Goal: Task Accomplishment & Management: Manage account settings

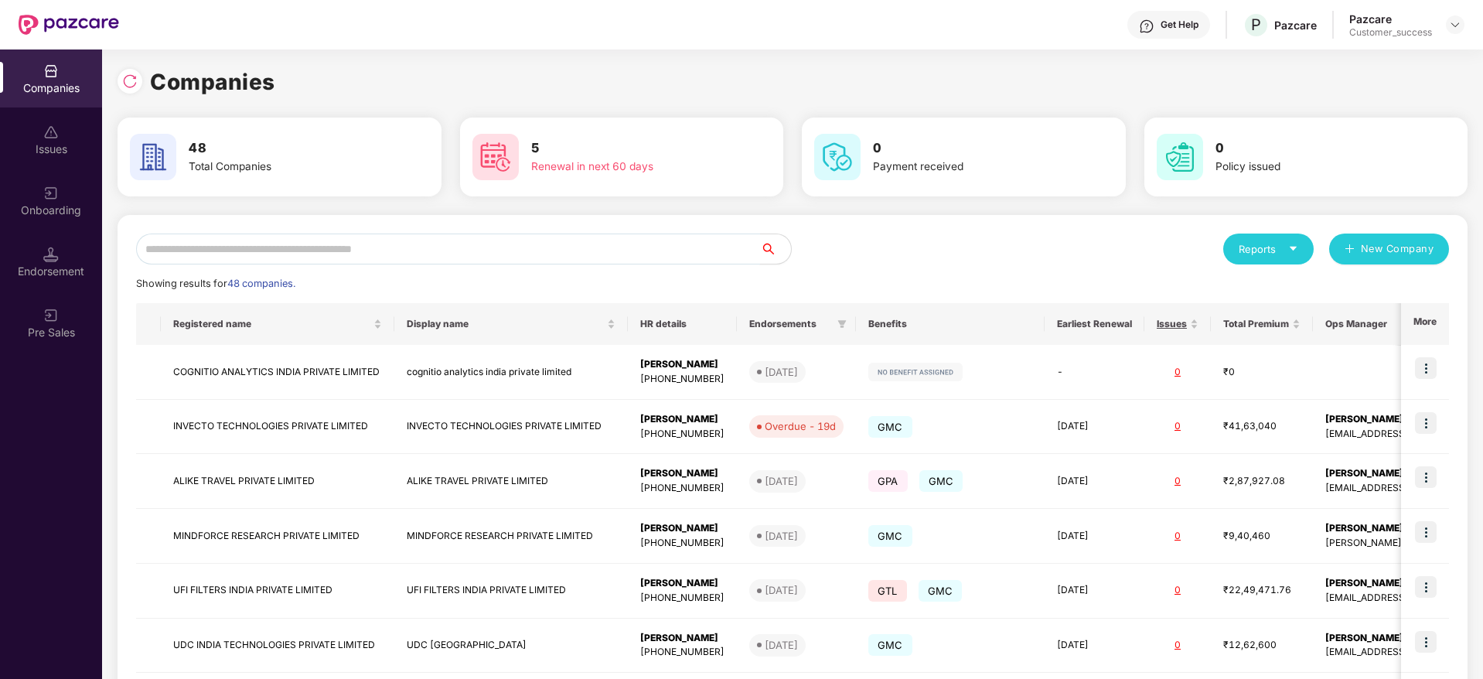
click at [367, 244] on input "text" at bounding box center [448, 249] width 624 height 31
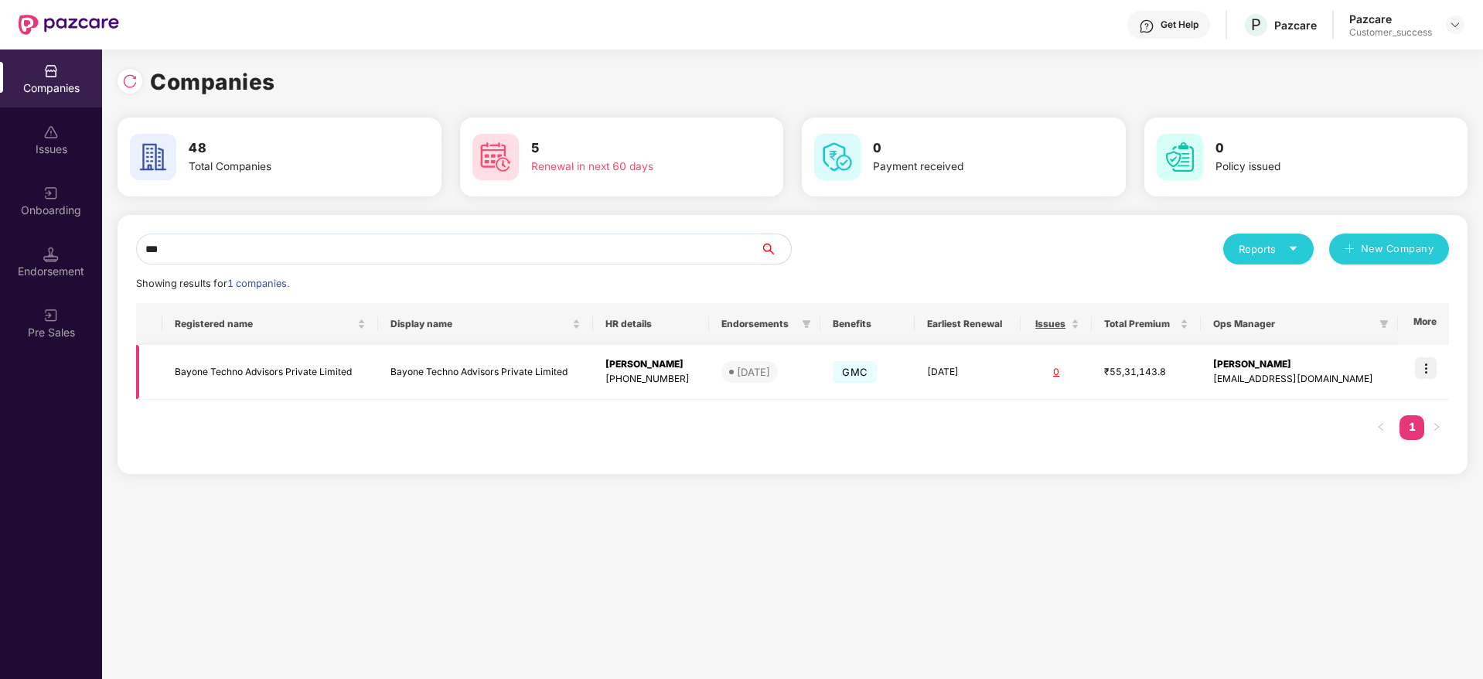
type input "***"
click at [1431, 367] on img at bounding box center [1426, 368] width 22 height 22
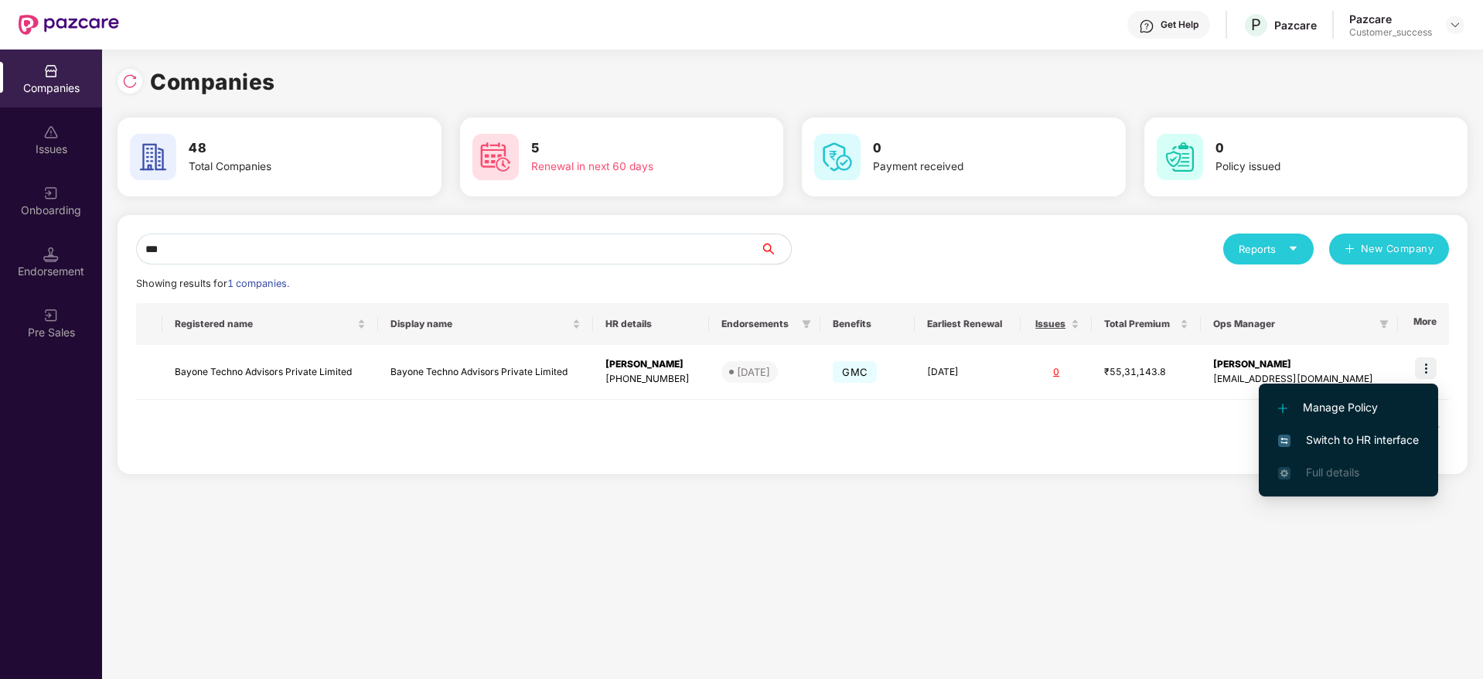
click at [1331, 435] on span "Switch to HR interface" at bounding box center [1348, 440] width 141 height 17
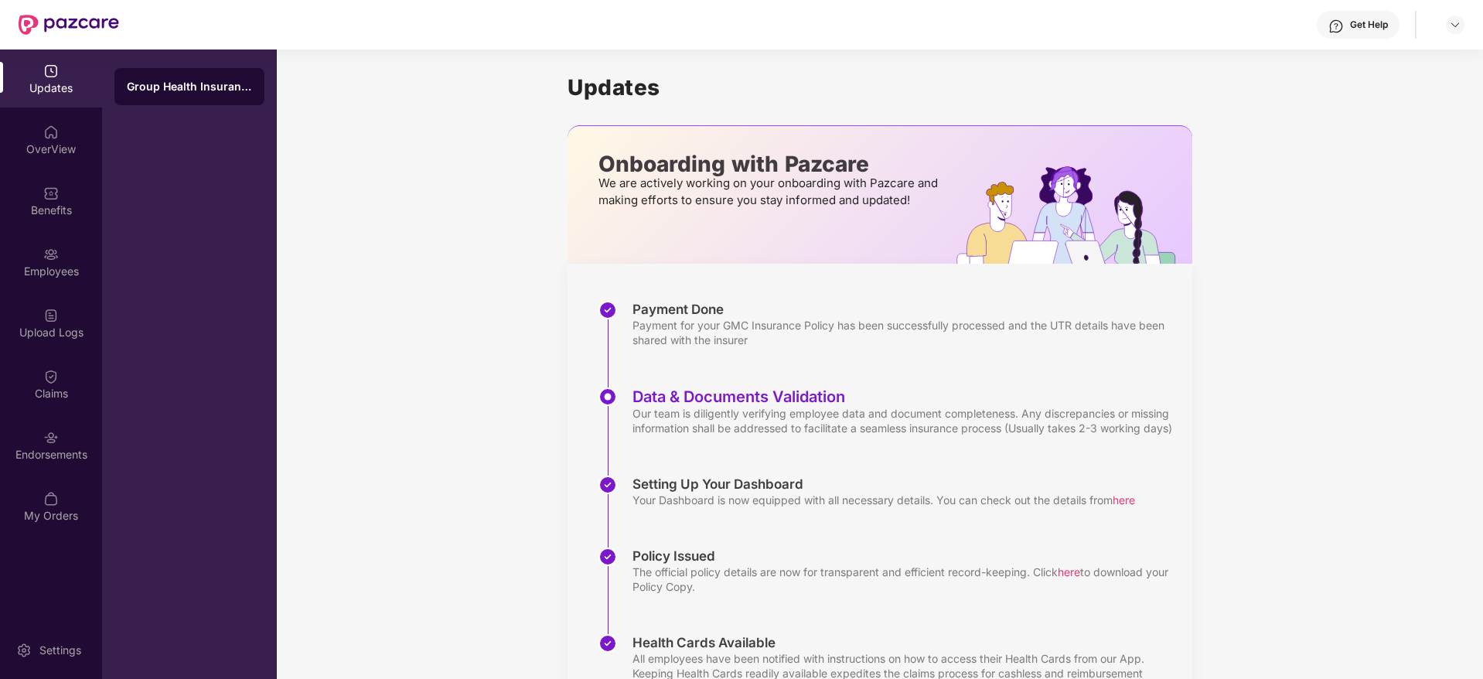
click at [65, 250] on div "Employees" at bounding box center [51, 262] width 102 height 58
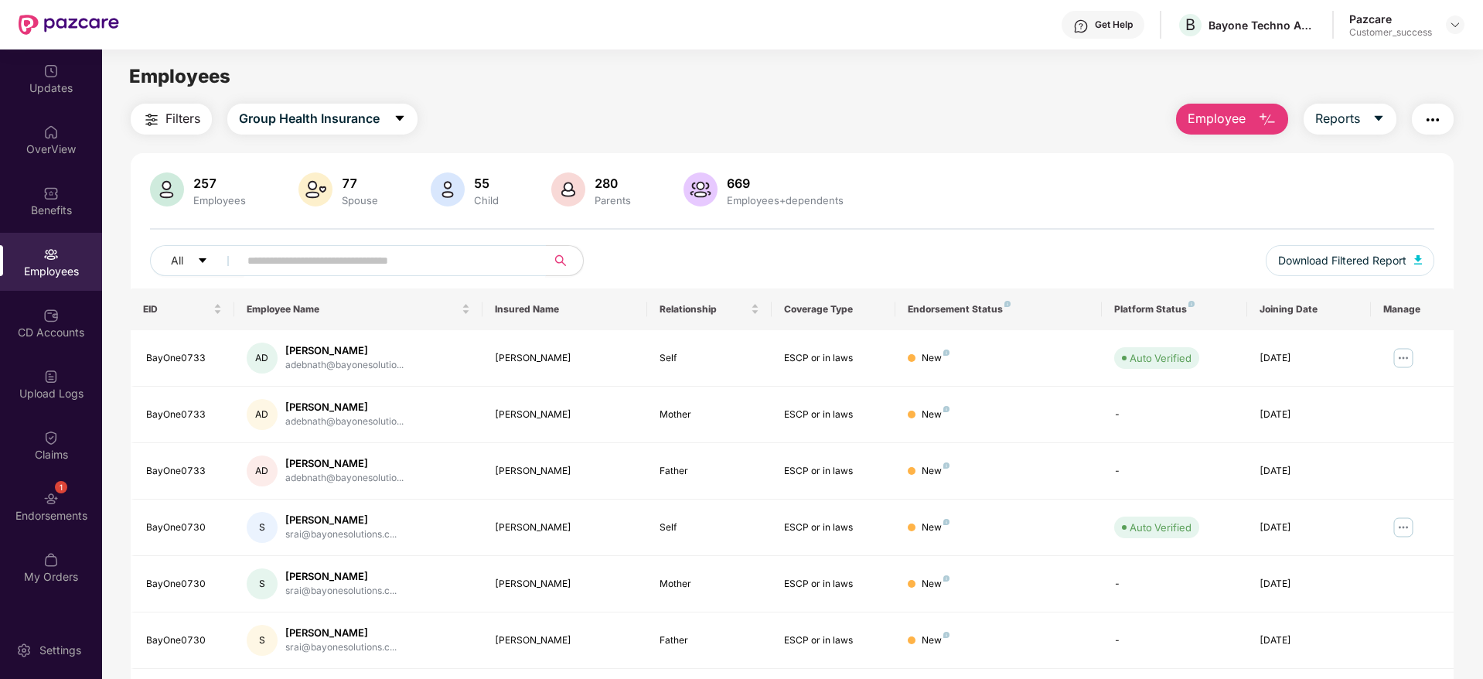
click at [299, 255] on input "text" at bounding box center [386, 260] width 278 height 23
click at [350, 267] on input "text" at bounding box center [386, 260] width 278 height 23
paste input "**********"
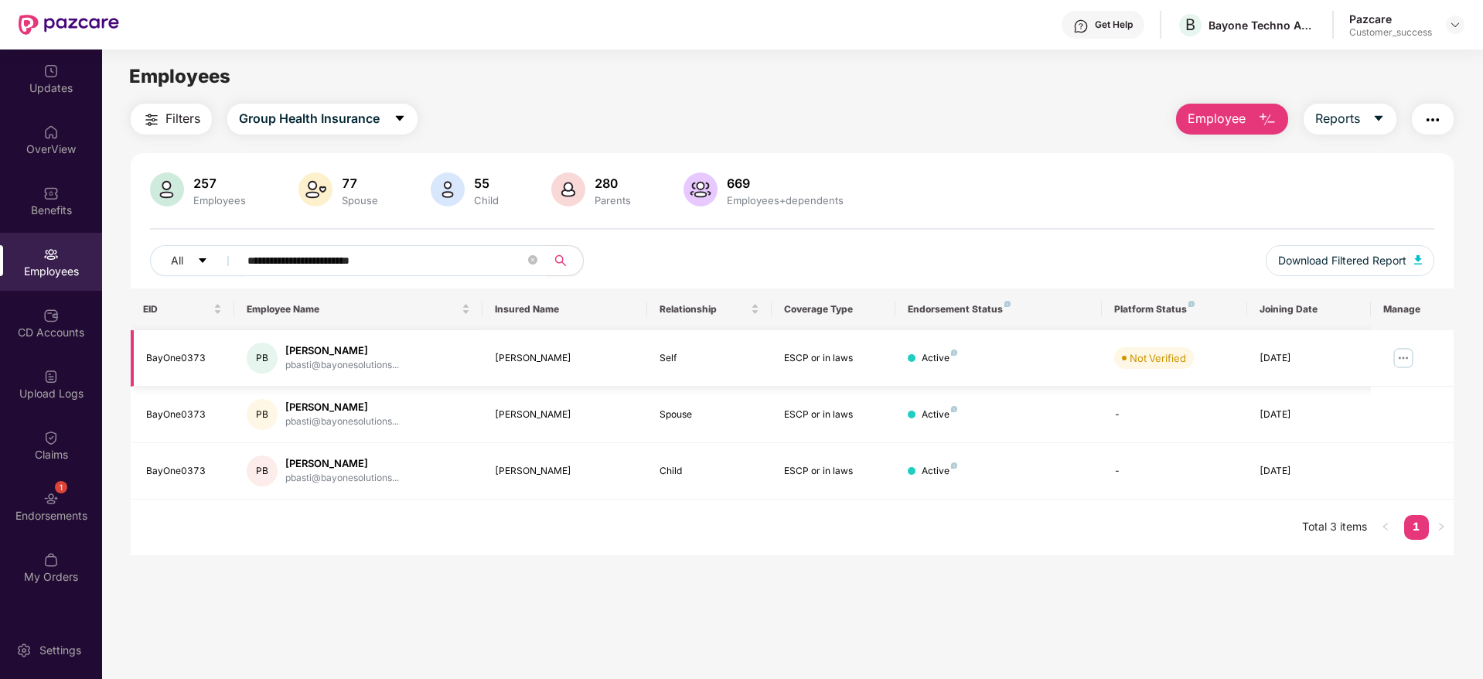
type input "**********"
click at [1398, 361] on img at bounding box center [1403, 358] width 25 height 25
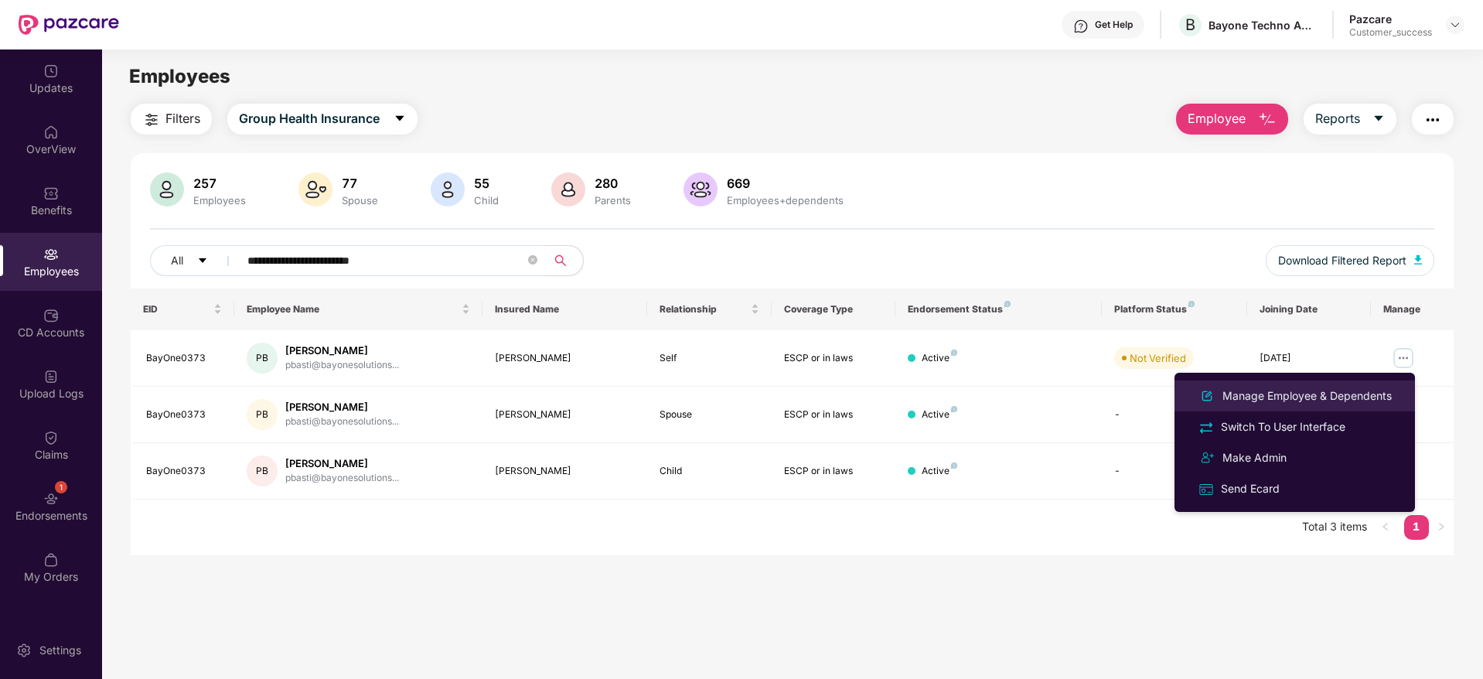
click at [1288, 394] on div "Manage Employee & Dependents" at bounding box center [1308, 395] width 176 height 17
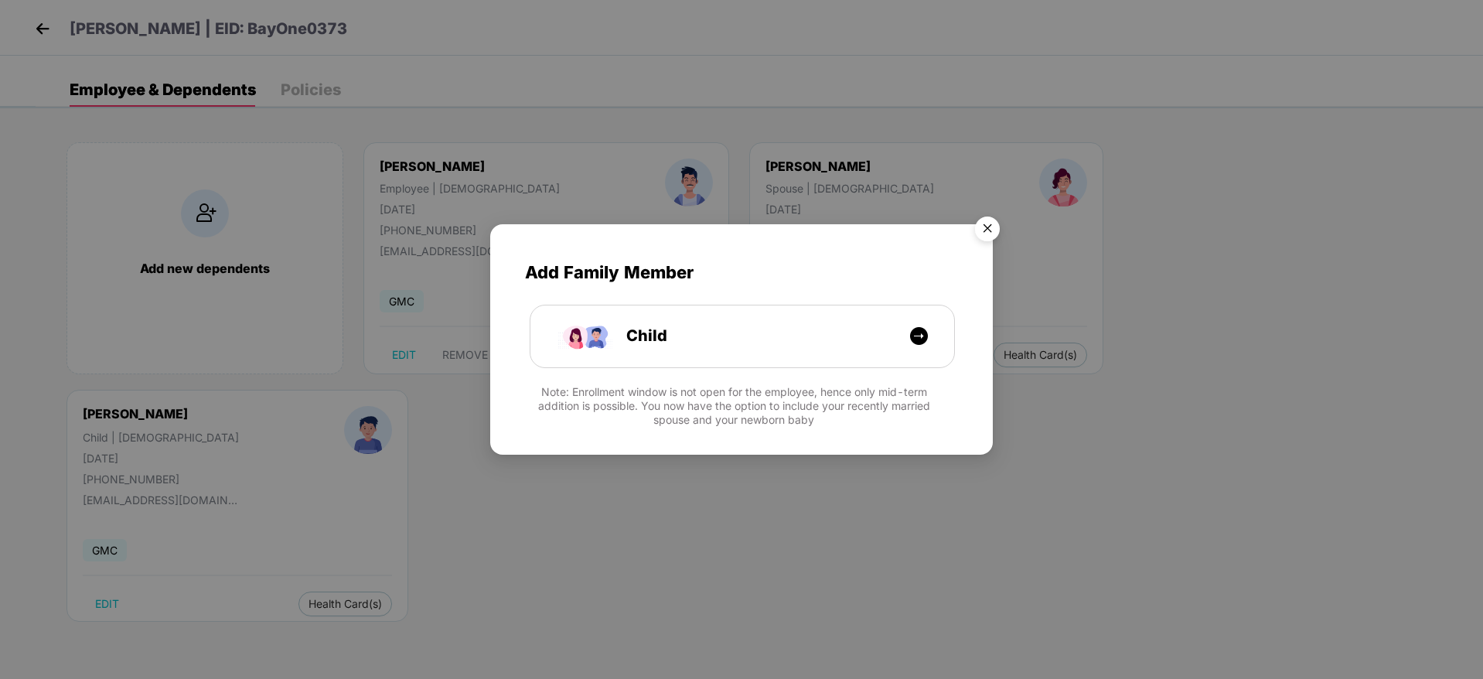
click at [990, 232] on img "Close" at bounding box center [987, 231] width 43 height 43
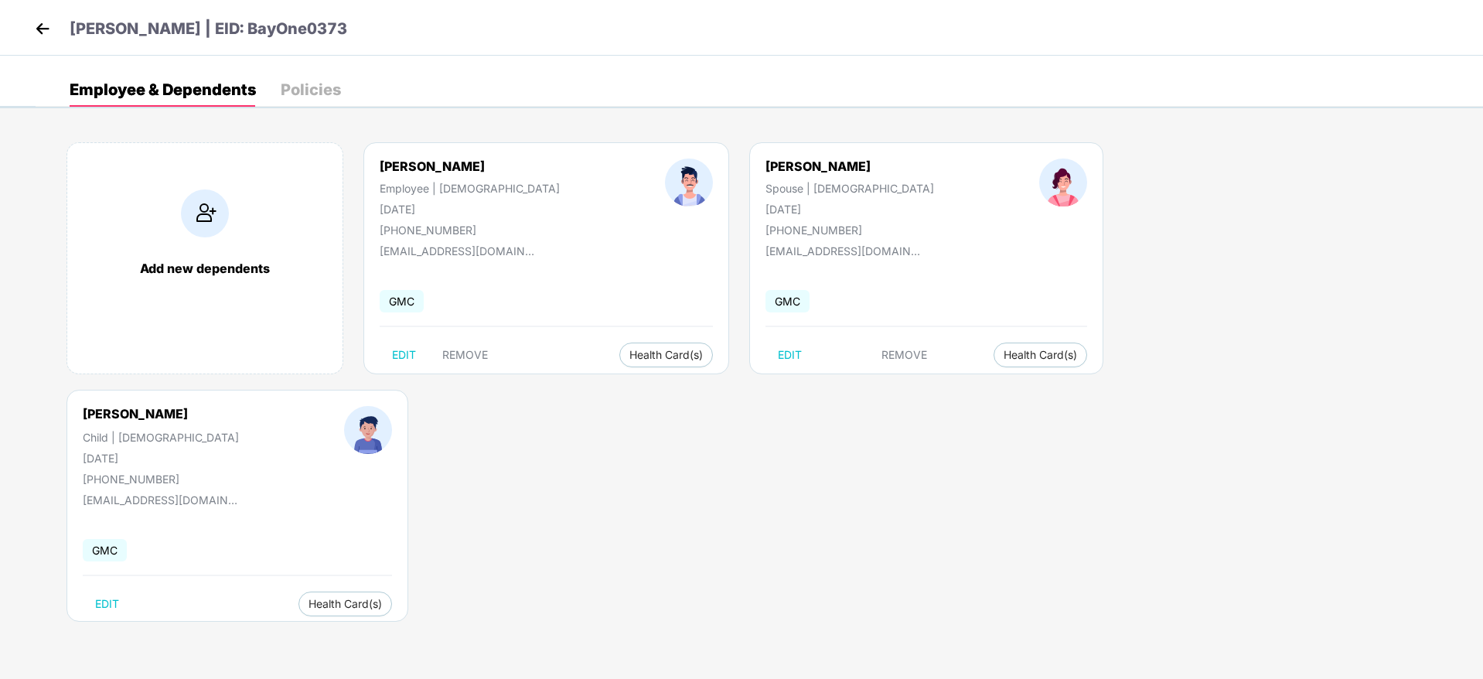
click at [56, 29] on header "[PERSON_NAME] | EID: BayOne0373" at bounding box center [189, 31] width 316 height 28
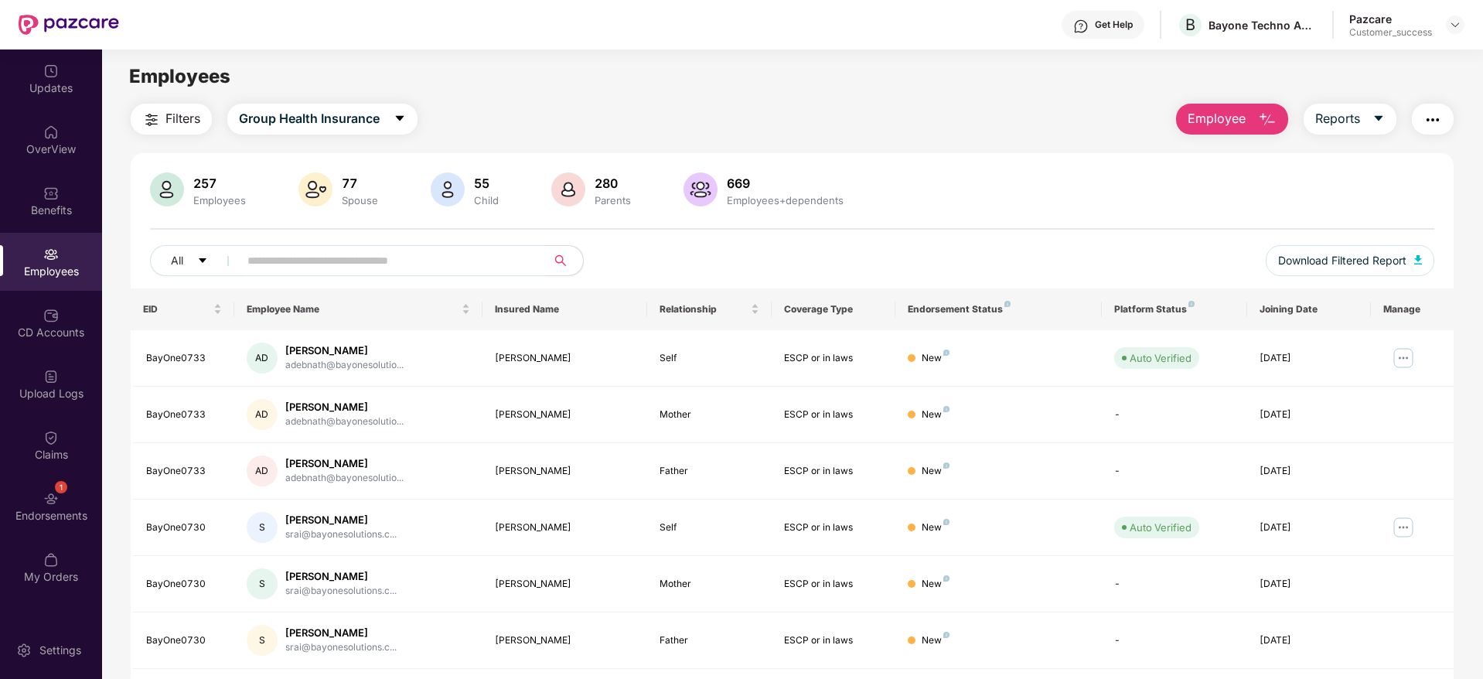
click at [1230, 127] on span "Employee" at bounding box center [1217, 118] width 58 height 19
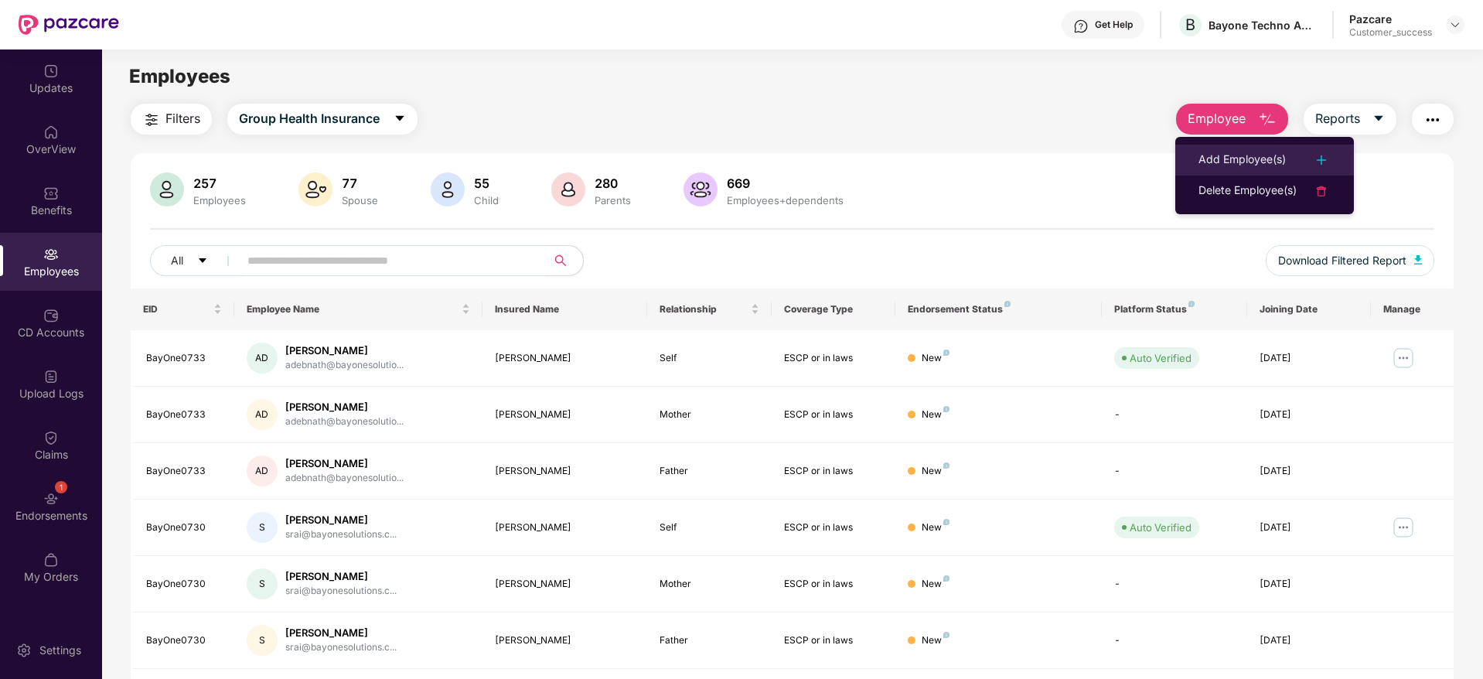
click at [1240, 162] on div "Add Employee(s)" at bounding box center [1242, 160] width 87 height 19
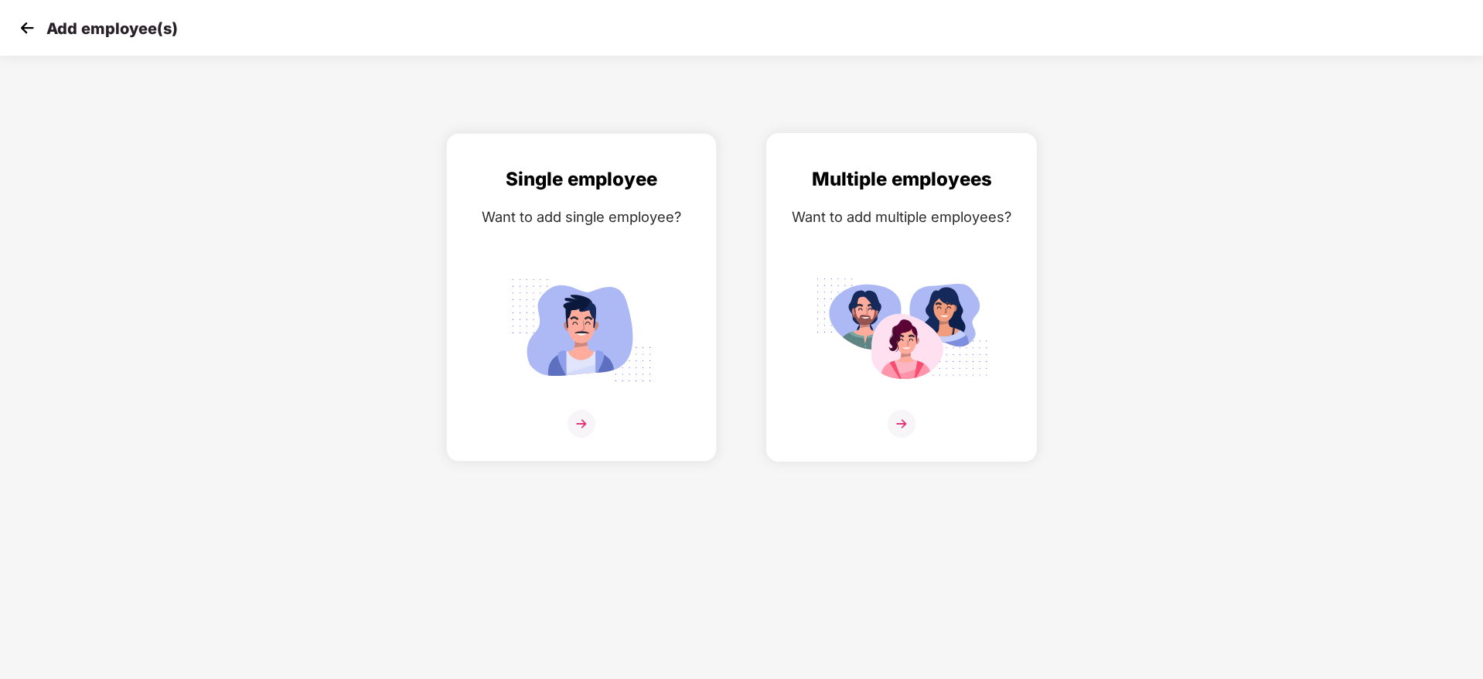
click at [899, 418] on img at bounding box center [902, 424] width 28 height 28
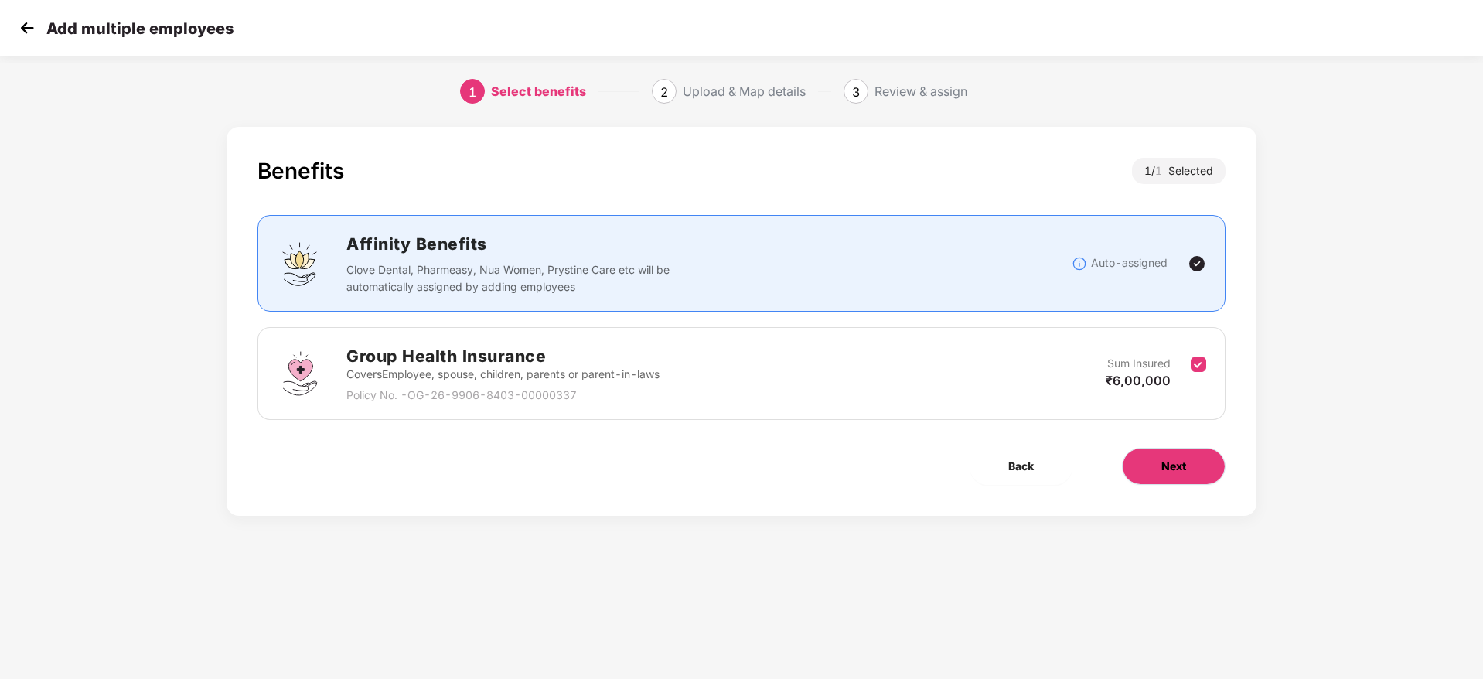
click at [1158, 461] on button "Next" at bounding box center [1174, 466] width 104 height 37
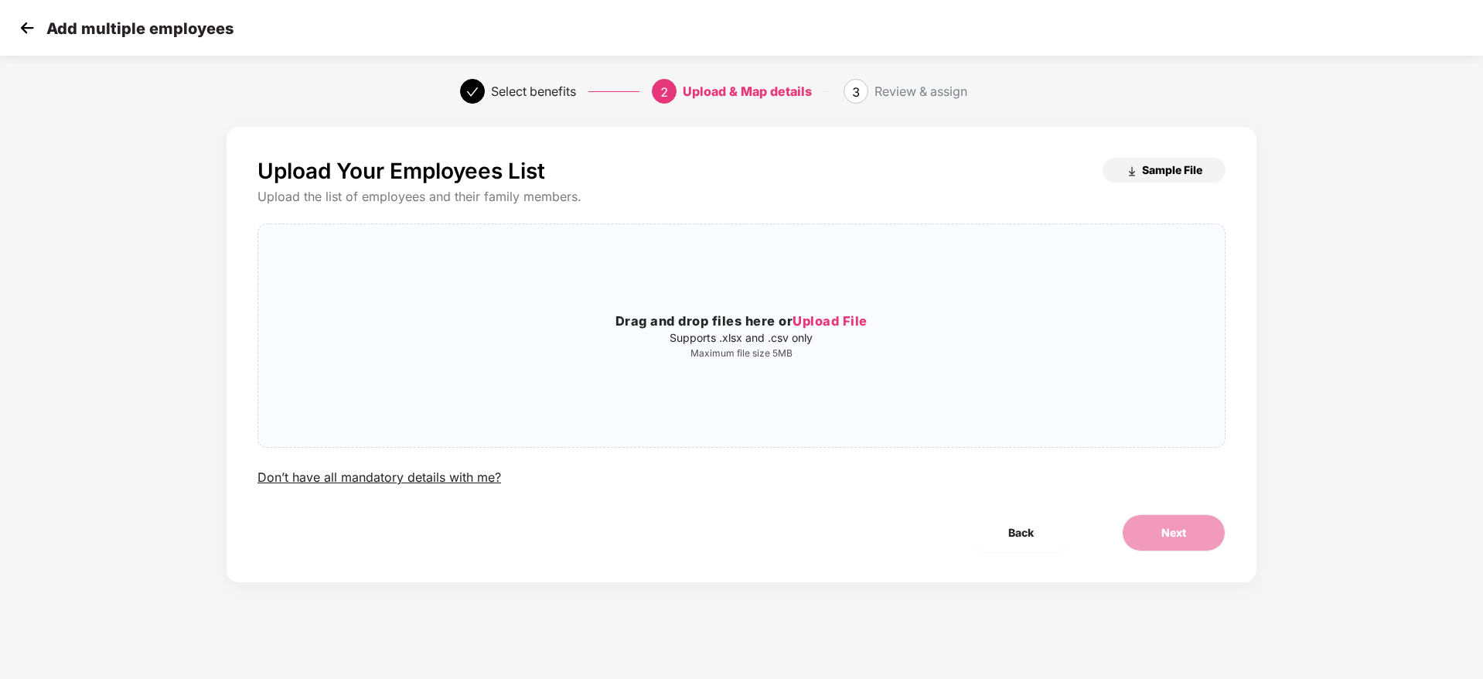
click at [1143, 171] on span "Sample File" at bounding box center [1172, 169] width 60 height 15
click at [34, 22] on img at bounding box center [26, 27] width 23 height 23
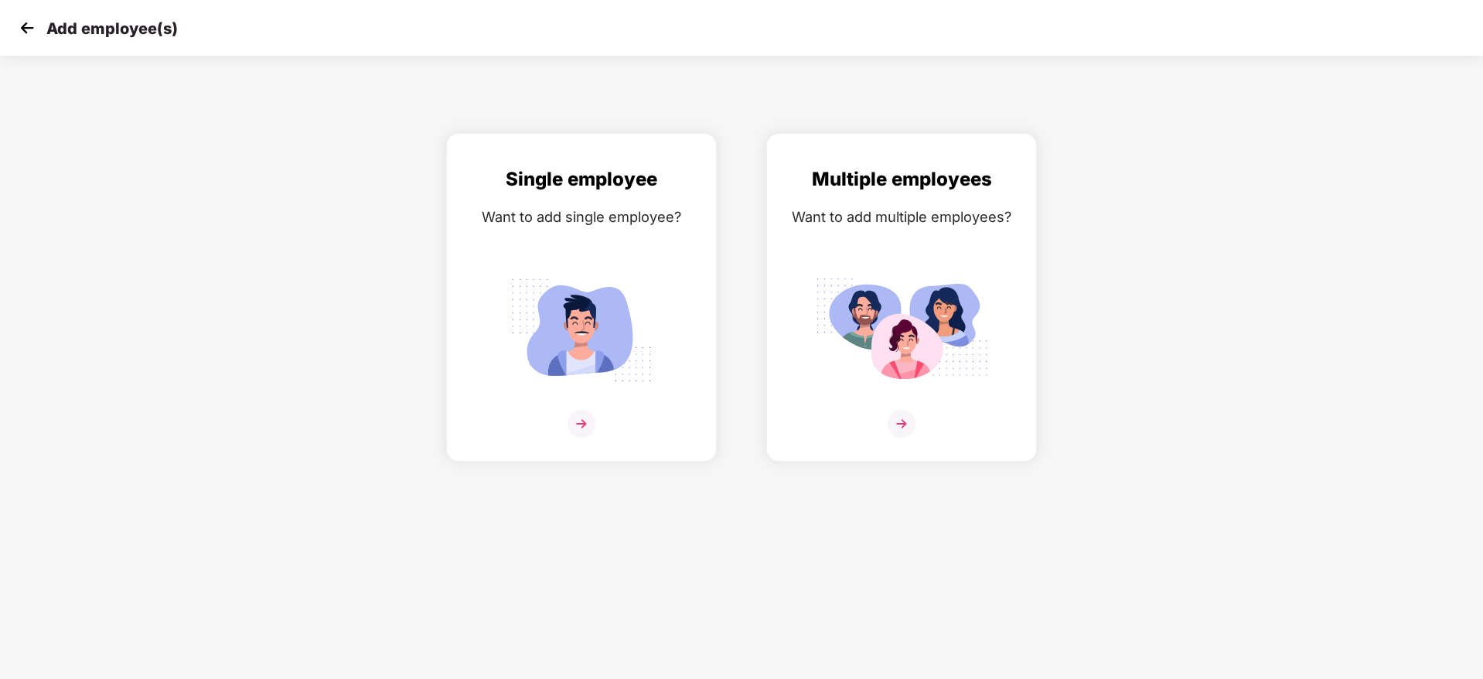
click at [26, 27] on img at bounding box center [26, 27] width 23 height 23
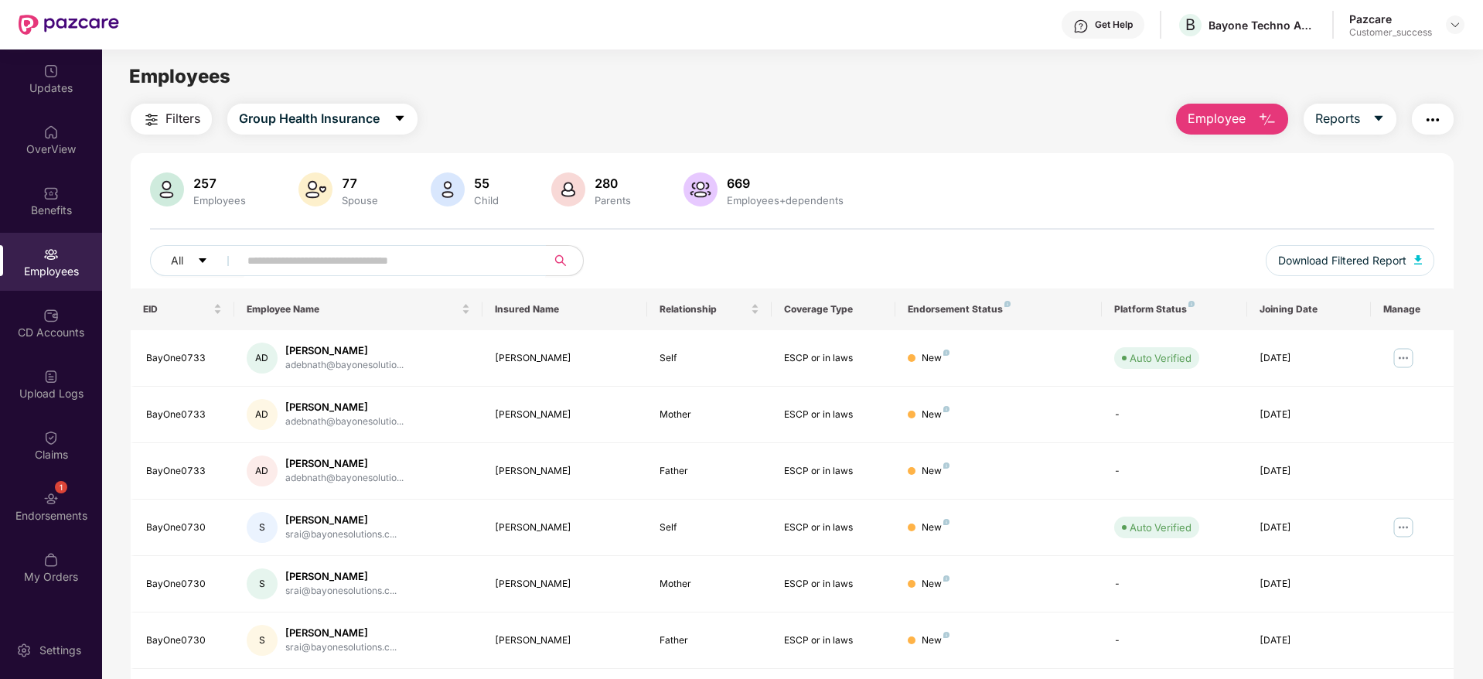
click at [304, 254] on input "text" at bounding box center [386, 260] width 278 height 23
paste input "**********"
type input "**********"
click at [304, 254] on input "**********" at bounding box center [386, 260] width 278 height 23
click at [372, 251] on input "text" at bounding box center [386, 260] width 278 height 23
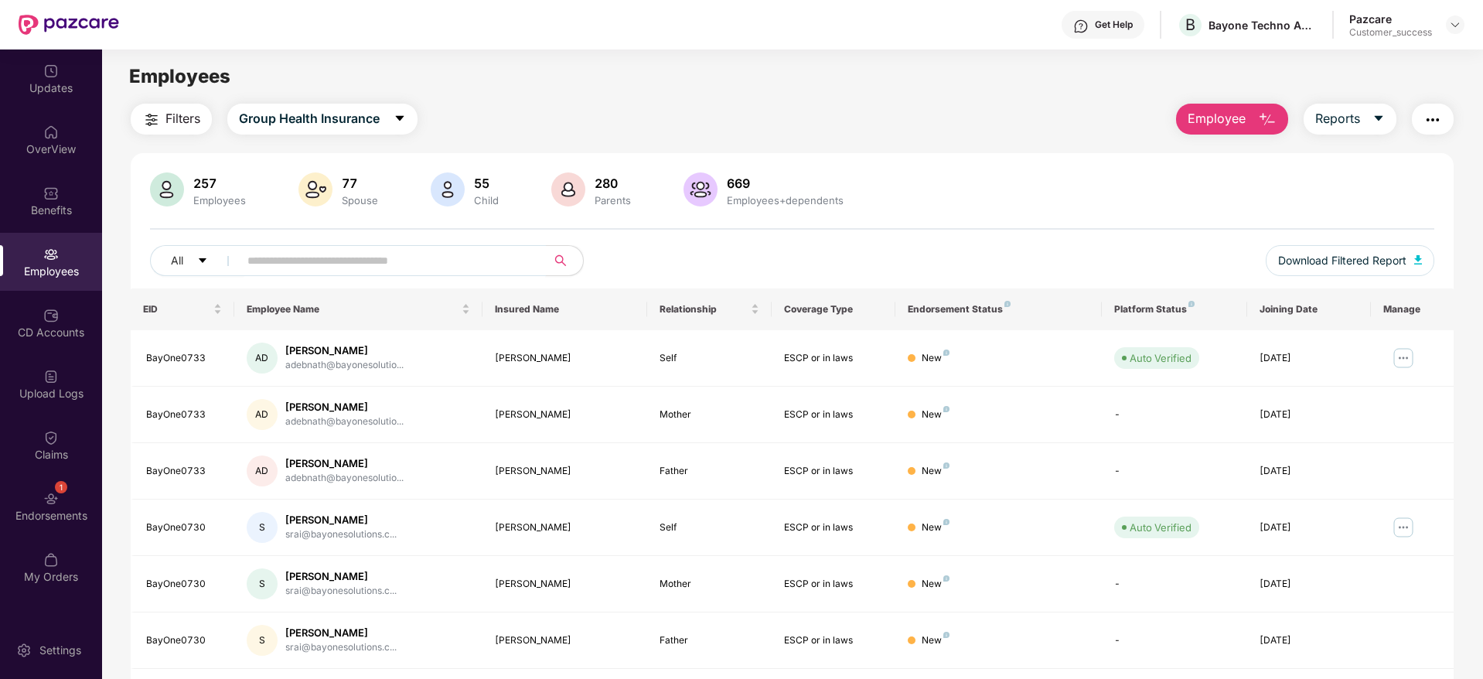
paste input "**********"
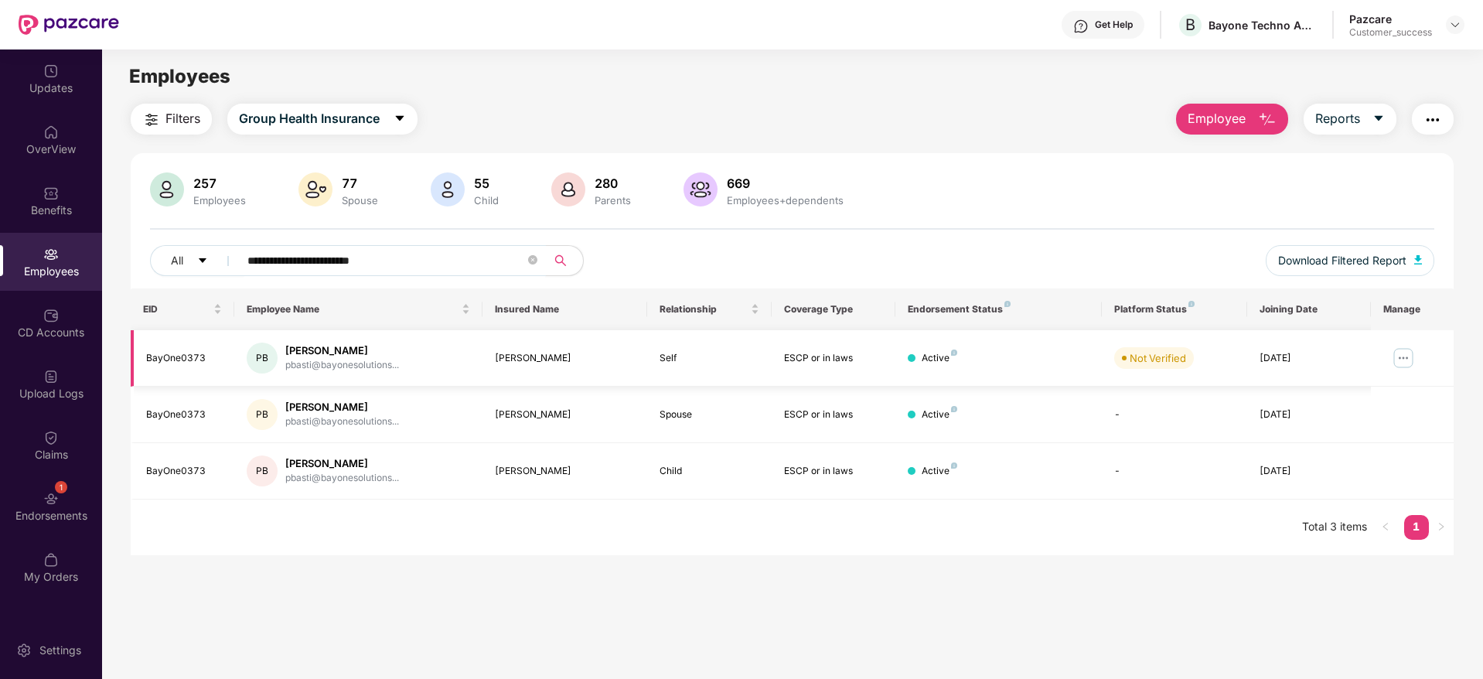
type input "**********"
drag, startPoint x: 221, startPoint y: 360, endPoint x: 145, endPoint y: 361, distance: 76.6
click at [145, 361] on td "BayOne0373" at bounding box center [183, 358] width 104 height 56
copy div "BayOne0373"
click at [1404, 357] on img at bounding box center [1403, 358] width 25 height 25
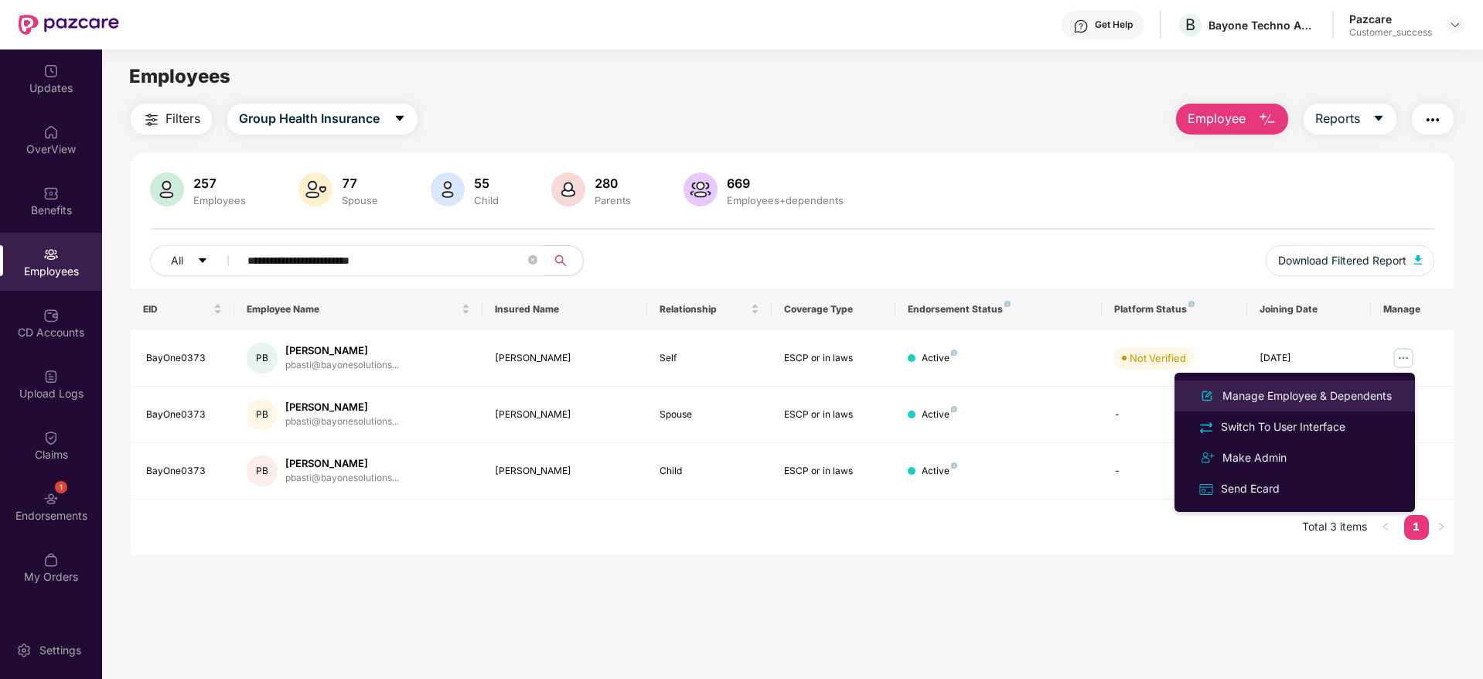
click at [1312, 395] on div "Manage Employee & Dependents" at bounding box center [1308, 395] width 176 height 17
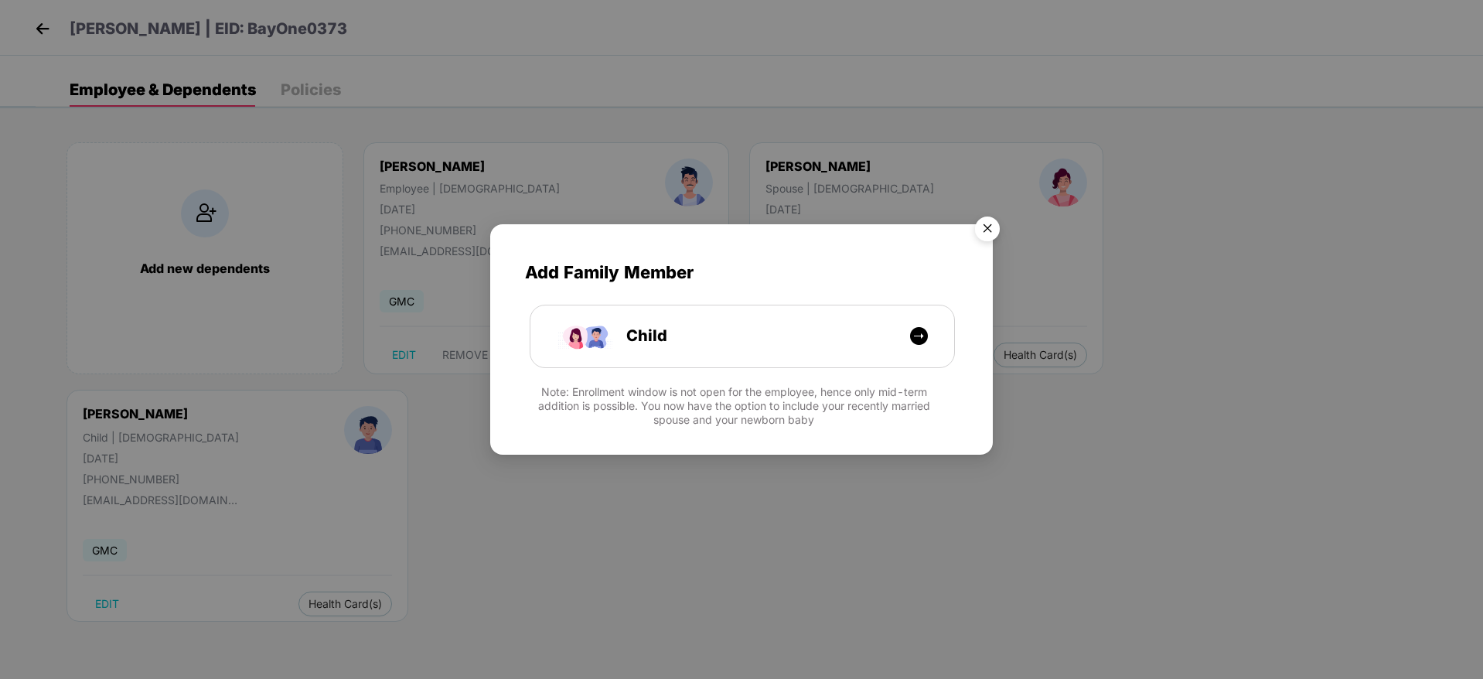
click at [988, 227] on img "Close" at bounding box center [987, 231] width 43 height 43
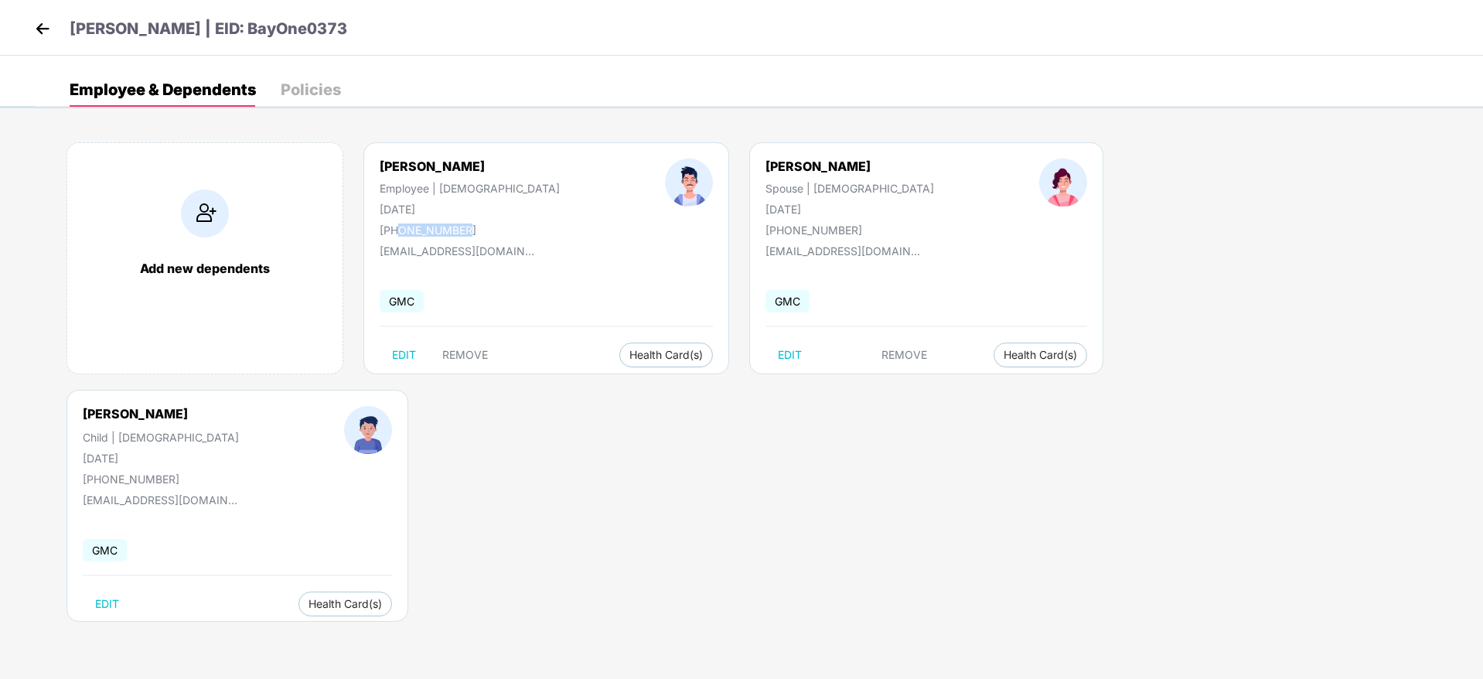
drag, startPoint x: 474, startPoint y: 234, endPoint x: 397, endPoint y: 231, distance: 77.4
click at [397, 231] on div "[PHONE_NUMBER]" at bounding box center [470, 230] width 180 height 13
copy div "9811358224"
click at [49, 23] on img at bounding box center [42, 28] width 23 height 23
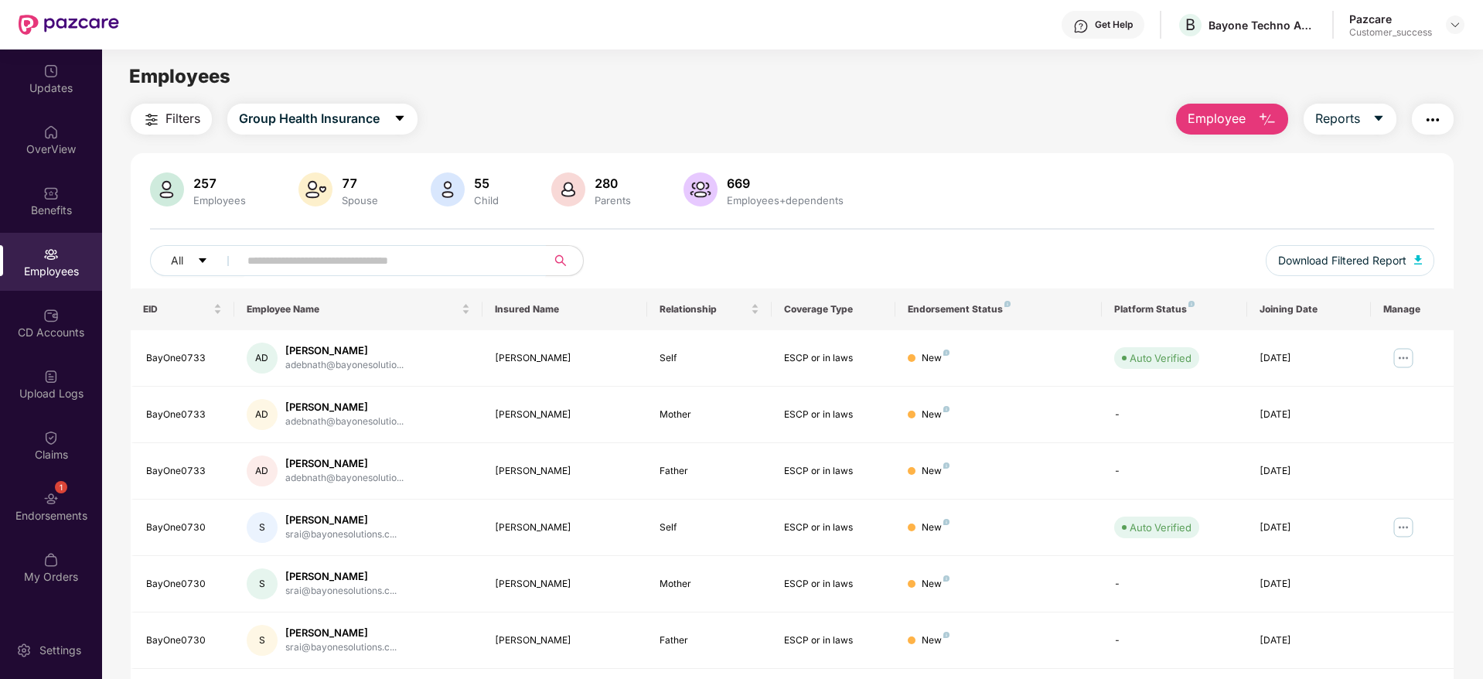
click at [342, 275] on span at bounding box center [387, 260] width 317 height 31
paste input "**********"
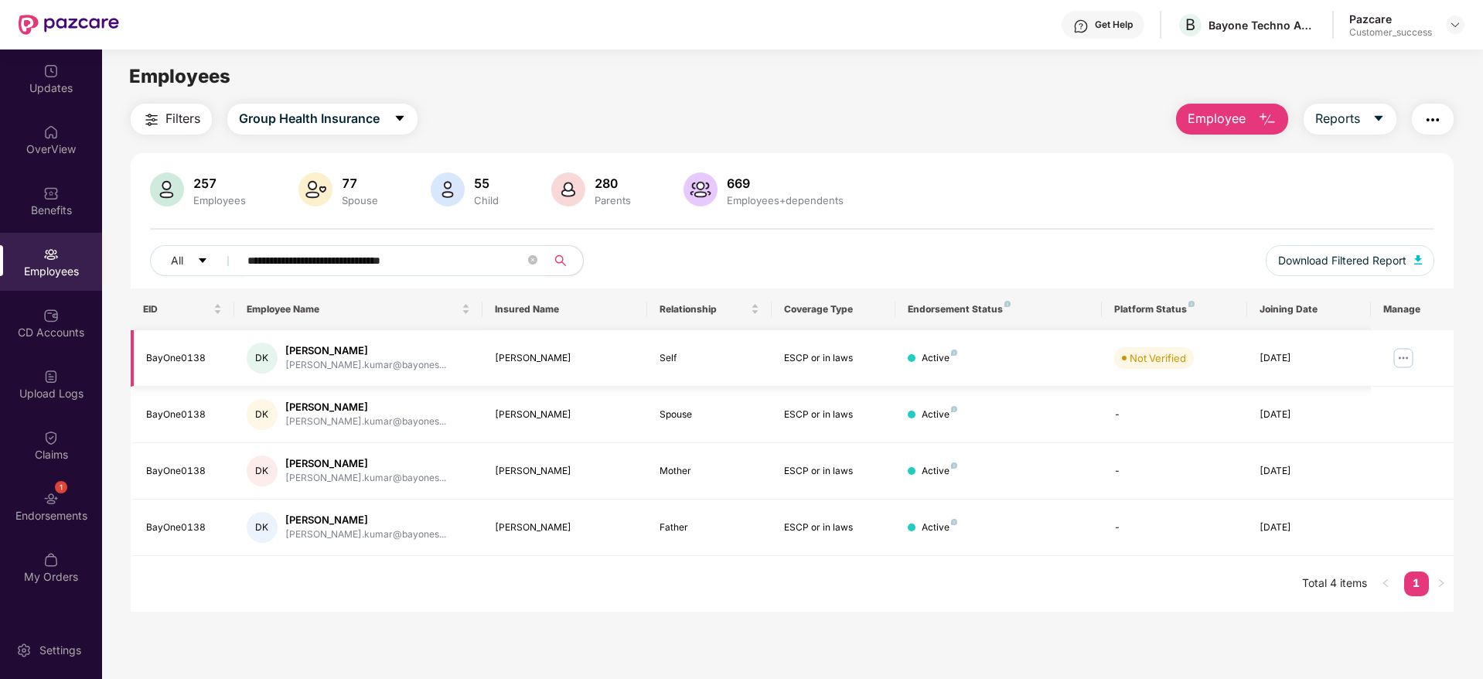
type input "**********"
click at [1398, 359] on img at bounding box center [1403, 358] width 25 height 25
drag, startPoint x: 206, startPoint y: 359, endPoint x: 144, endPoint y: 361, distance: 61.9
click at [144, 361] on td "BayOne0138" at bounding box center [183, 358] width 104 height 56
copy div "BayOne0138"
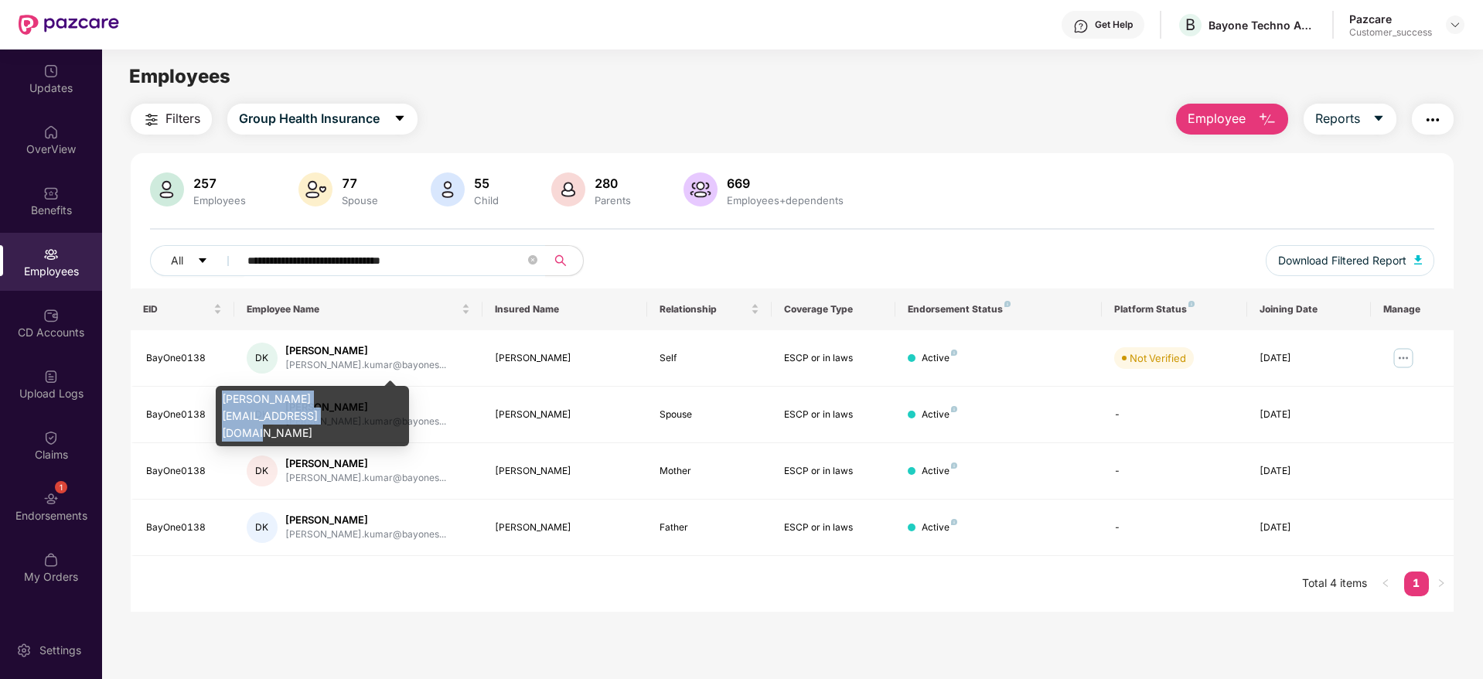
drag, startPoint x: 254, startPoint y: 415, endPoint x: 224, endPoint y: 400, distance: 33.6
click at [224, 400] on div "[PERSON_NAME][EMAIL_ADDRESS][DOMAIN_NAME]" at bounding box center [312, 416] width 193 height 60
copy div "[PERSON_NAME][EMAIL_ADDRESS][DOMAIN_NAME]"
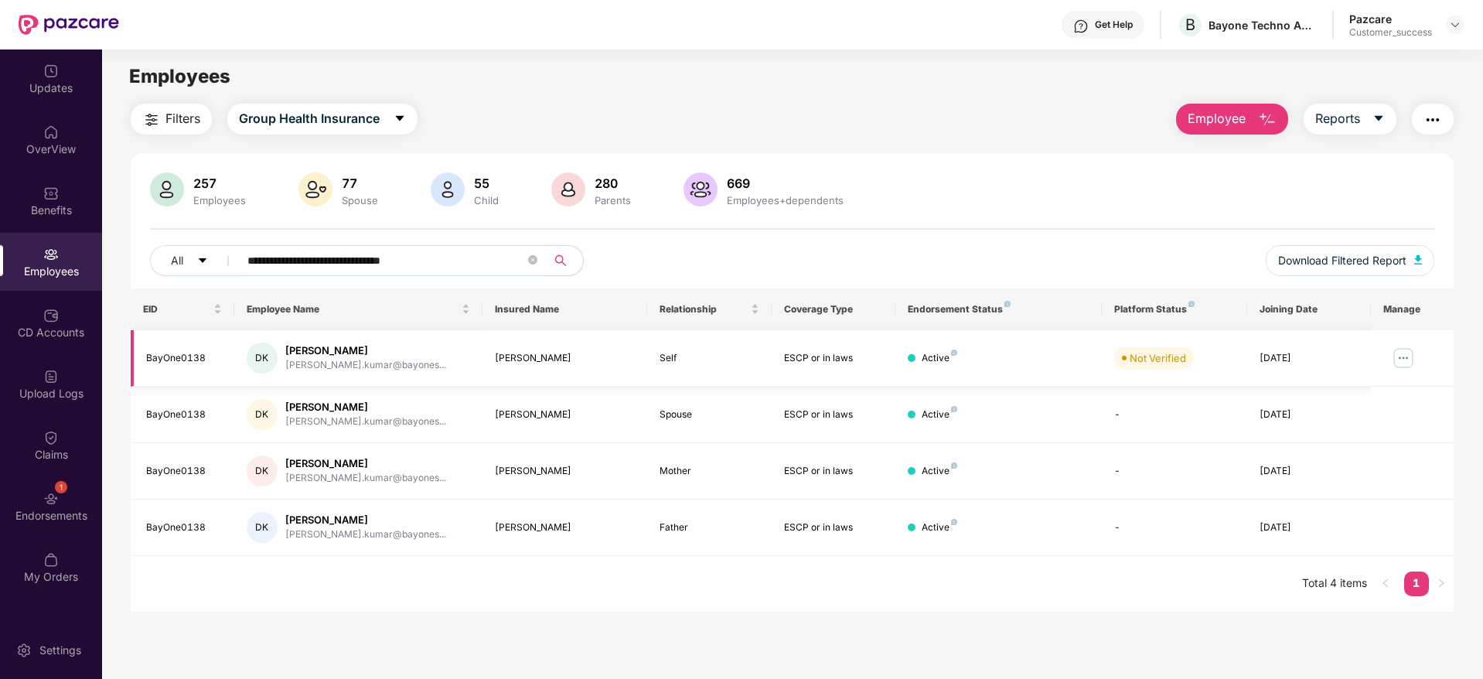
click at [1397, 355] on img at bounding box center [1403, 358] width 25 height 25
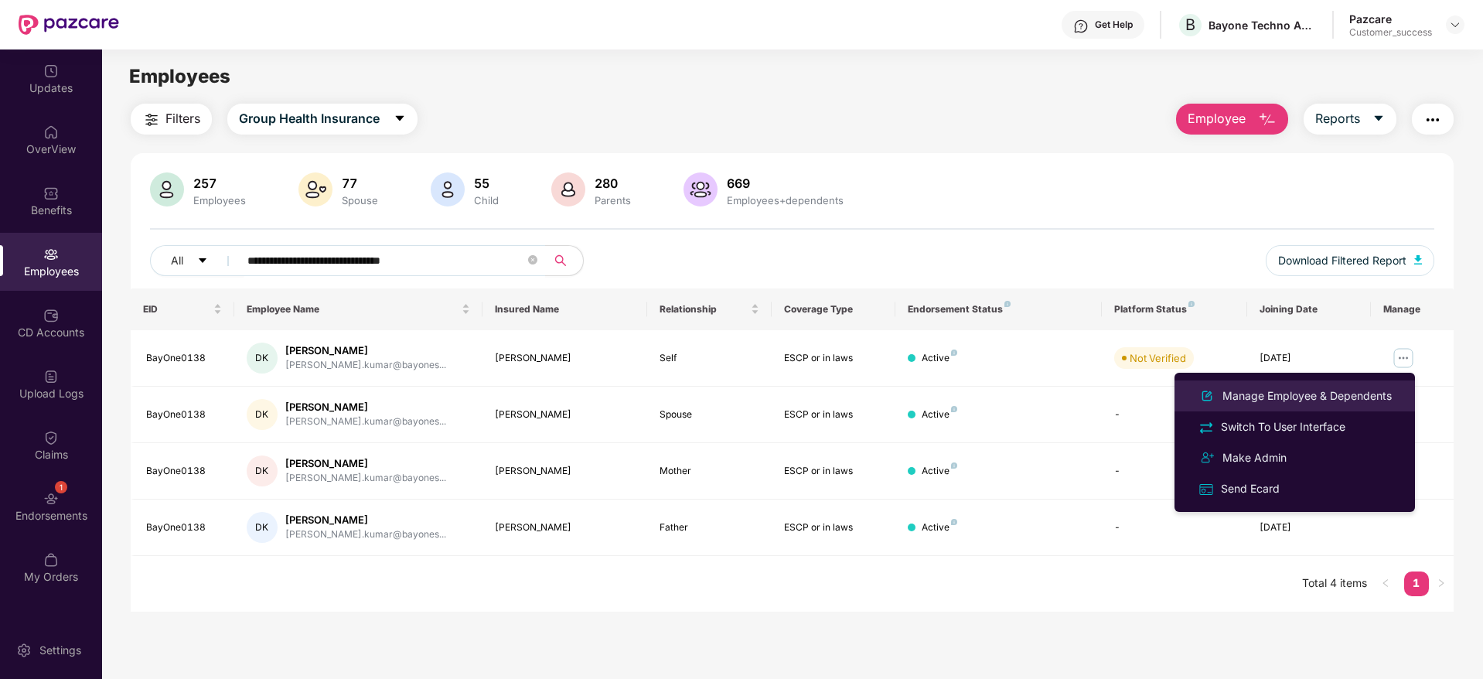
click at [1290, 394] on div "Manage Employee & Dependents" at bounding box center [1308, 395] width 176 height 17
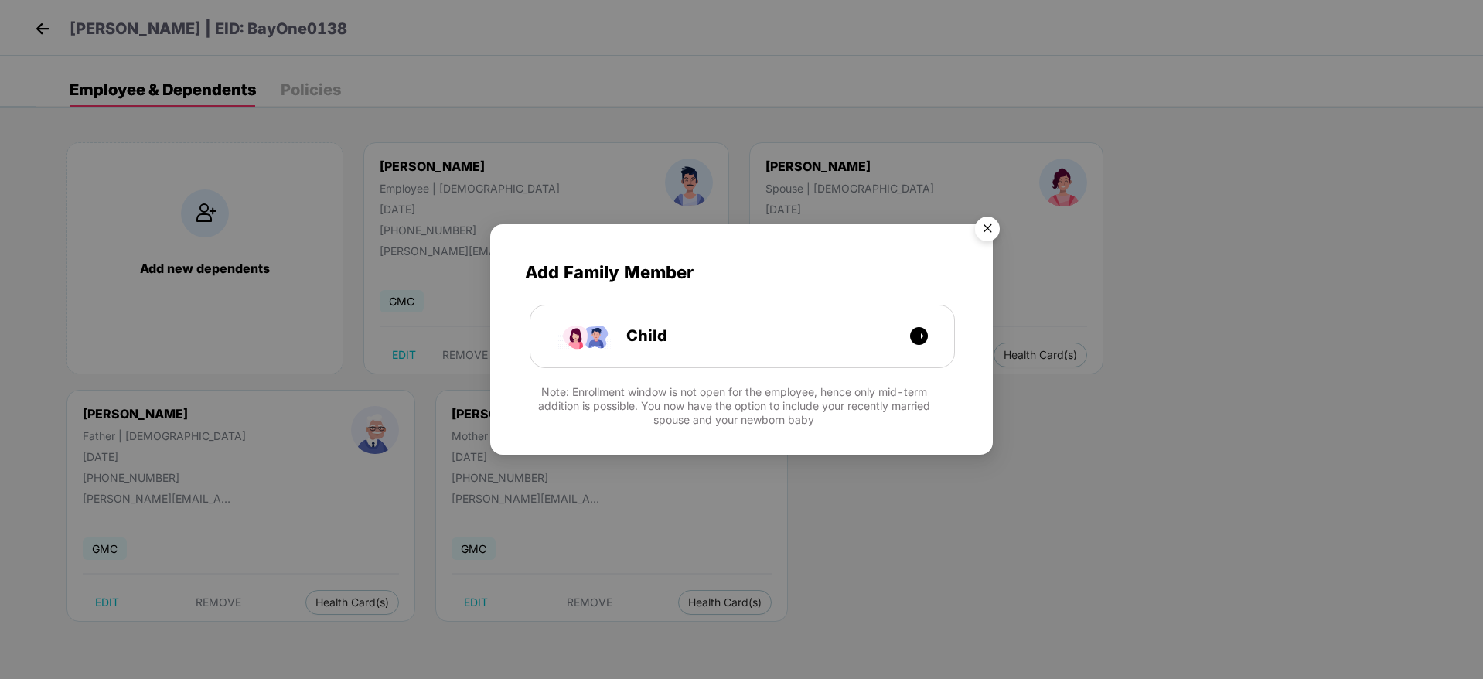
click at [989, 220] on img "Close" at bounding box center [987, 231] width 43 height 43
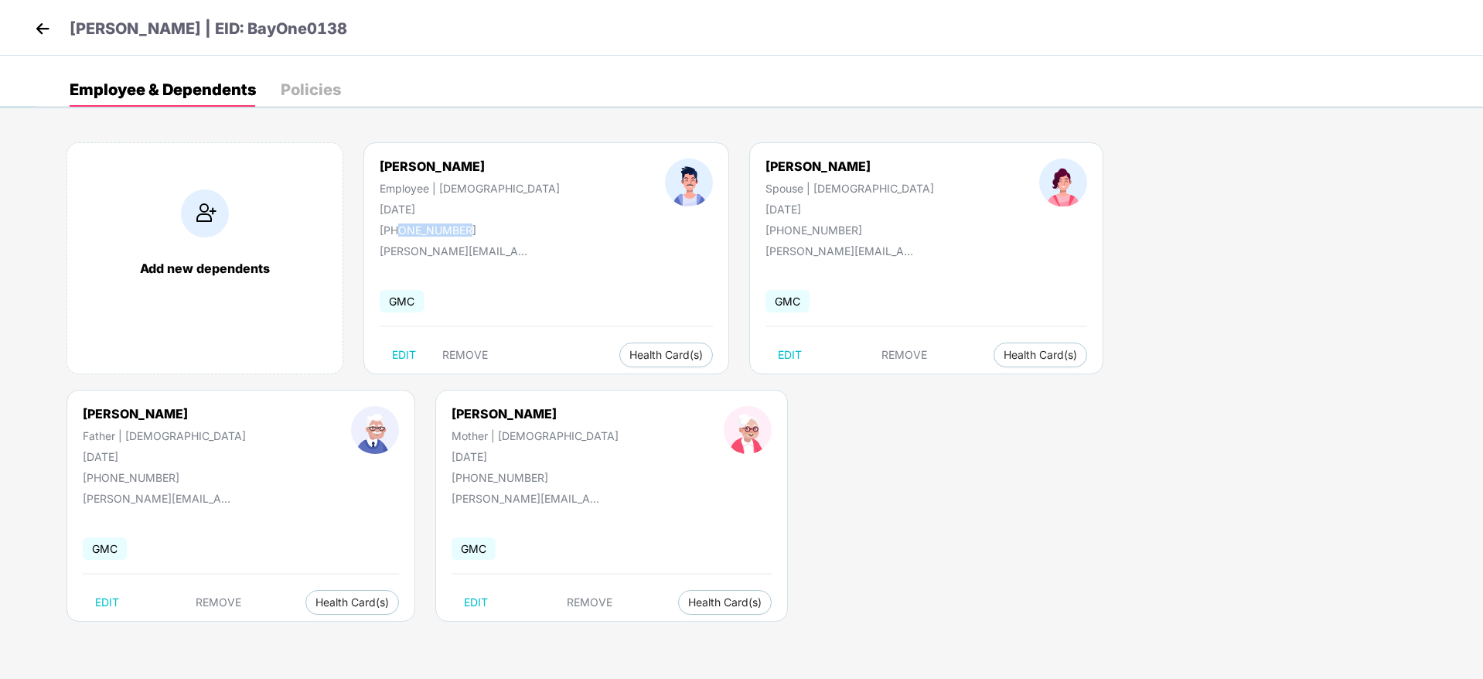
drag, startPoint x: 476, startPoint y: 236, endPoint x: 398, endPoint y: 231, distance: 79.0
click at [398, 231] on div "[PHONE_NUMBER]" at bounding box center [470, 230] width 180 height 13
copy div "8793996050"
click at [38, 27] on img at bounding box center [42, 28] width 23 height 23
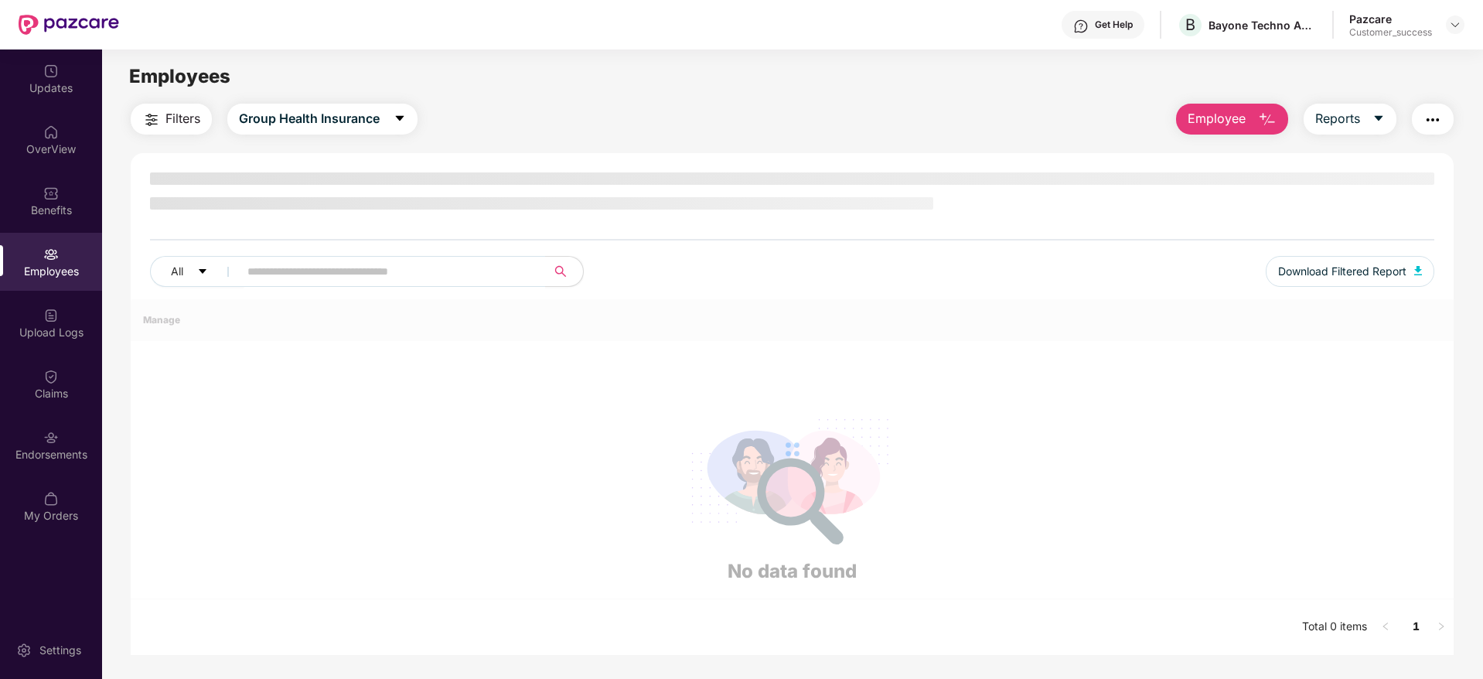
click at [1230, 118] on span "Employee" at bounding box center [1217, 118] width 58 height 19
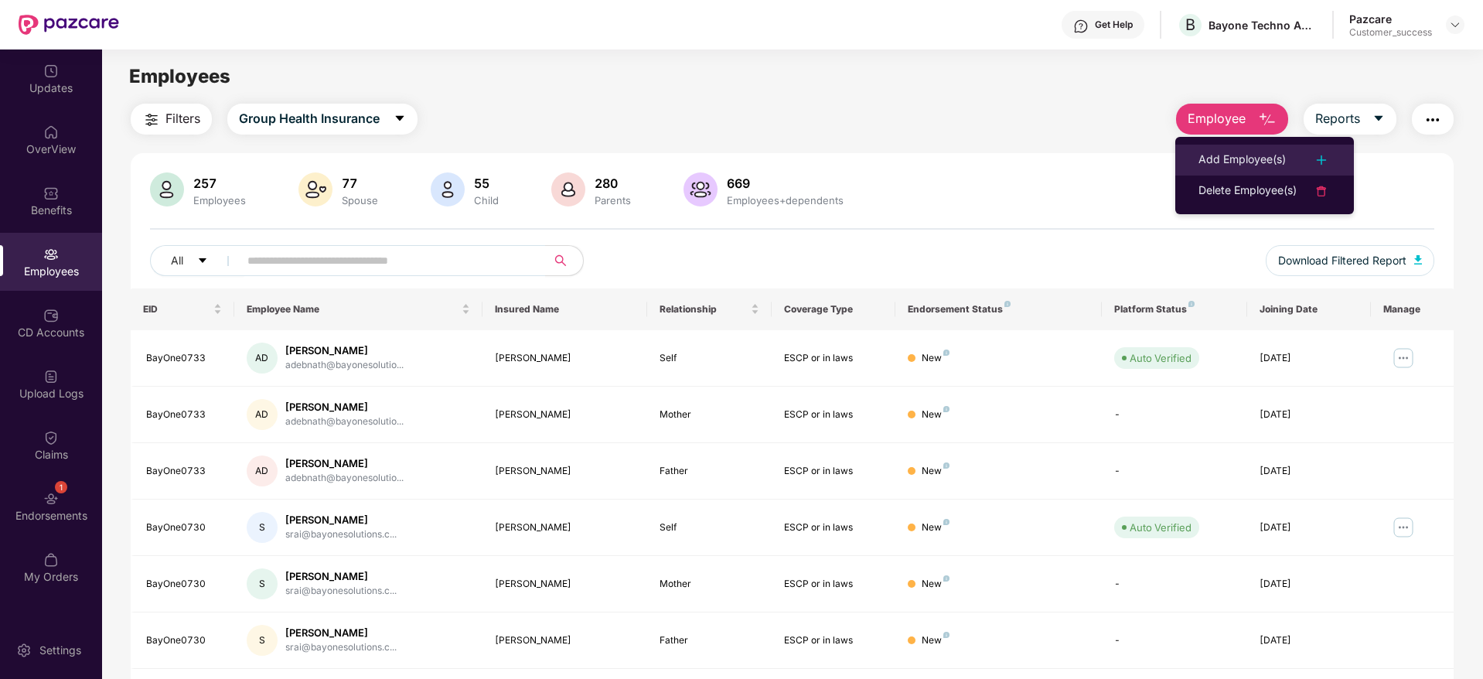
click at [1257, 161] on div "Add Employee(s)" at bounding box center [1242, 160] width 87 height 19
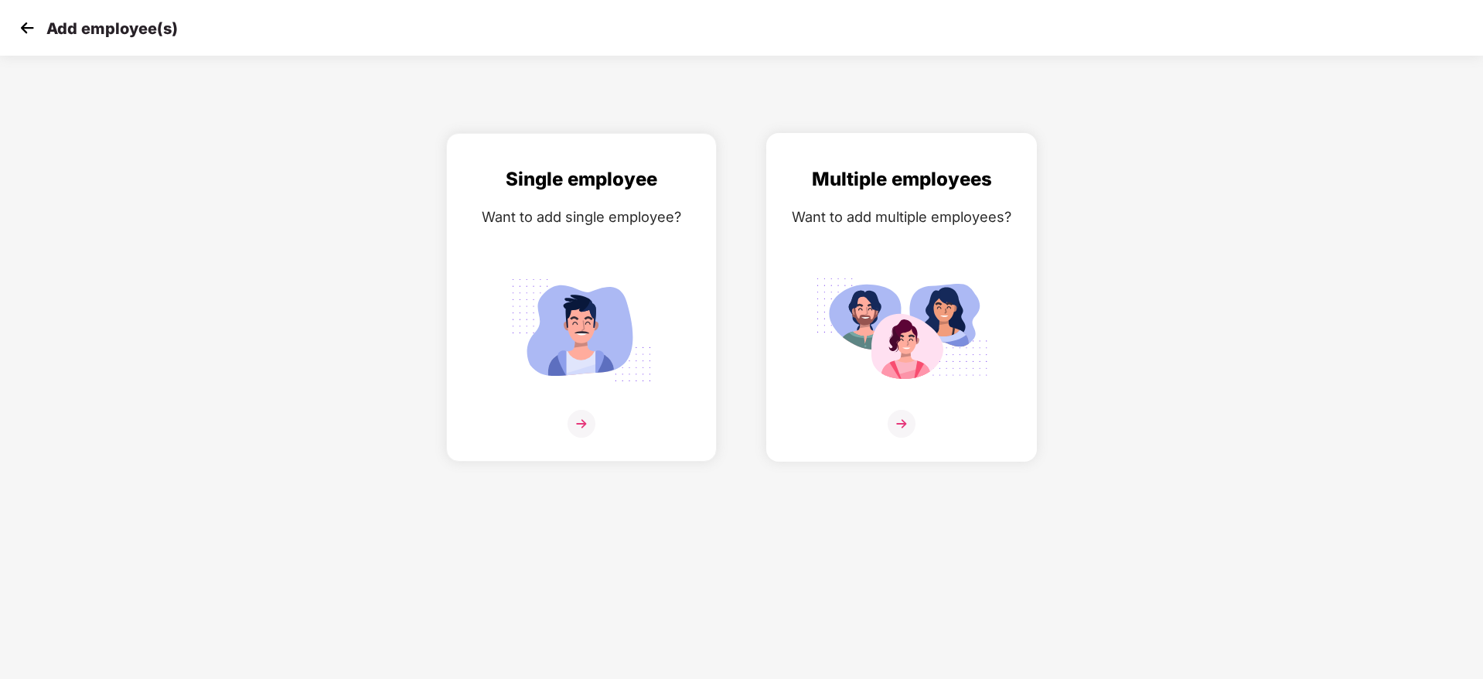
click at [911, 419] on img at bounding box center [902, 424] width 28 height 28
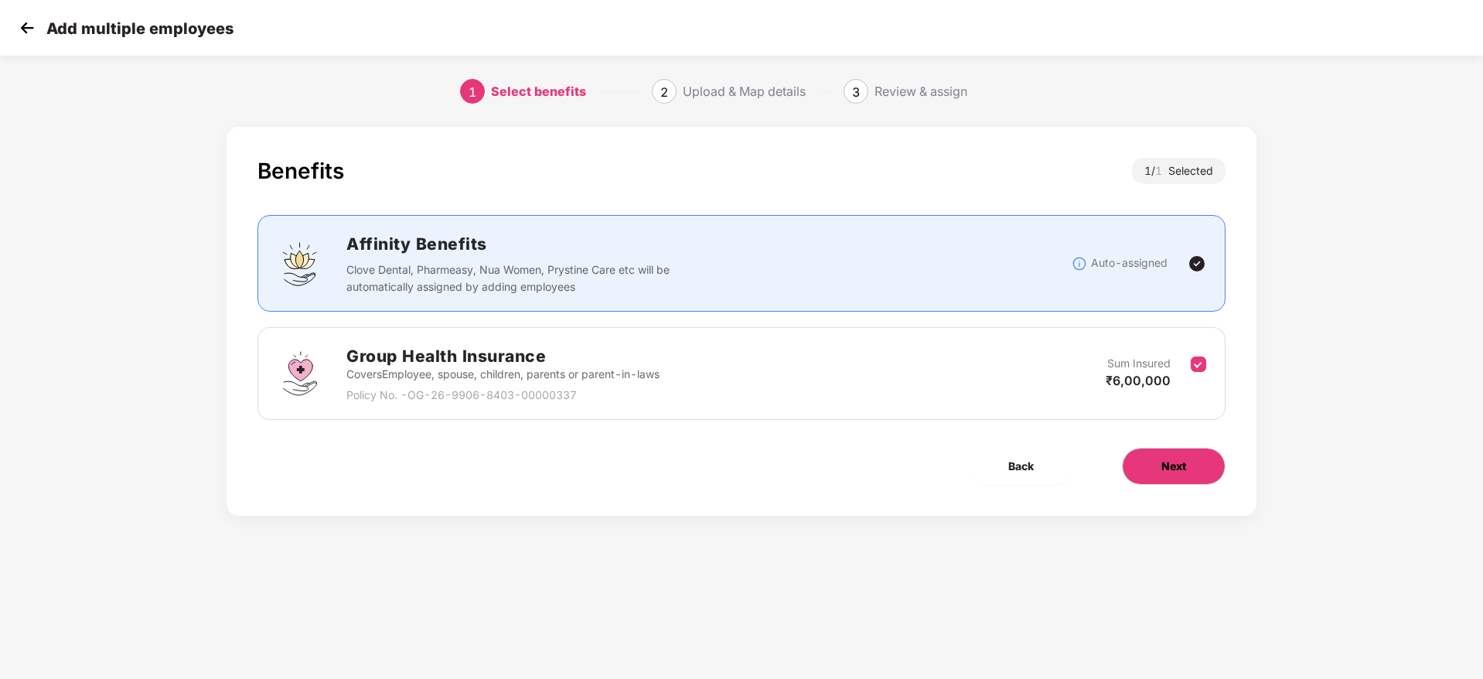
click at [1155, 458] on button "Next" at bounding box center [1174, 466] width 104 height 37
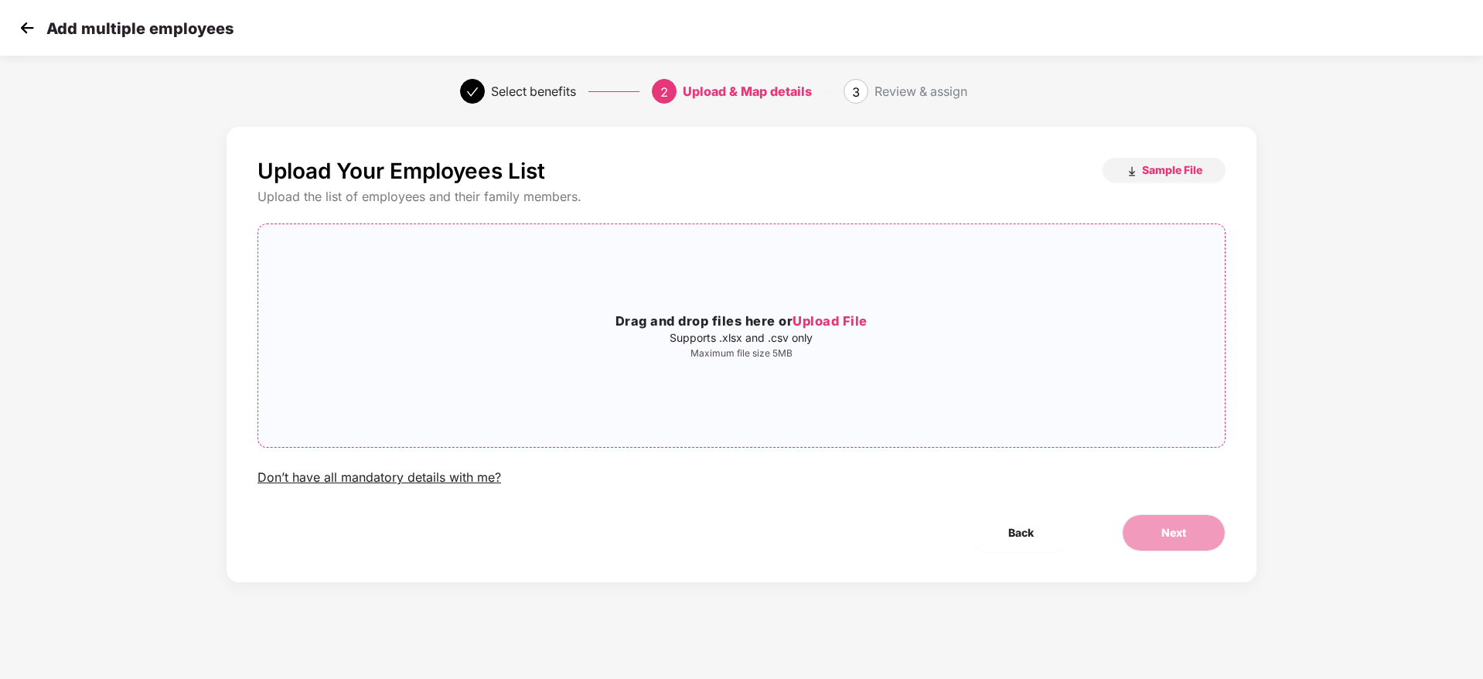
click at [858, 321] on span "Upload File" at bounding box center [830, 320] width 75 height 15
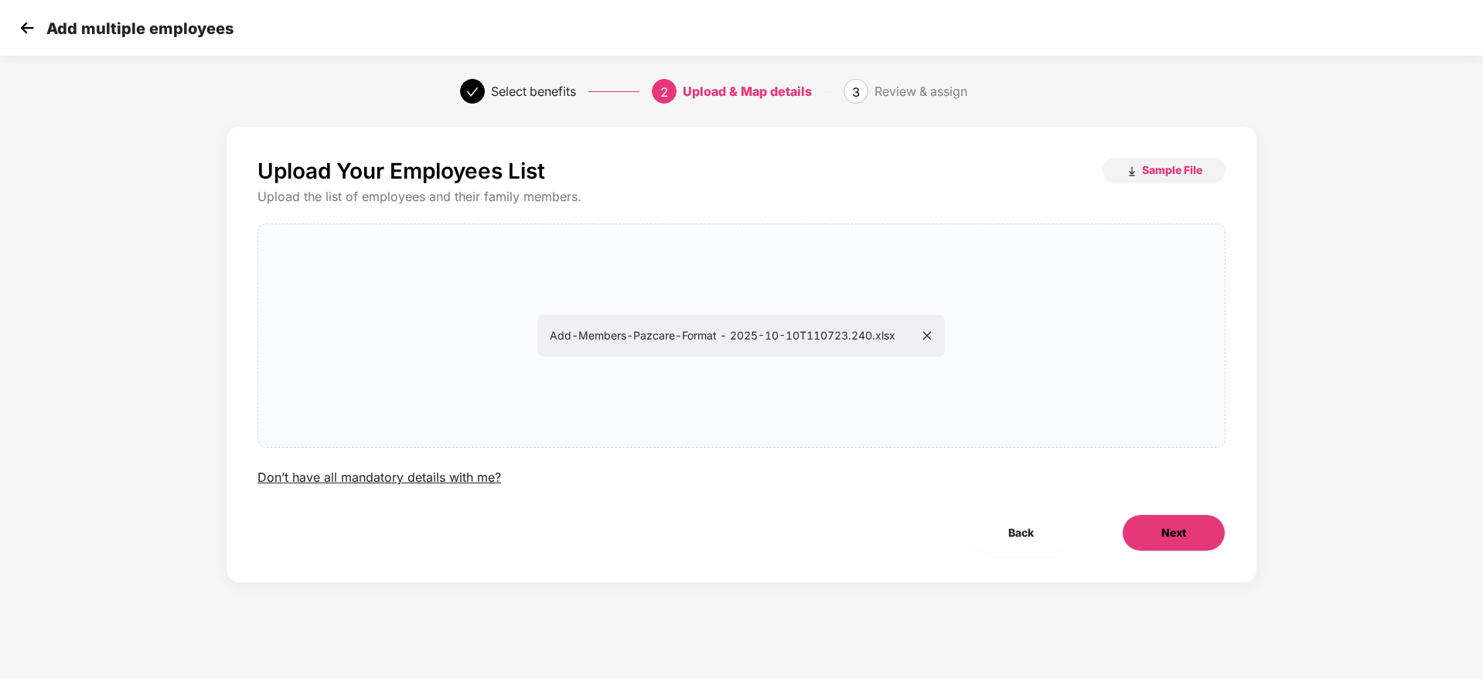
click at [1179, 541] on button "Next" at bounding box center [1174, 532] width 104 height 37
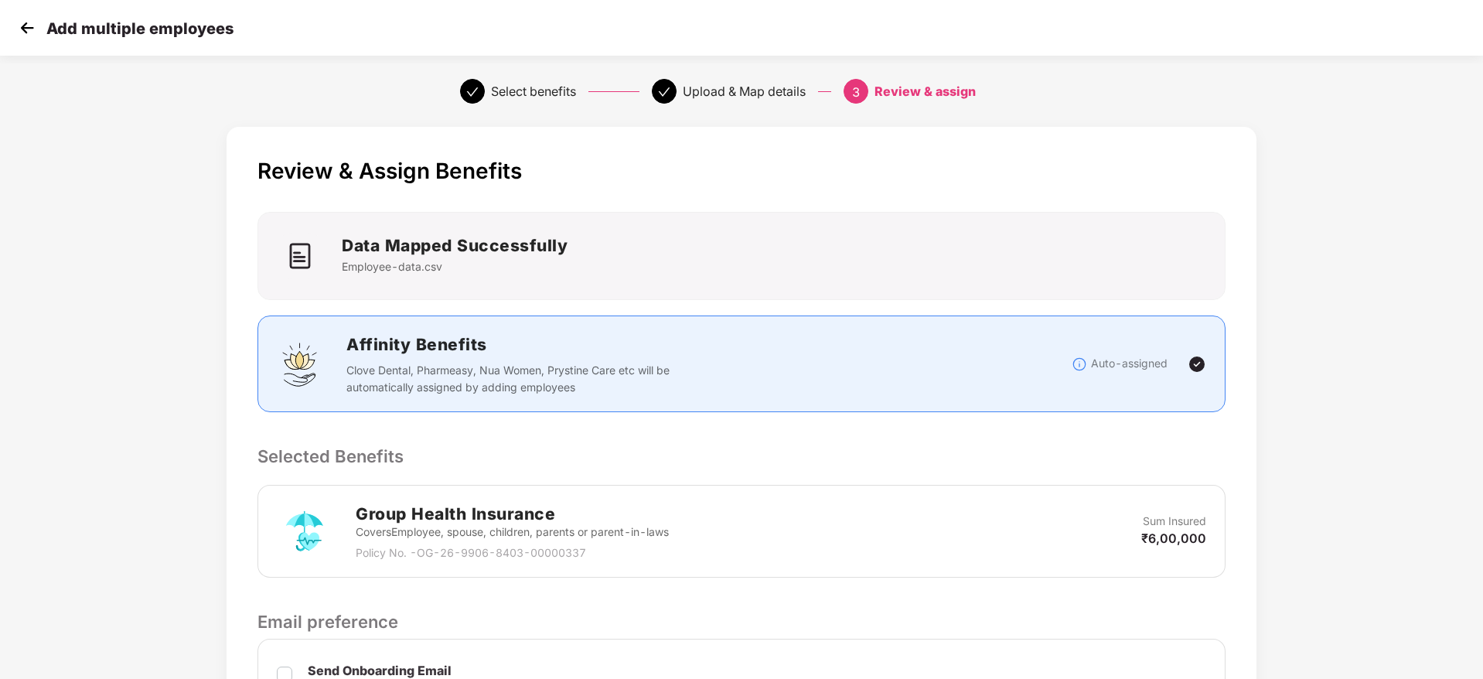
click at [1099, 458] on p "Selected Benefits" at bounding box center [742, 456] width 968 height 26
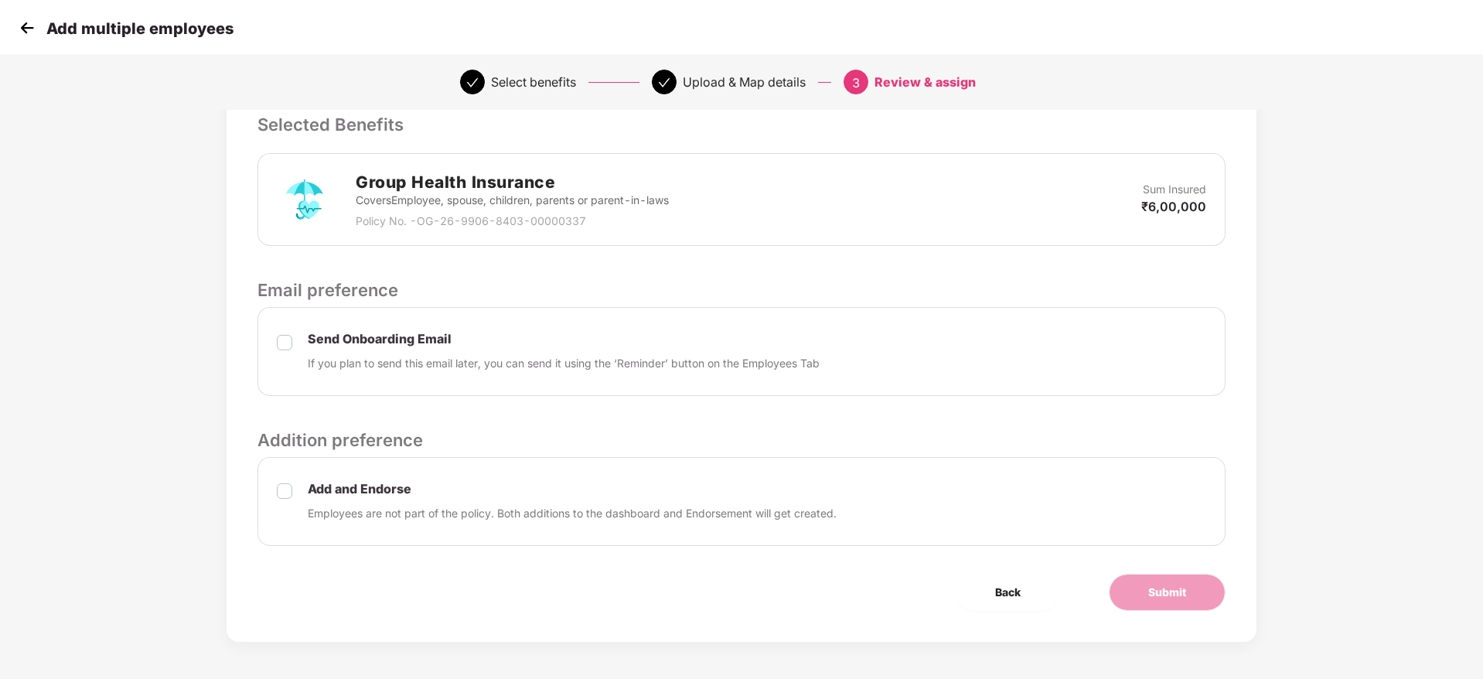
scroll to position [333, 0]
click at [1141, 585] on button "Submit" at bounding box center [1167, 590] width 117 height 37
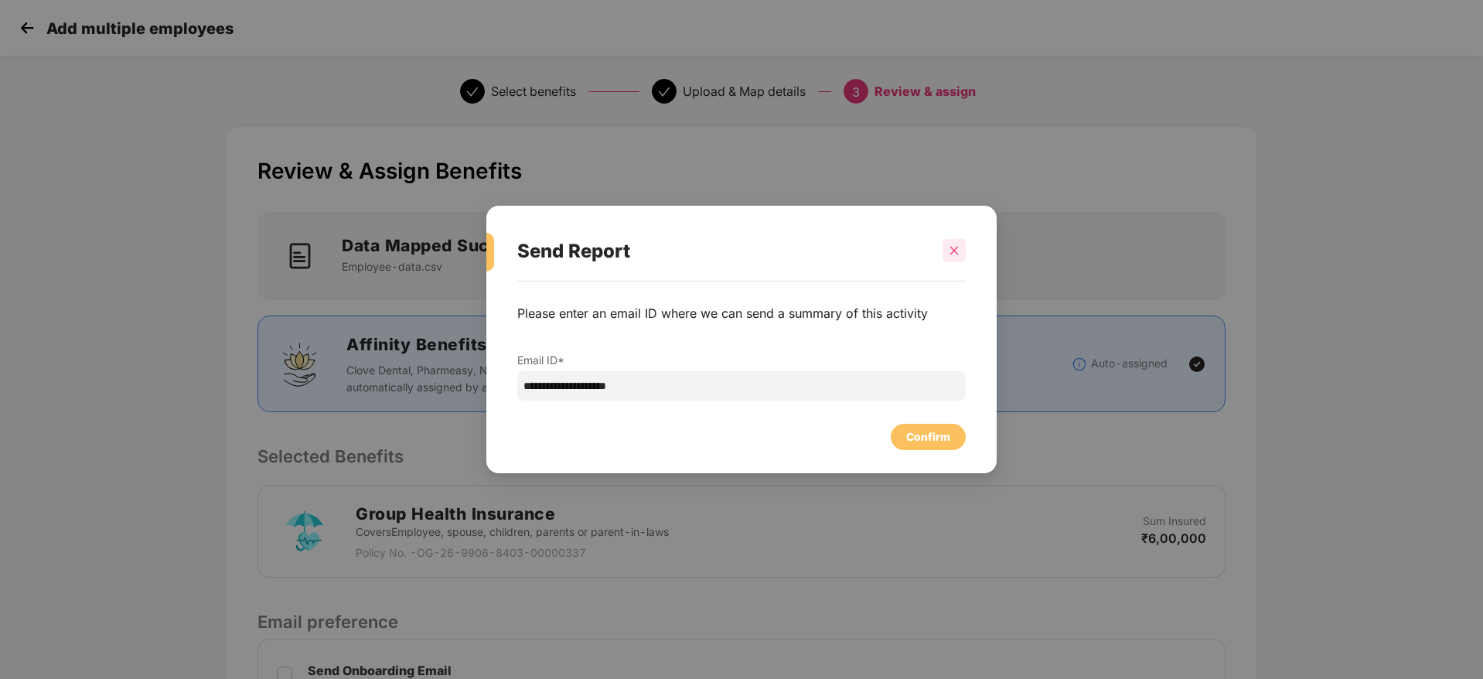
click at [954, 239] on div at bounding box center [954, 250] width 23 height 23
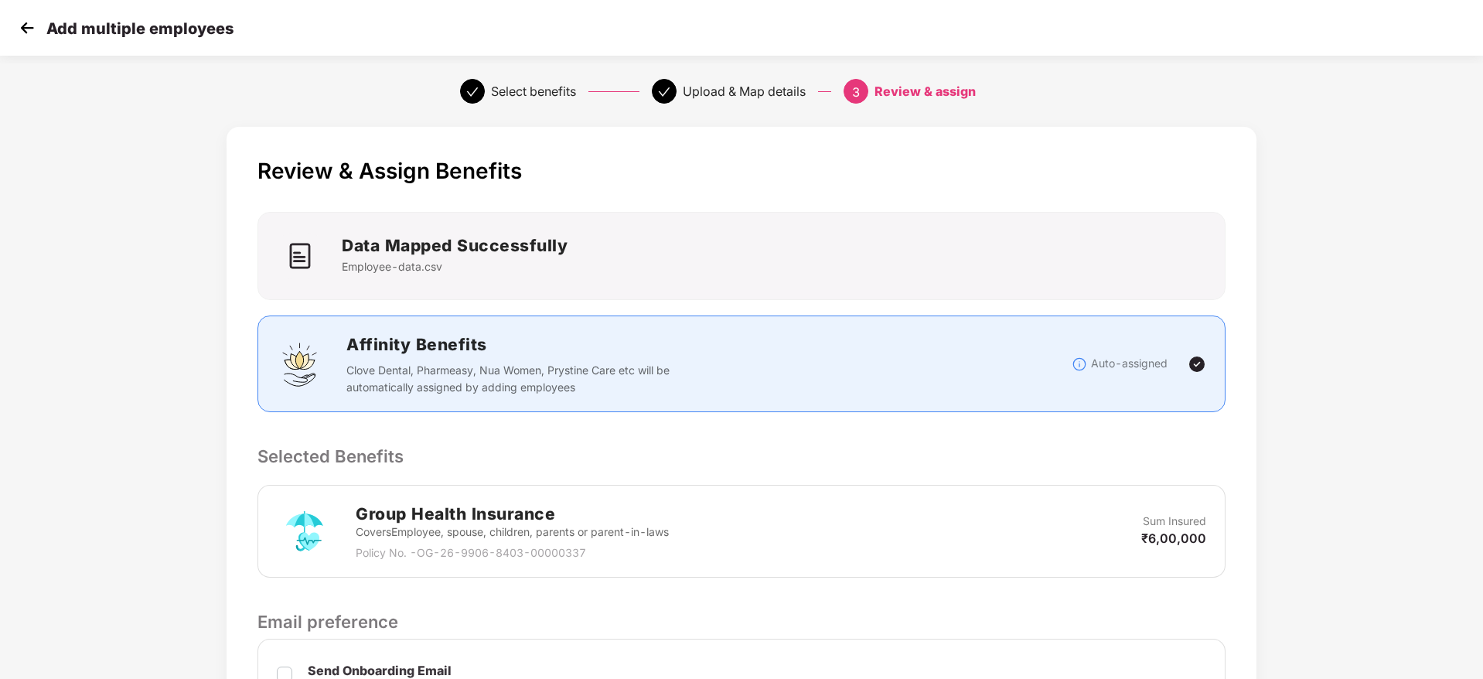
click at [29, 39] on img at bounding box center [26, 27] width 23 height 23
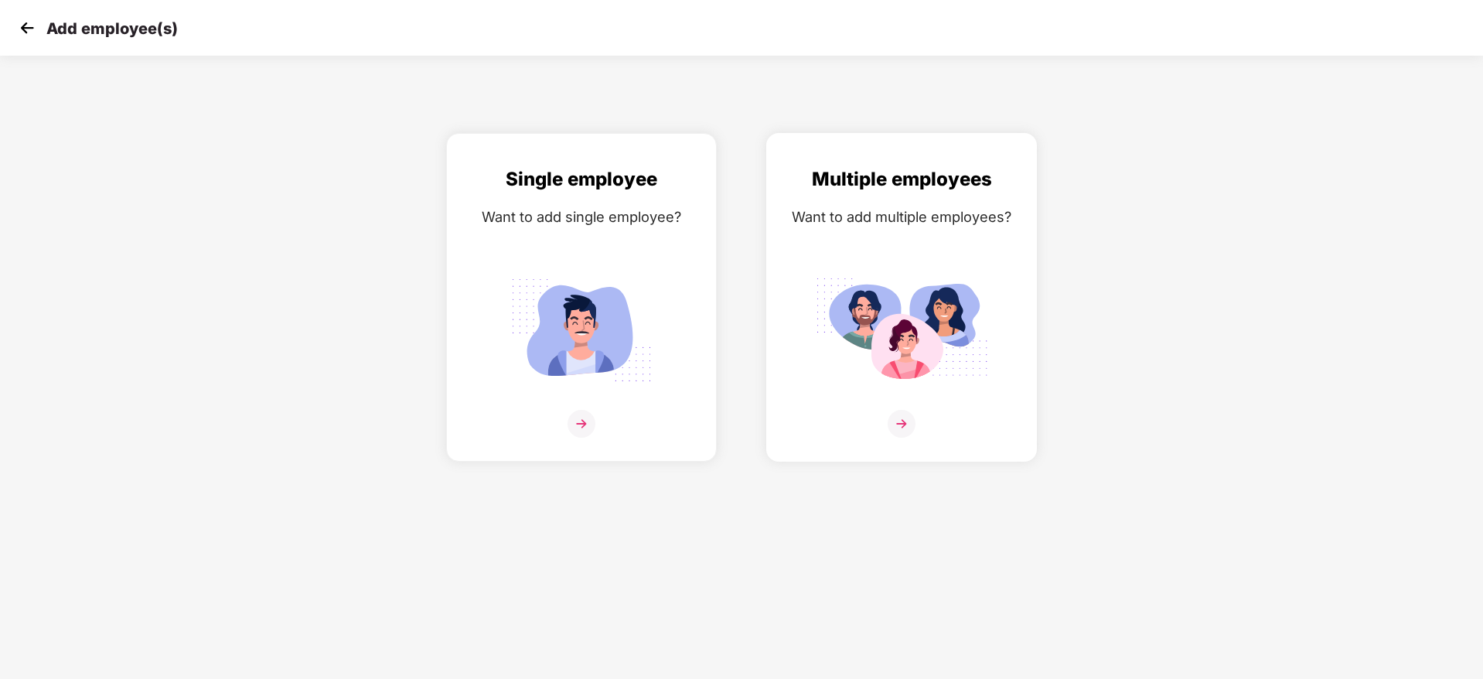
click at [913, 421] on img at bounding box center [902, 424] width 28 height 28
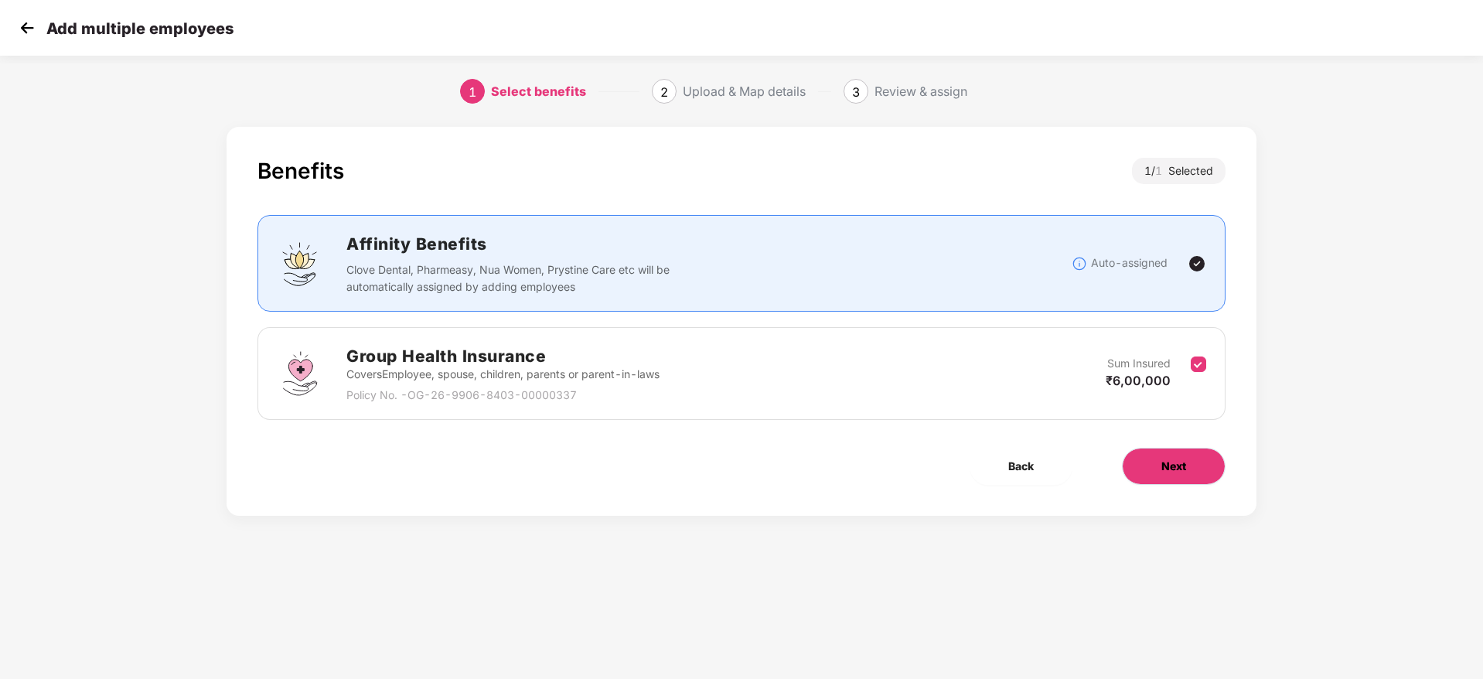
click at [1162, 473] on span "Next" at bounding box center [1174, 466] width 25 height 17
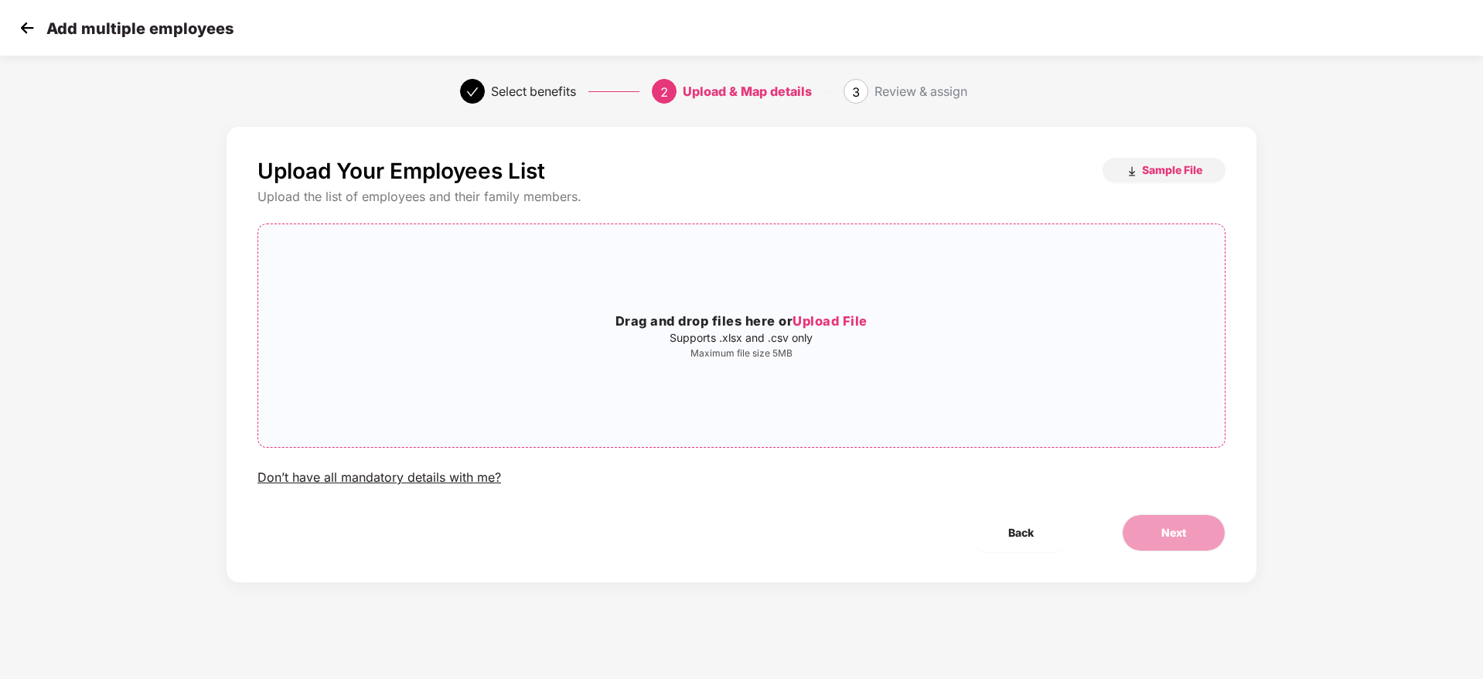
click at [855, 314] on span "Upload File" at bounding box center [830, 320] width 75 height 15
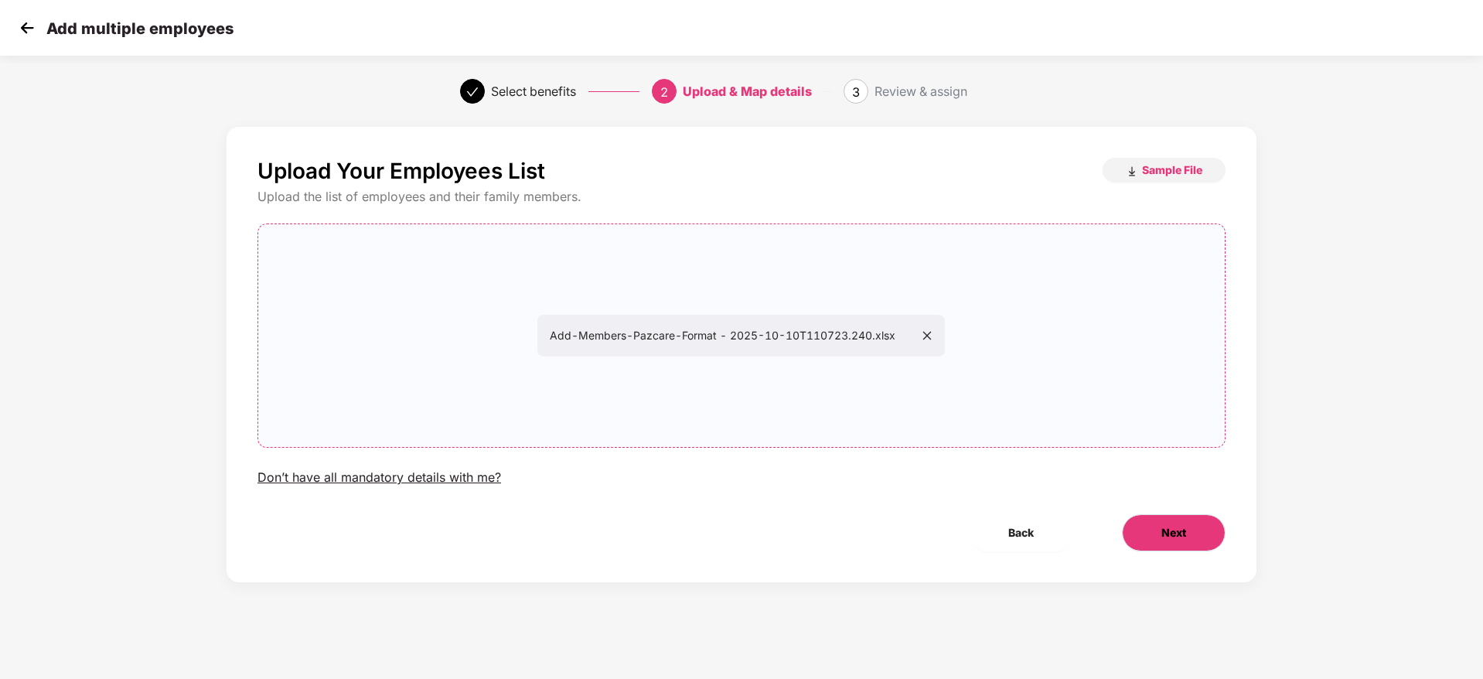
click at [1195, 534] on button "Next" at bounding box center [1174, 532] width 104 height 37
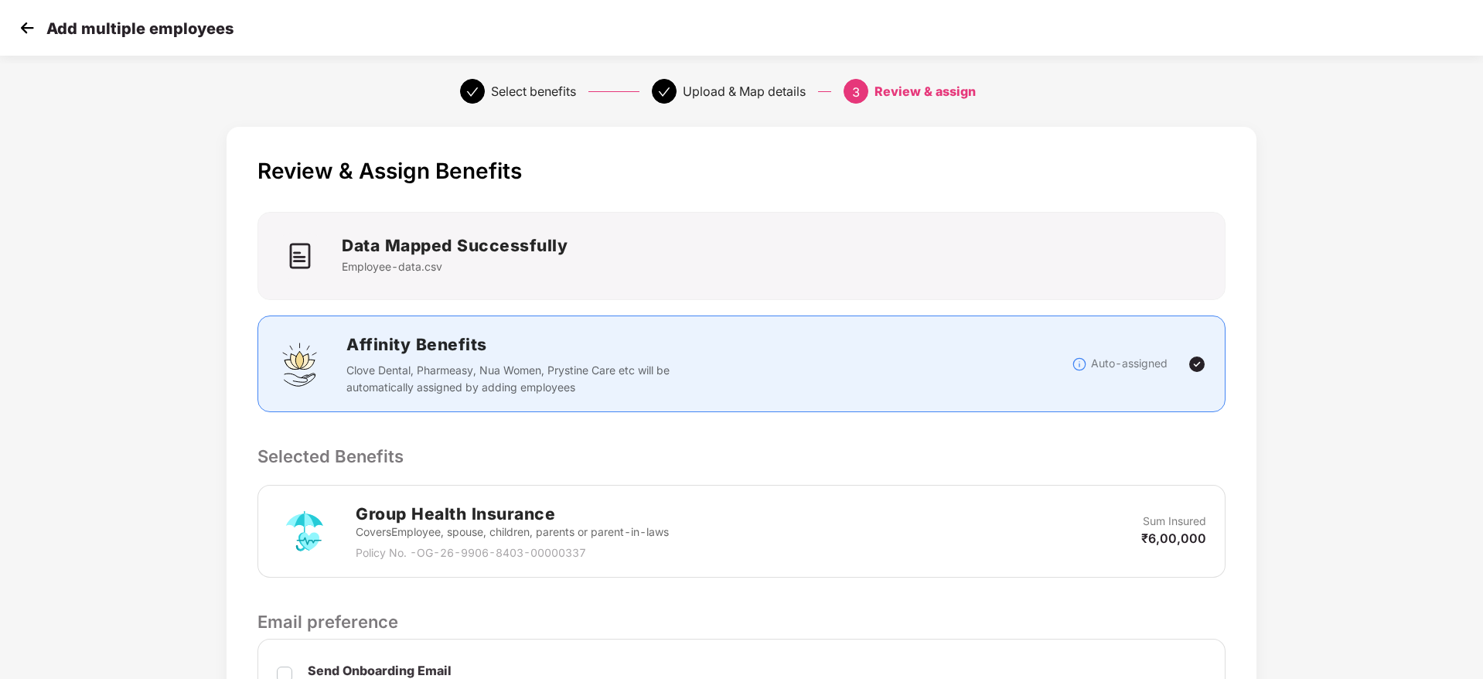
click at [146, 421] on div "Review & Assign Benefits Data Mapped Successfully Employee-data.csv Affinity Be…" at bounding box center [742, 565] width 1236 height 893
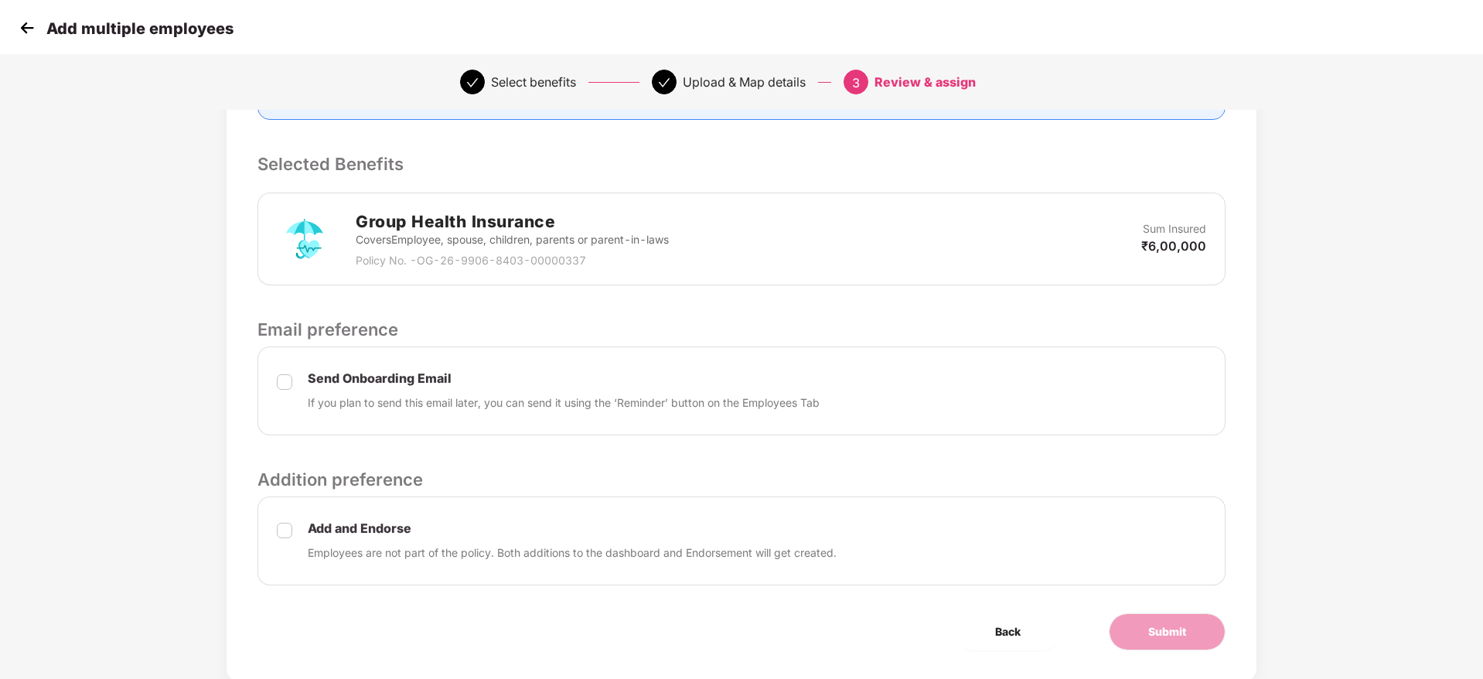
scroll to position [333, 0]
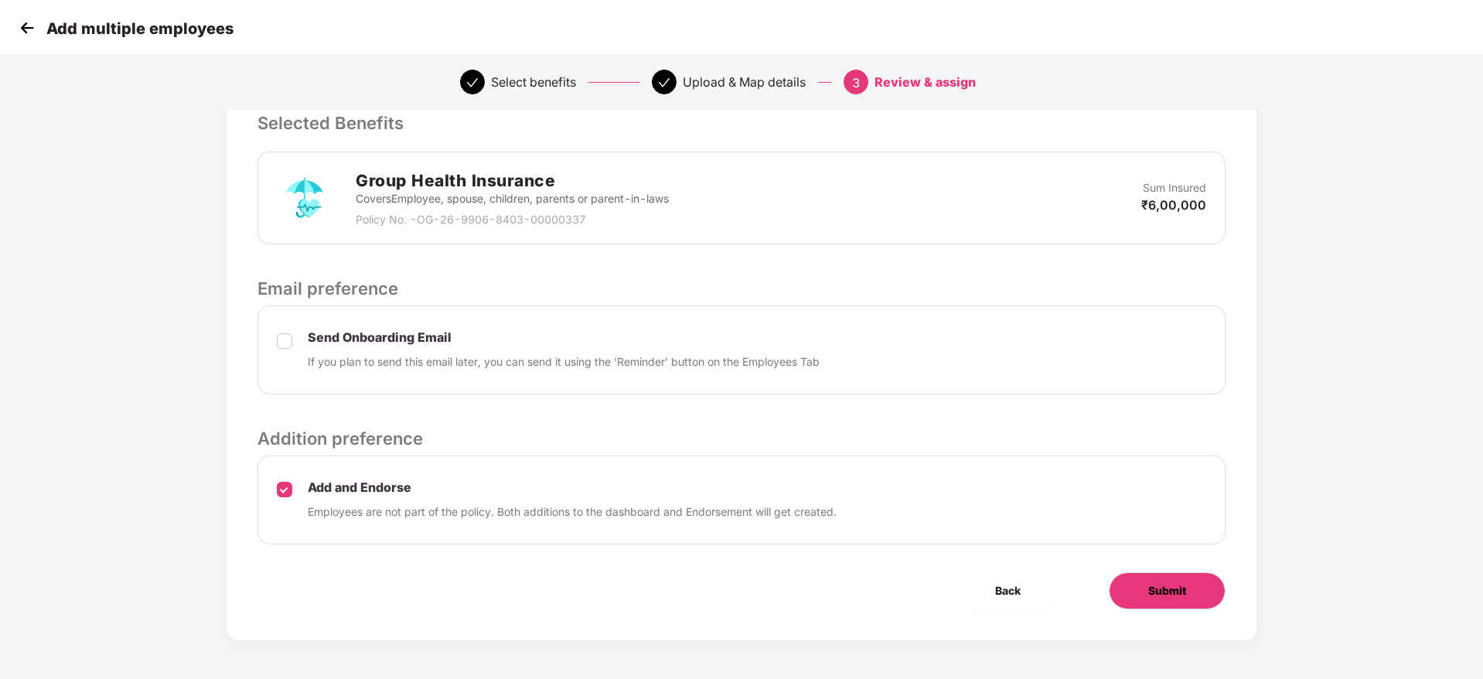
click at [1124, 591] on button "Submit" at bounding box center [1167, 590] width 117 height 37
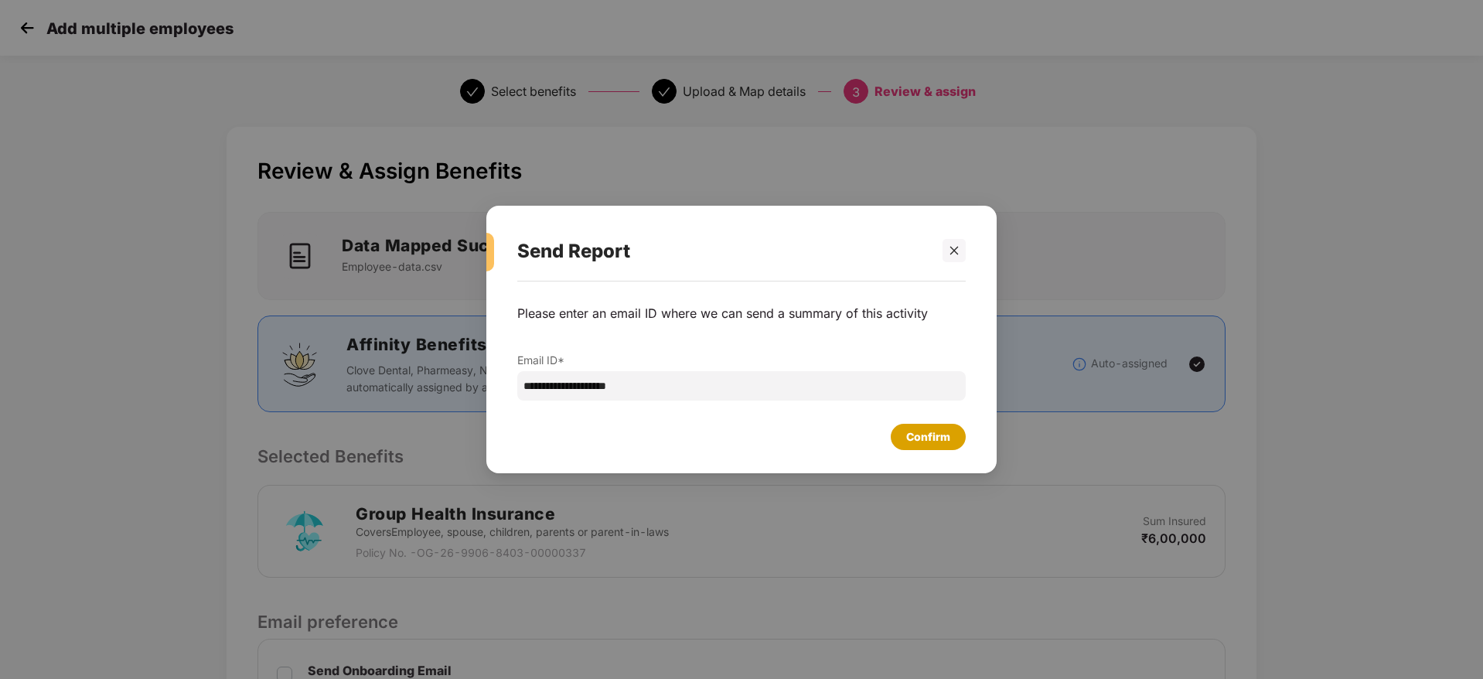
click at [913, 437] on div "Confirm" at bounding box center [928, 436] width 44 height 17
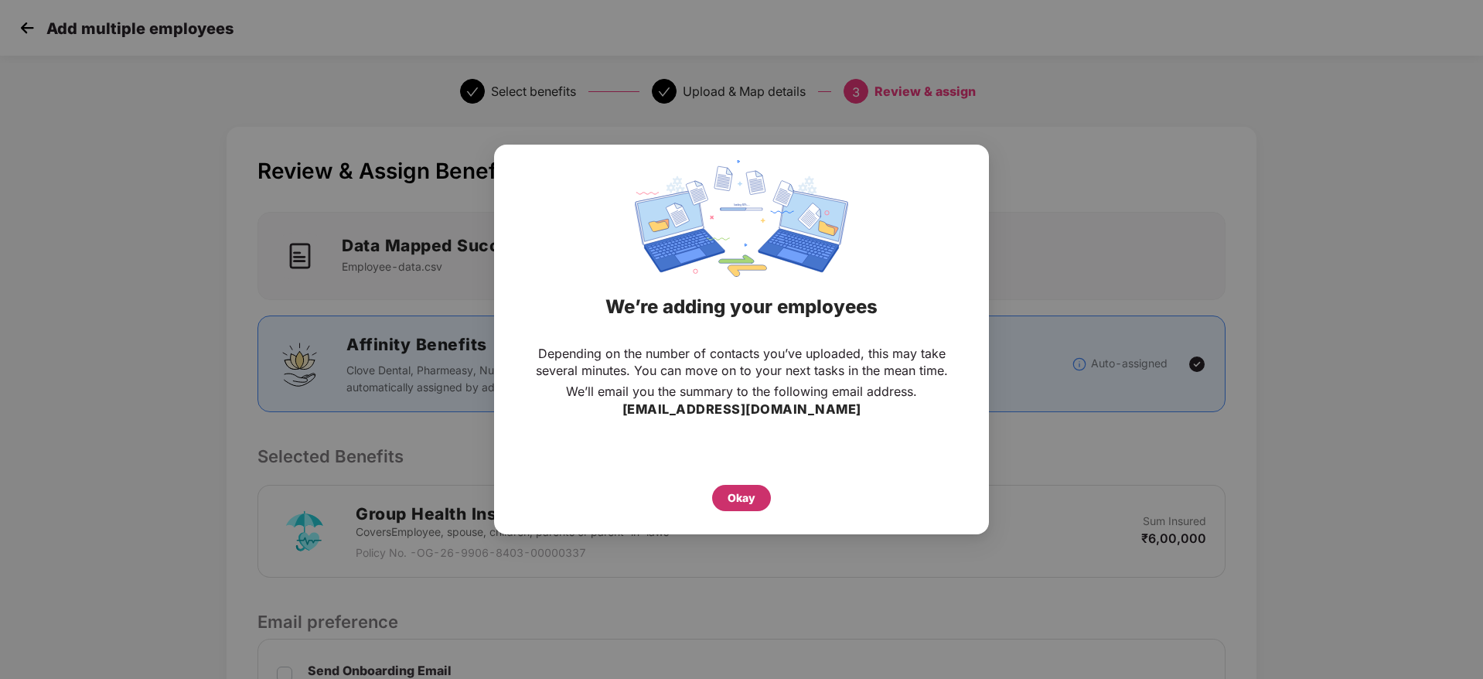
click at [757, 495] on div "Okay" at bounding box center [741, 498] width 59 height 26
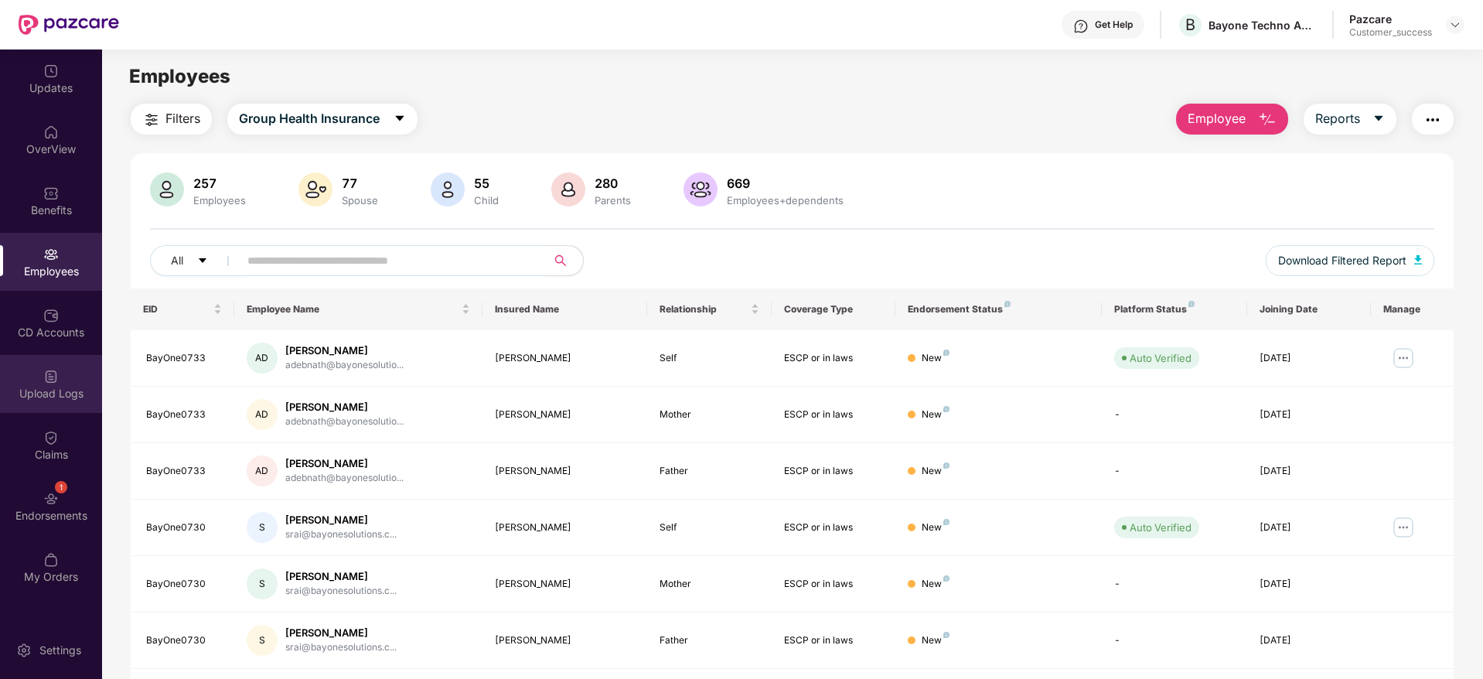
click at [46, 398] on div "Upload Logs" at bounding box center [51, 393] width 102 height 15
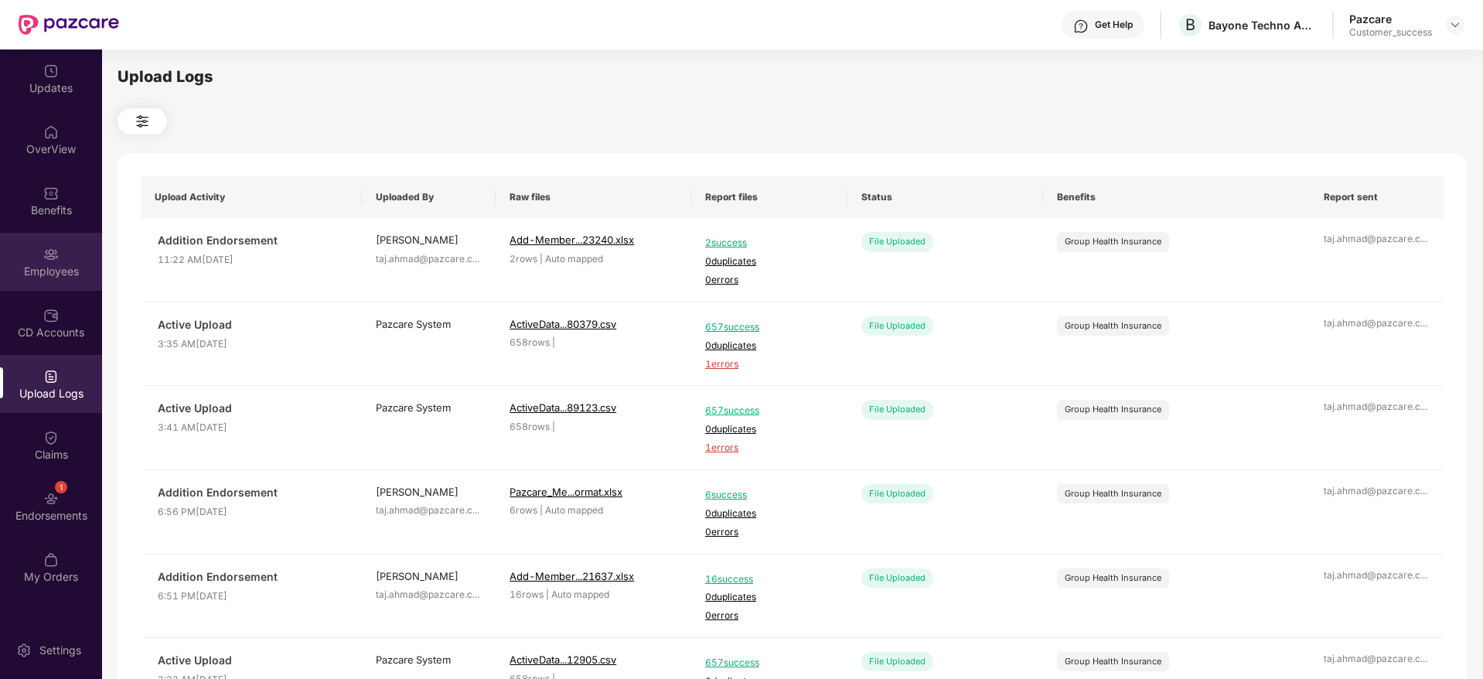
click at [53, 252] on img at bounding box center [50, 254] width 15 height 15
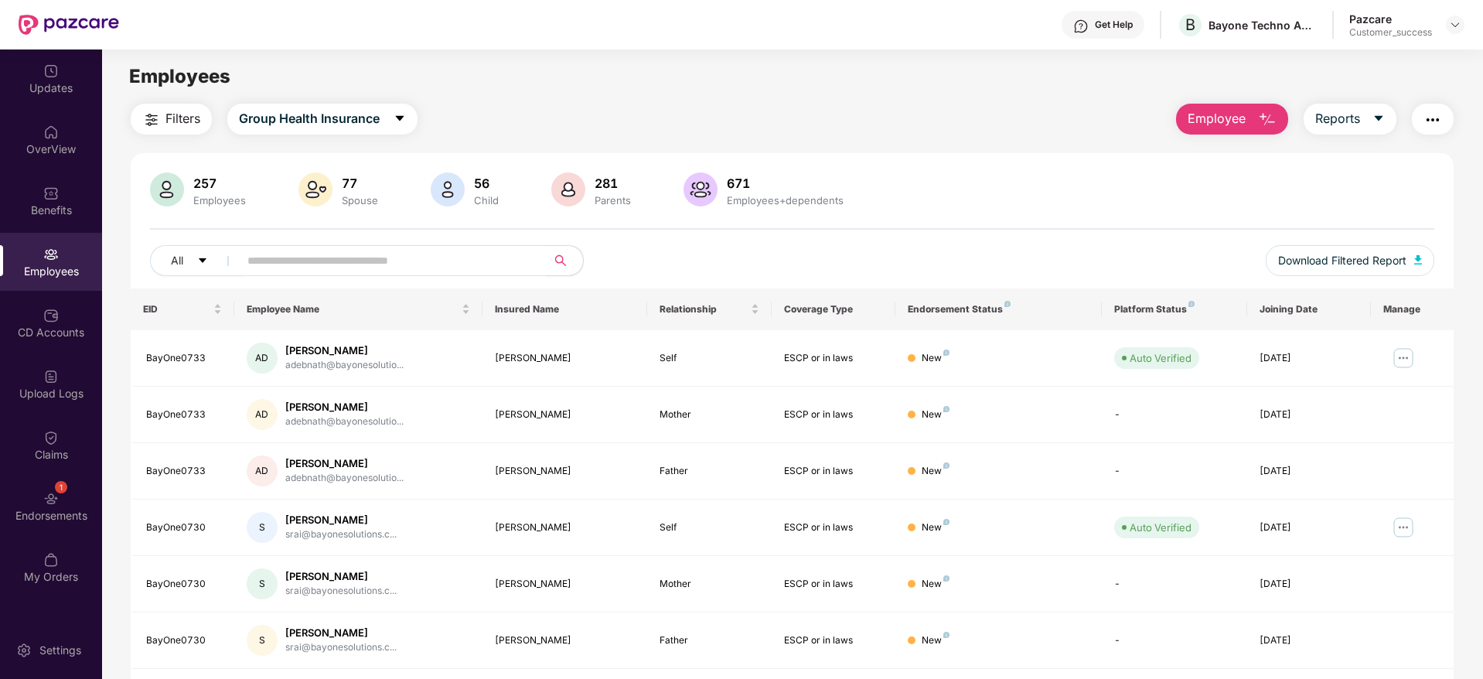
click at [288, 258] on input "text" at bounding box center [386, 260] width 278 height 23
paste input "**********"
type input "**********"
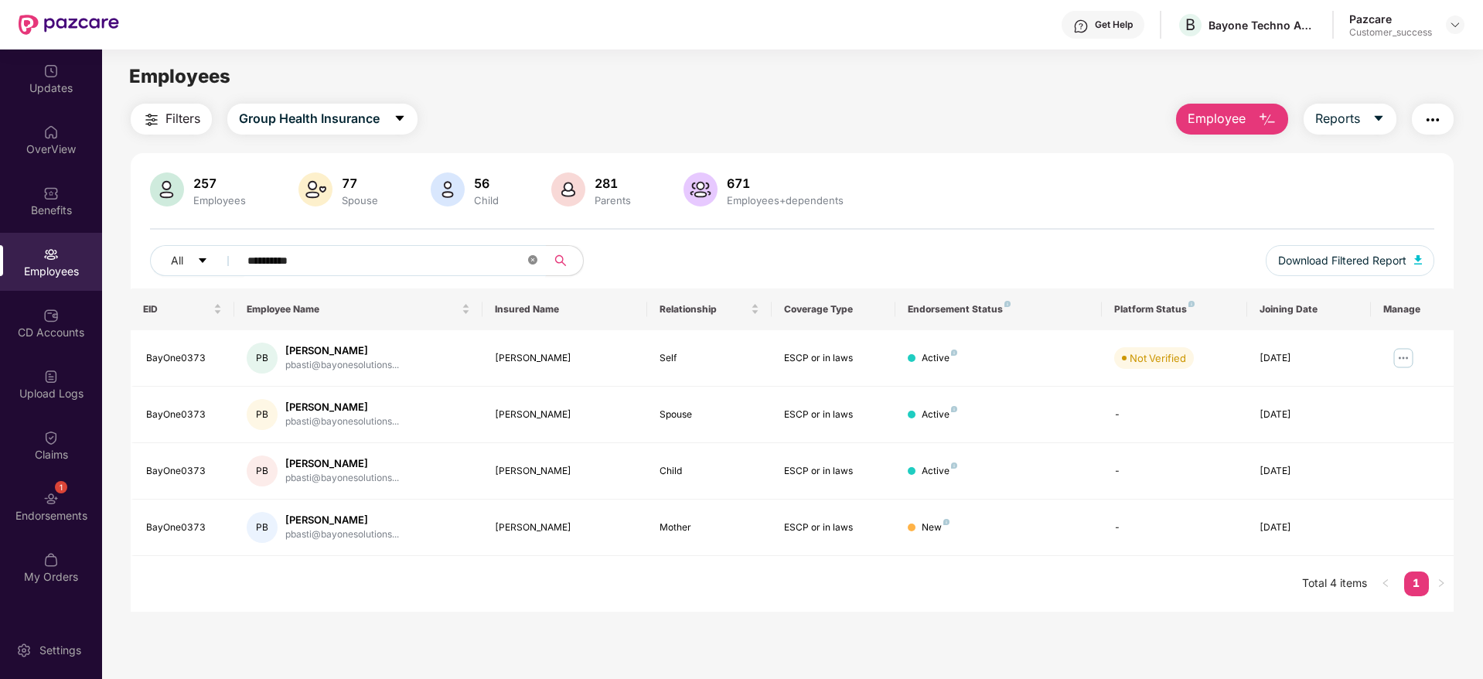
click at [535, 260] on icon "close-circle" at bounding box center [532, 259] width 9 height 9
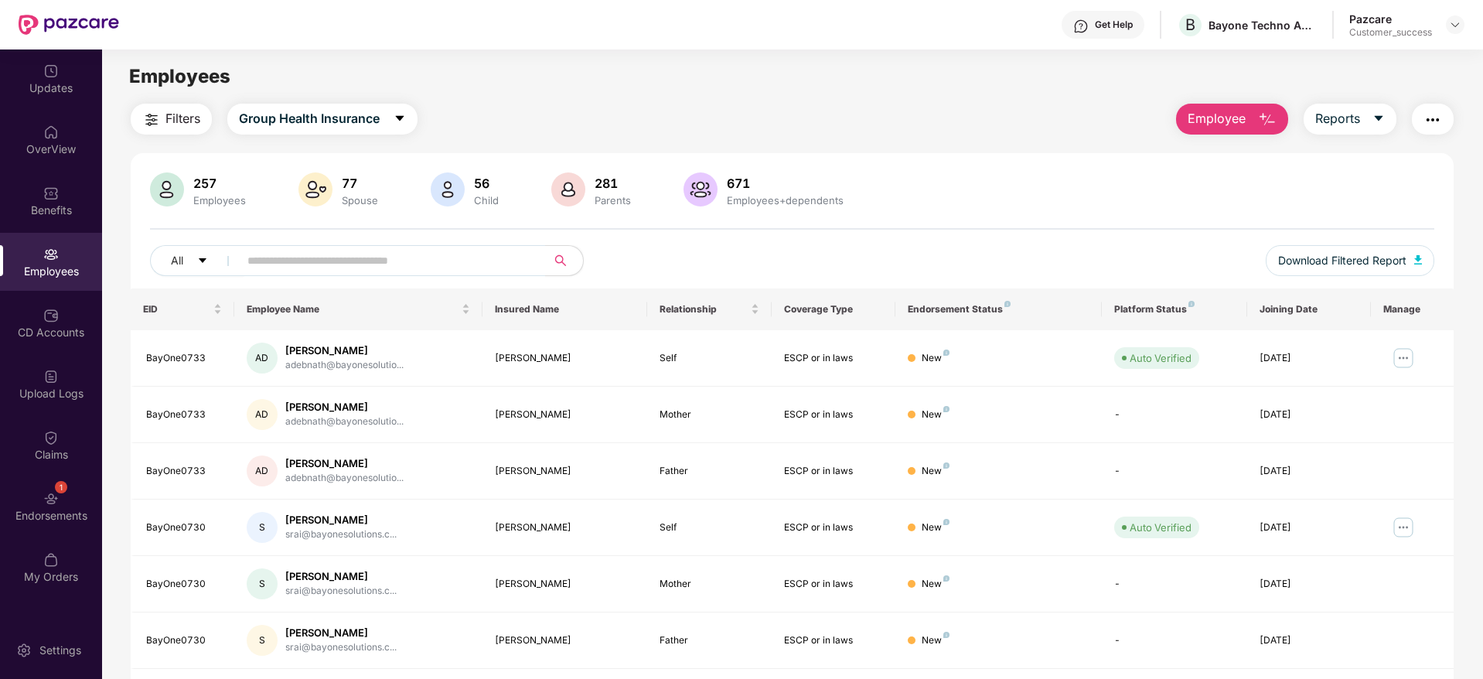
click at [54, 254] on img at bounding box center [50, 254] width 15 height 15
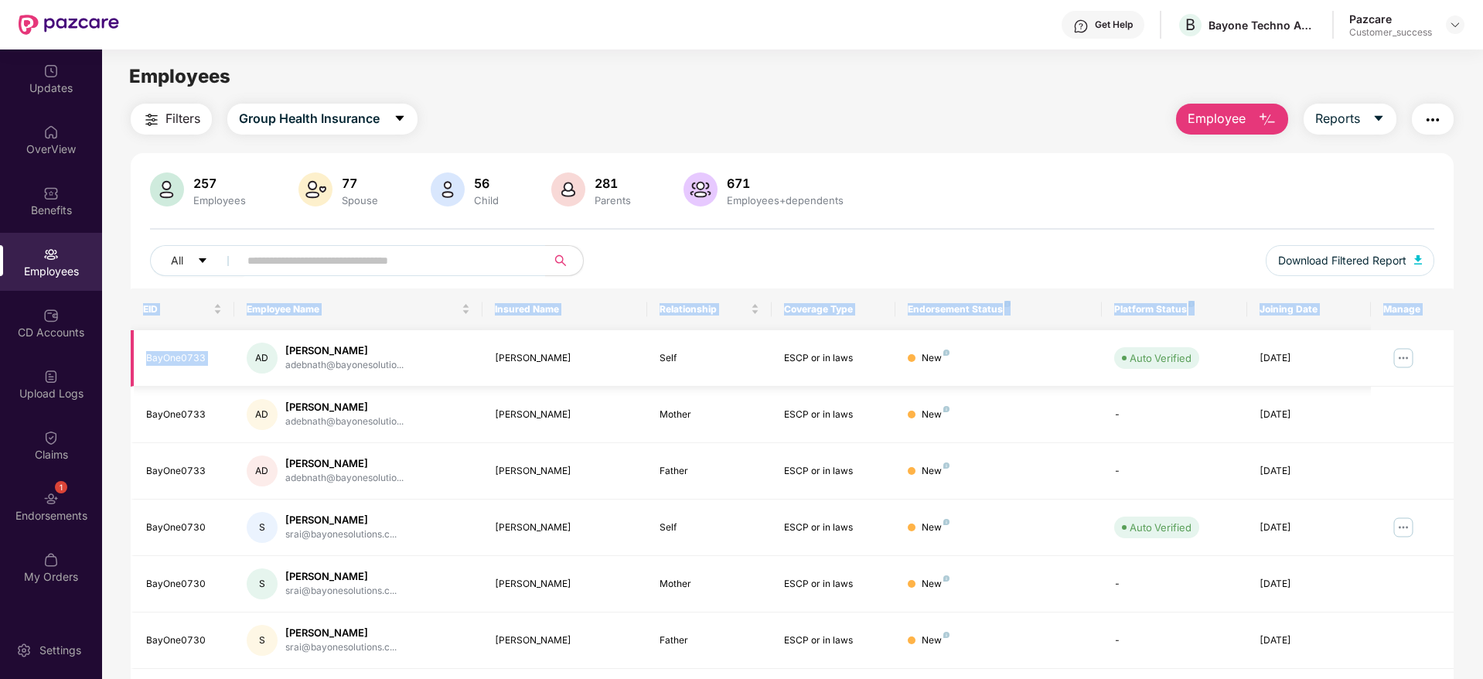
drag, startPoint x: 868, startPoint y: 266, endPoint x: 251, endPoint y: 378, distance: 627.3
click at [251, 378] on div "257 Employees 77 Spouse 56 Child 281 Parents 671 Employees+dependents All Downl…" at bounding box center [792, 558] width 1323 height 810
click at [1456, 26] on img at bounding box center [1455, 25] width 12 height 12
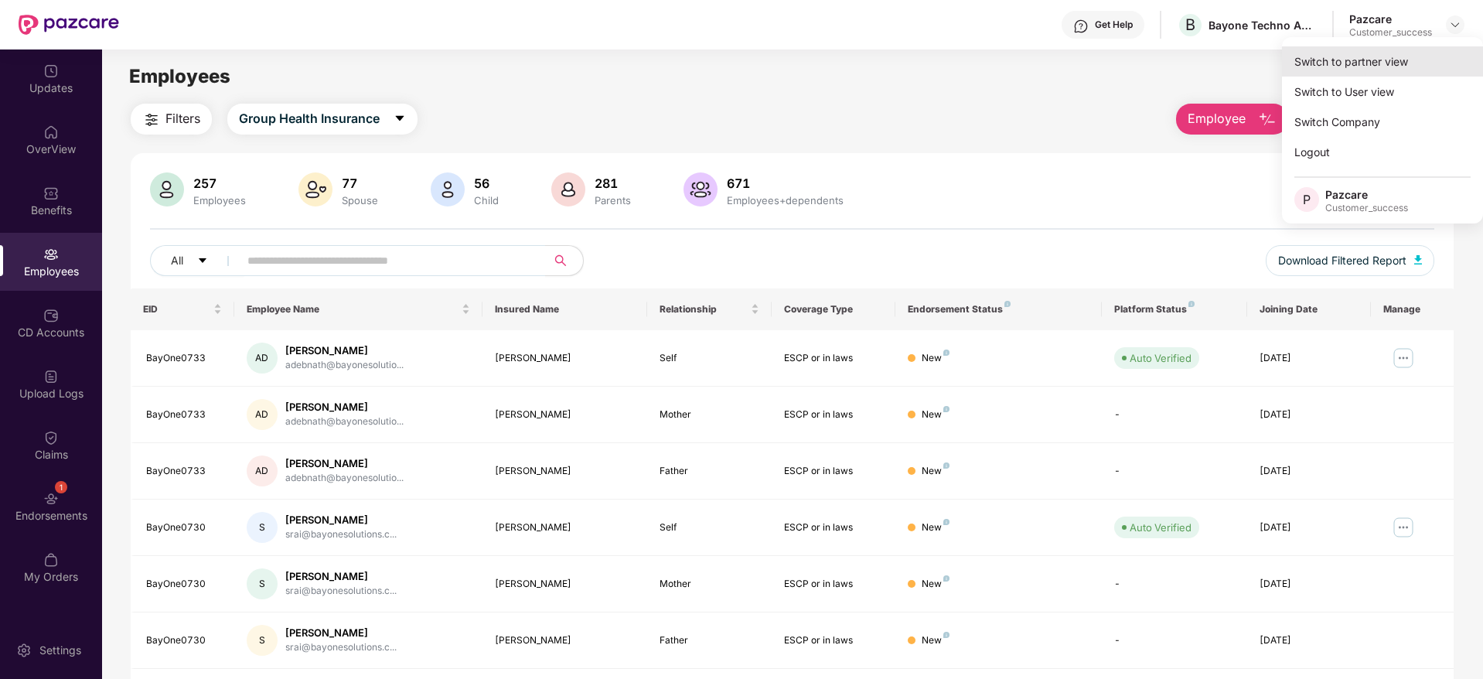
click at [1383, 67] on div "Switch to partner view" at bounding box center [1382, 61] width 201 height 30
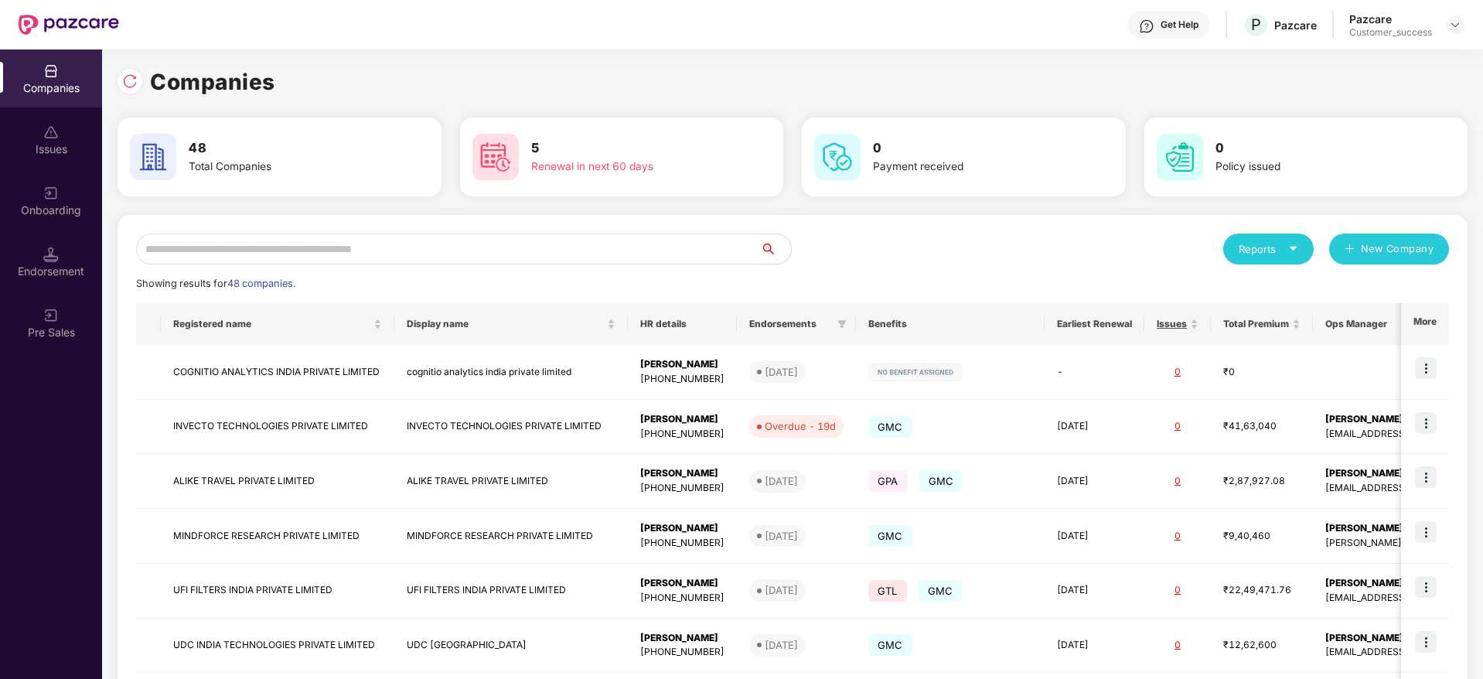
click at [1455, 404] on div "Reports New Company Showing results for 48 companies. Registered name Display n…" at bounding box center [793, 590] width 1350 height 751
click at [335, 249] on input "text" at bounding box center [448, 249] width 624 height 31
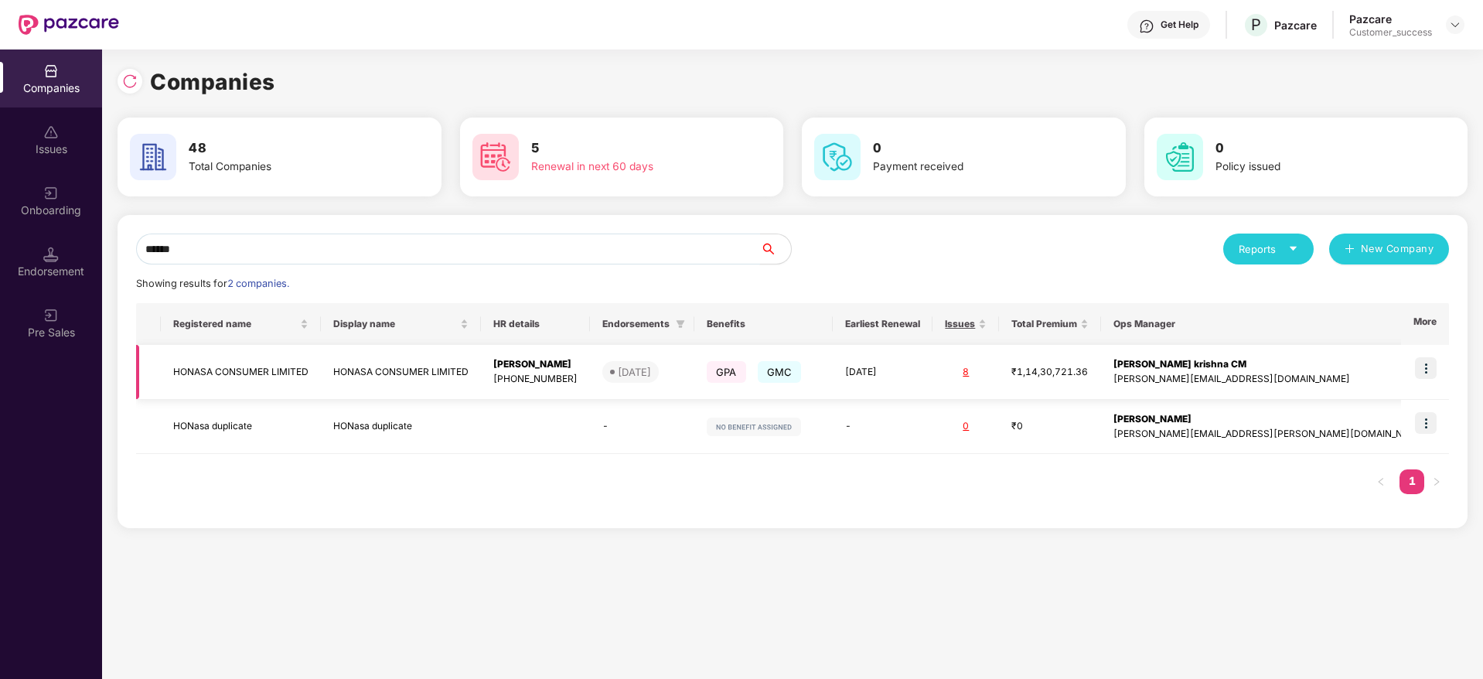
type input "******"
click at [1421, 367] on img at bounding box center [1426, 368] width 22 height 22
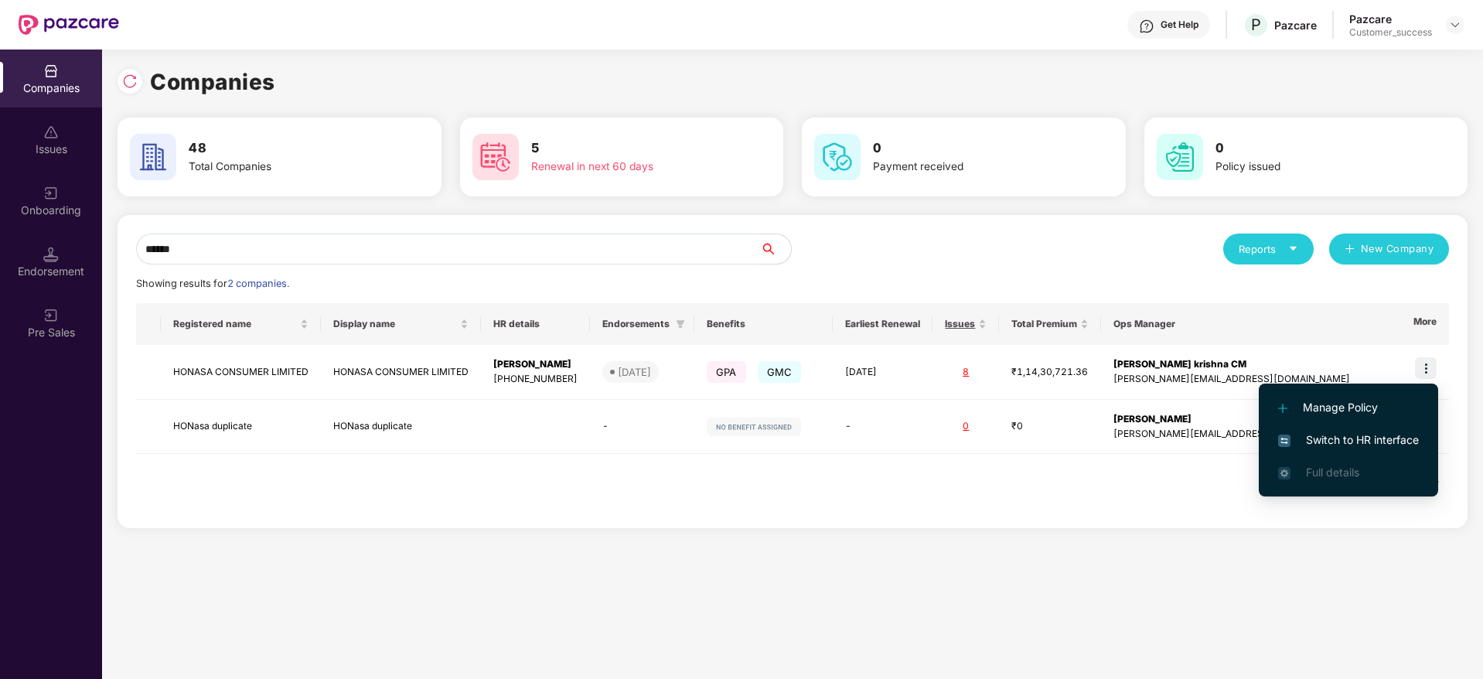
click at [1339, 445] on span "Switch to HR interface" at bounding box center [1348, 440] width 141 height 17
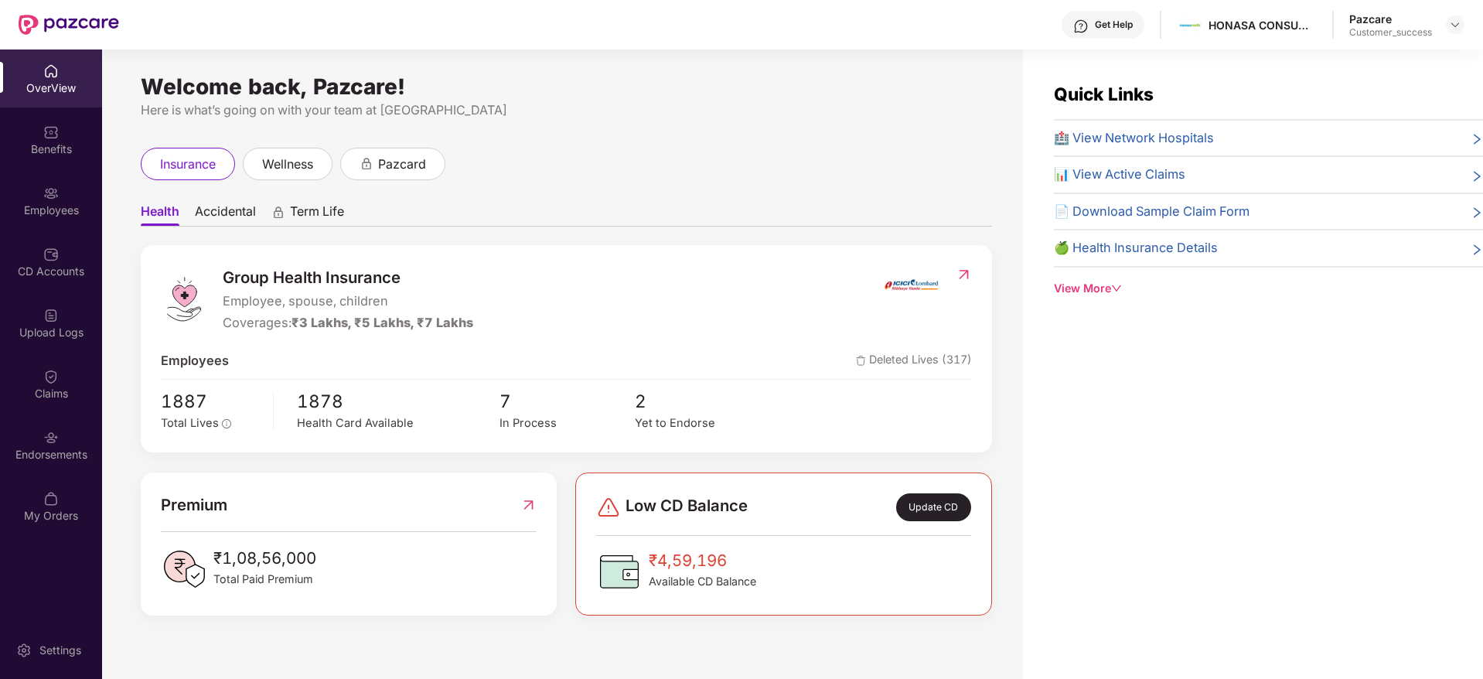
click at [49, 211] on div "Employees" at bounding box center [51, 210] width 102 height 15
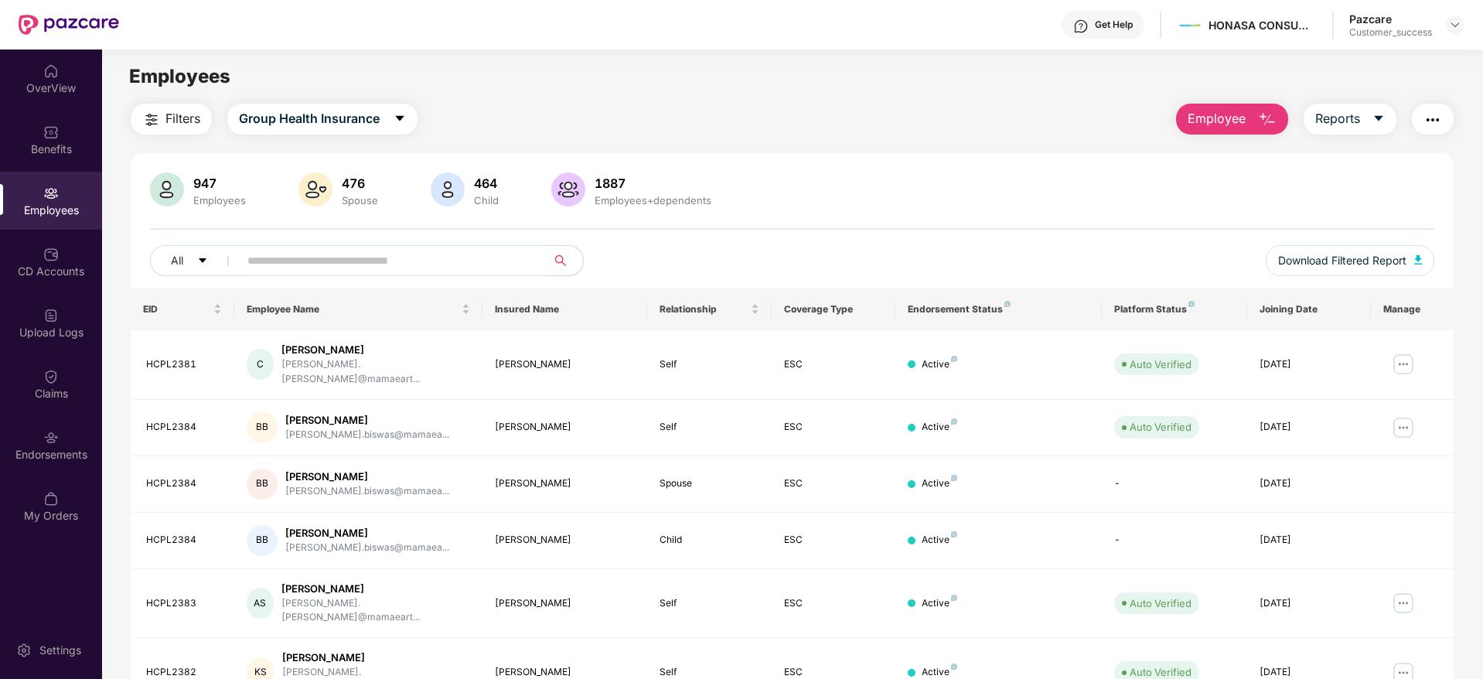
click at [281, 268] on input "text" at bounding box center [386, 260] width 278 height 23
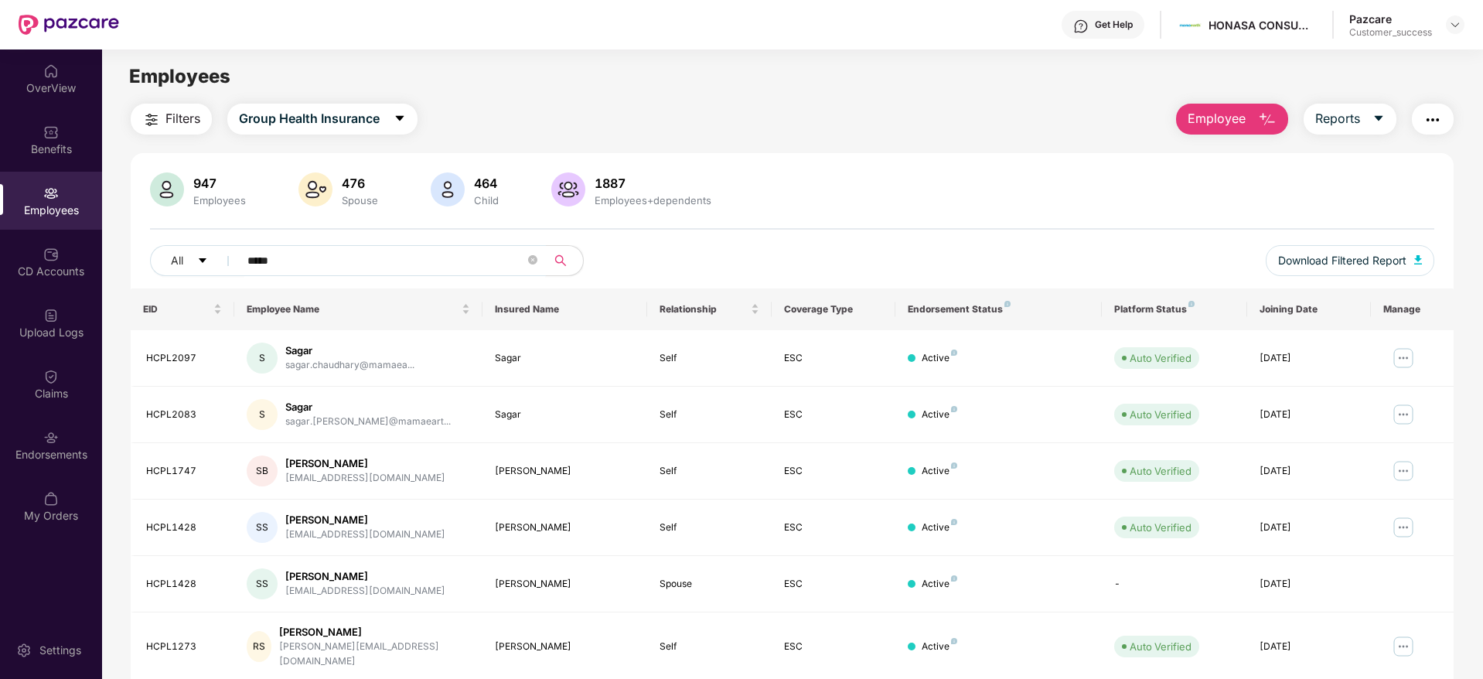
type input "*****"
click at [959, 222] on div "947 Employees 476 Spouse 464 Child 1887 Employees+dependents All ***** Download…" at bounding box center [792, 230] width 1323 height 116
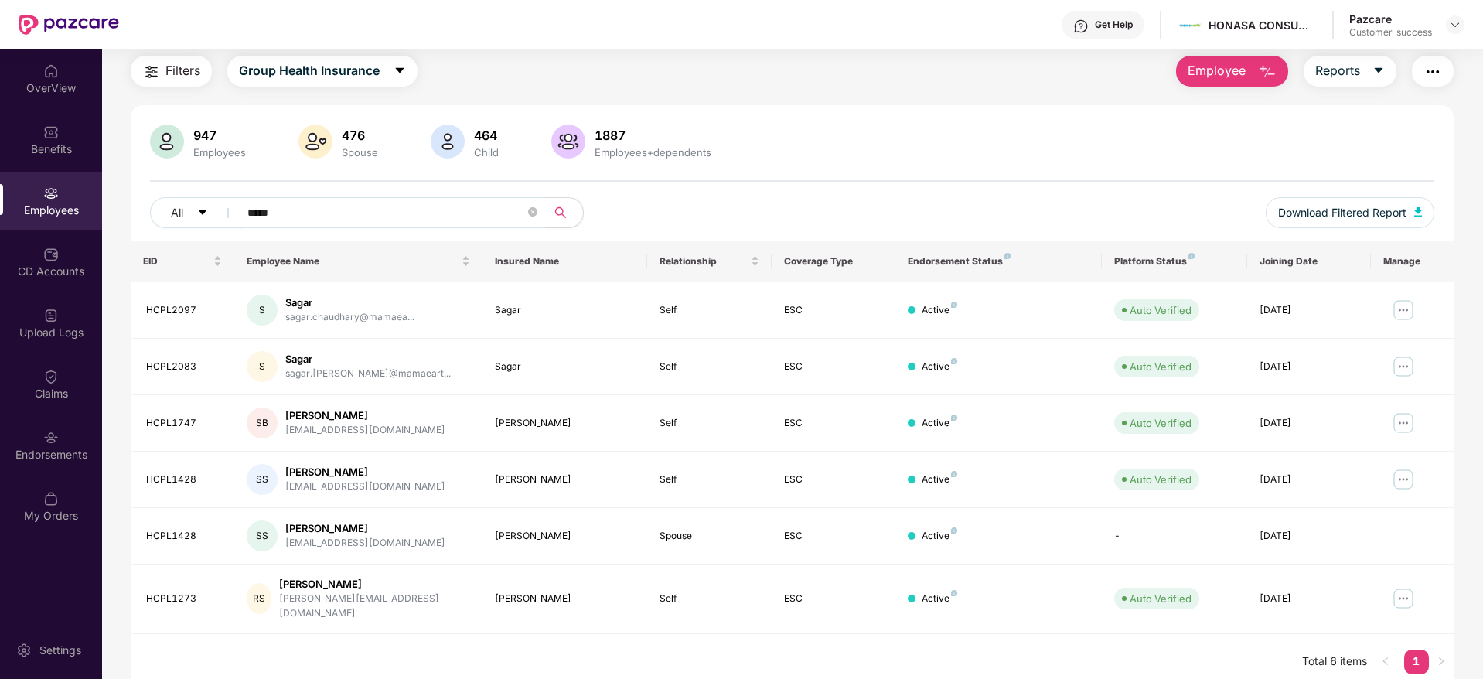
scroll to position [49, 0]
click at [1407, 425] on img at bounding box center [1403, 421] width 25 height 25
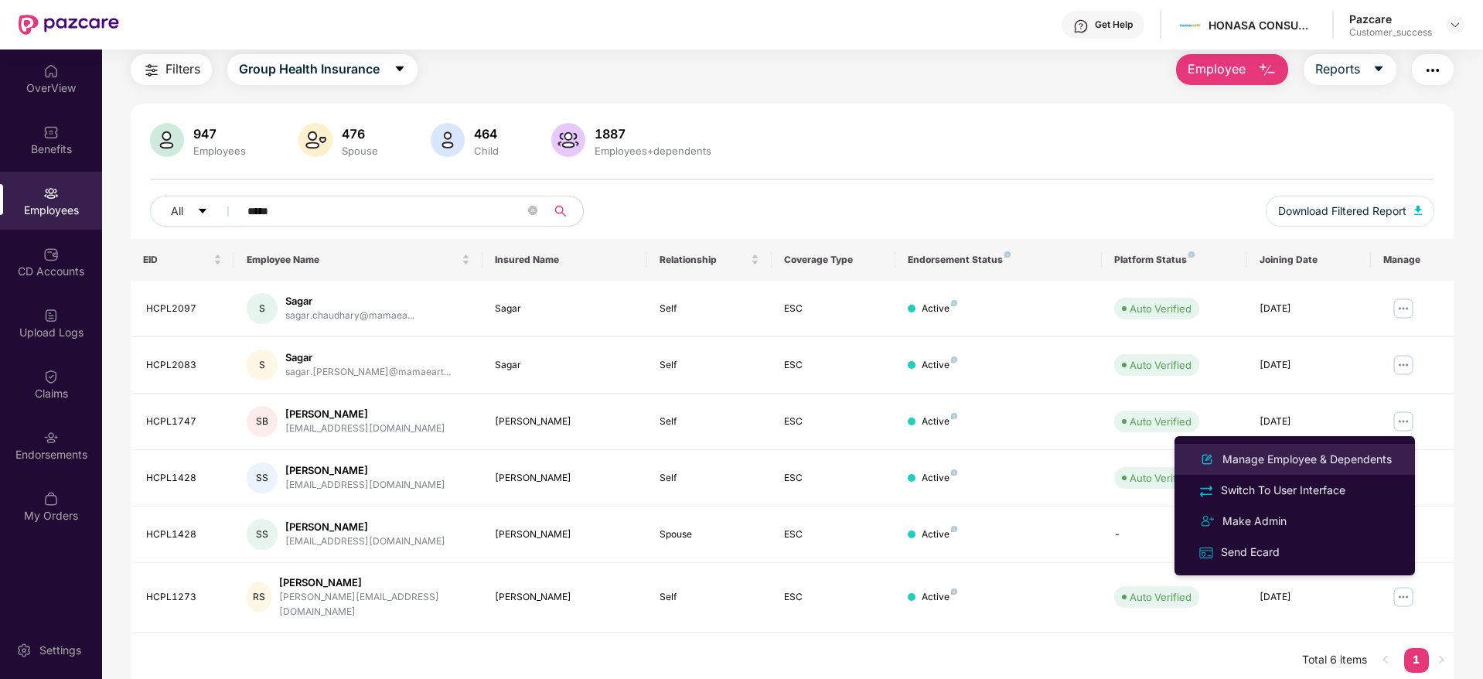
click at [1304, 456] on div "Manage Employee & Dependents" at bounding box center [1308, 459] width 176 height 17
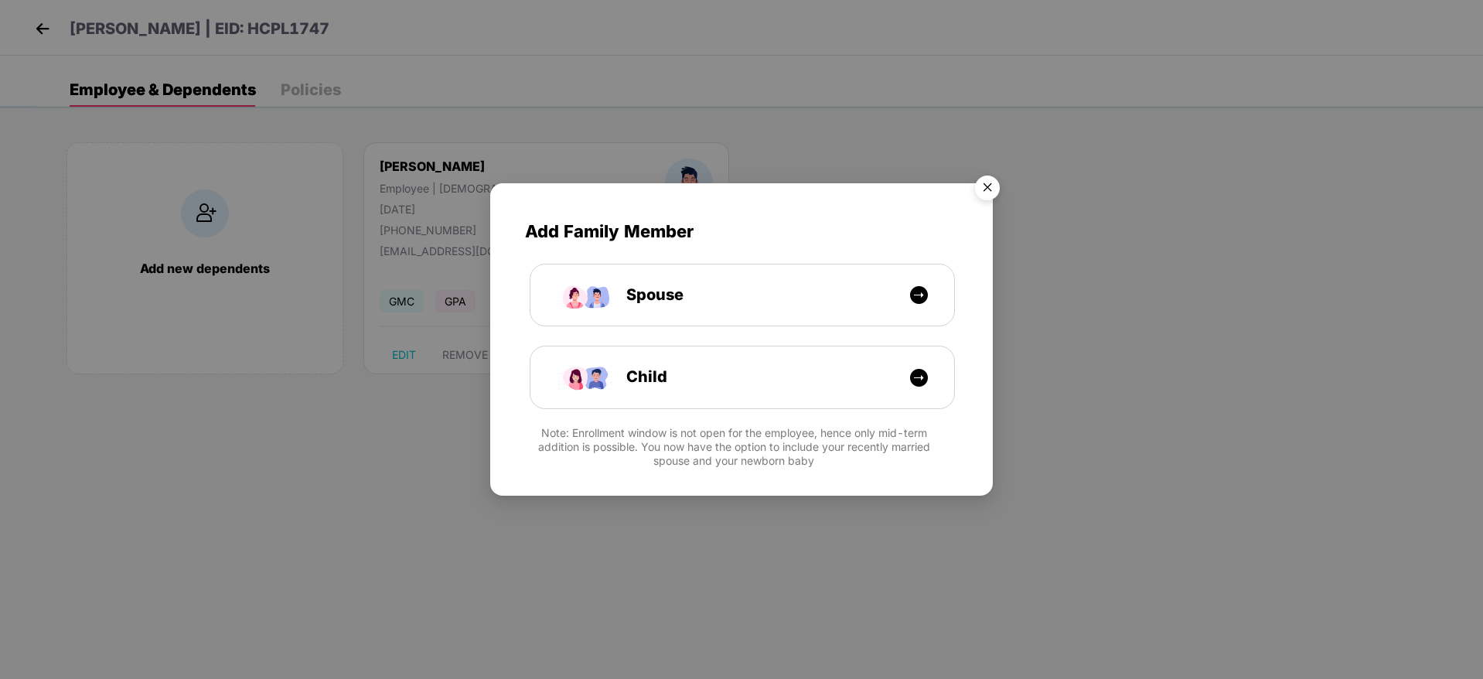
click at [991, 178] on img "Close" at bounding box center [987, 190] width 43 height 43
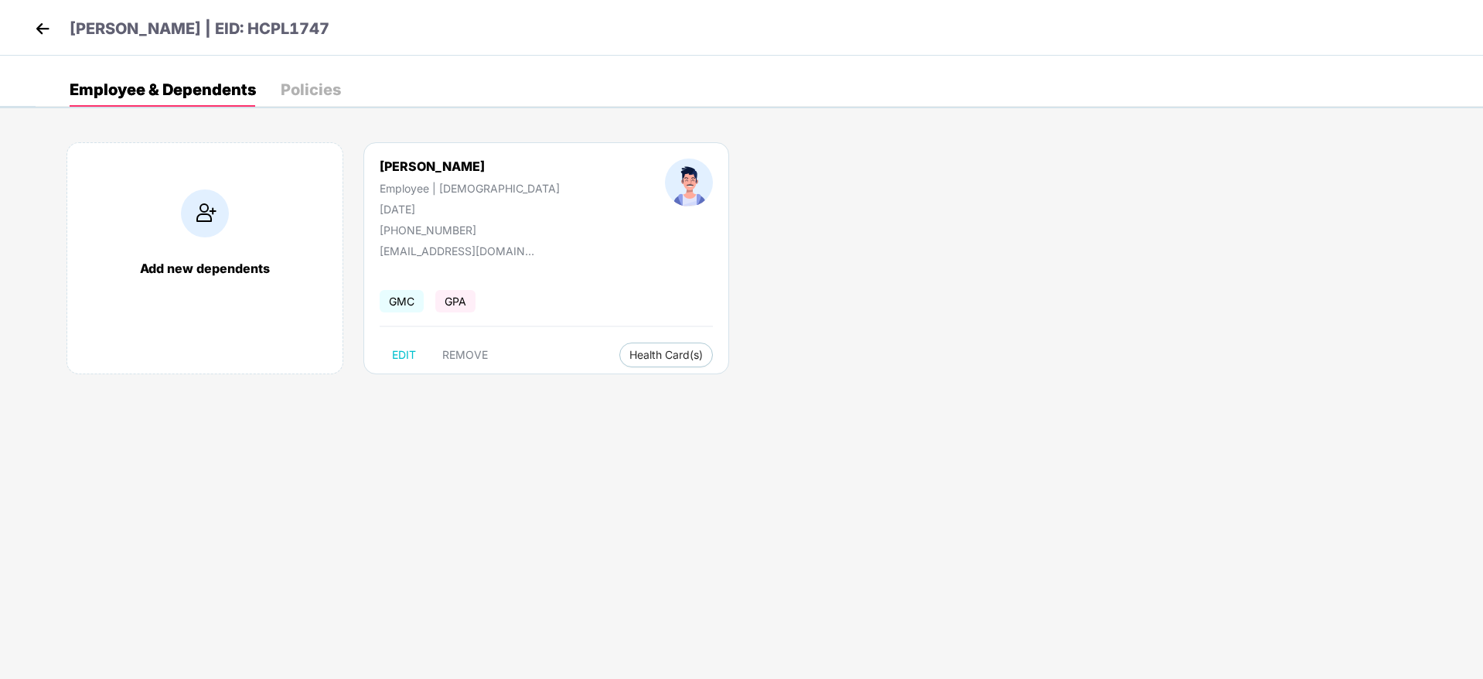
click at [36, 20] on img at bounding box center [42, 28] width 23 height 23
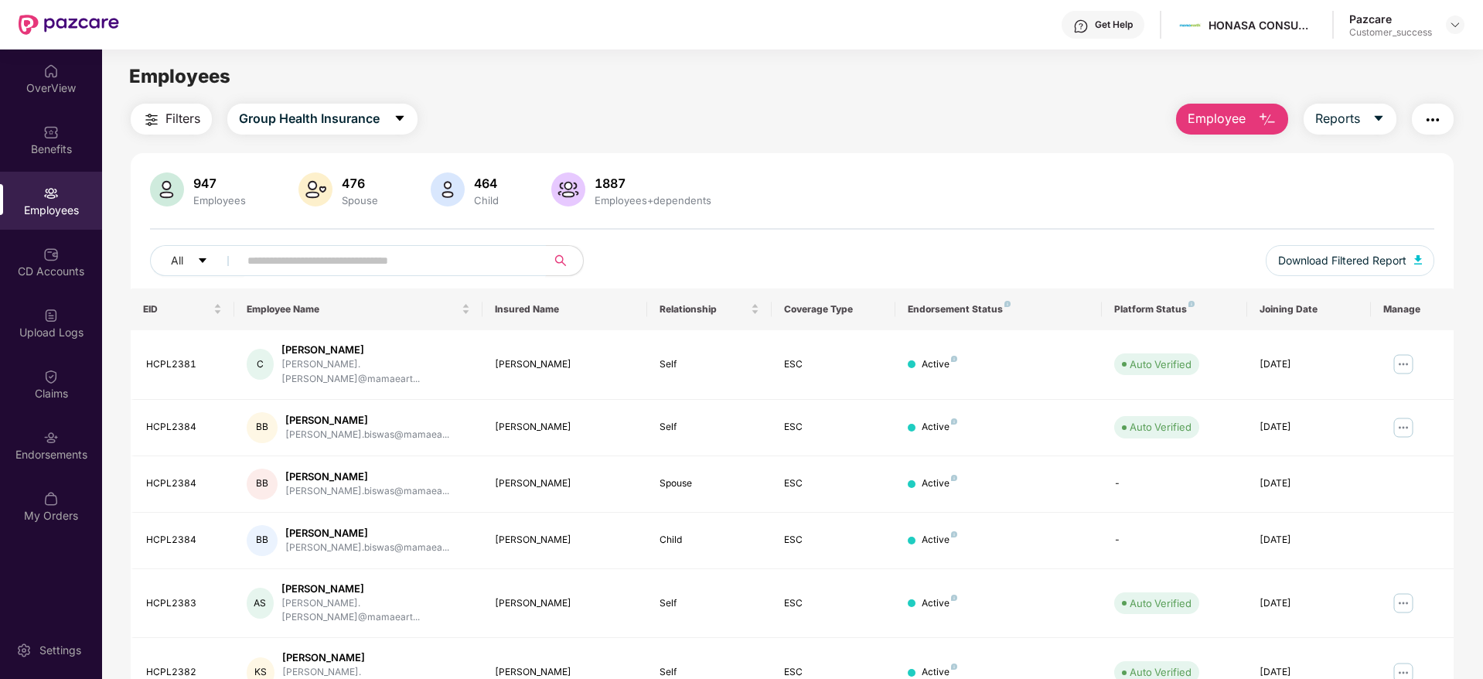
click at [316, 259] on input "text" at bounding box center [386, 260] width 278 height 23
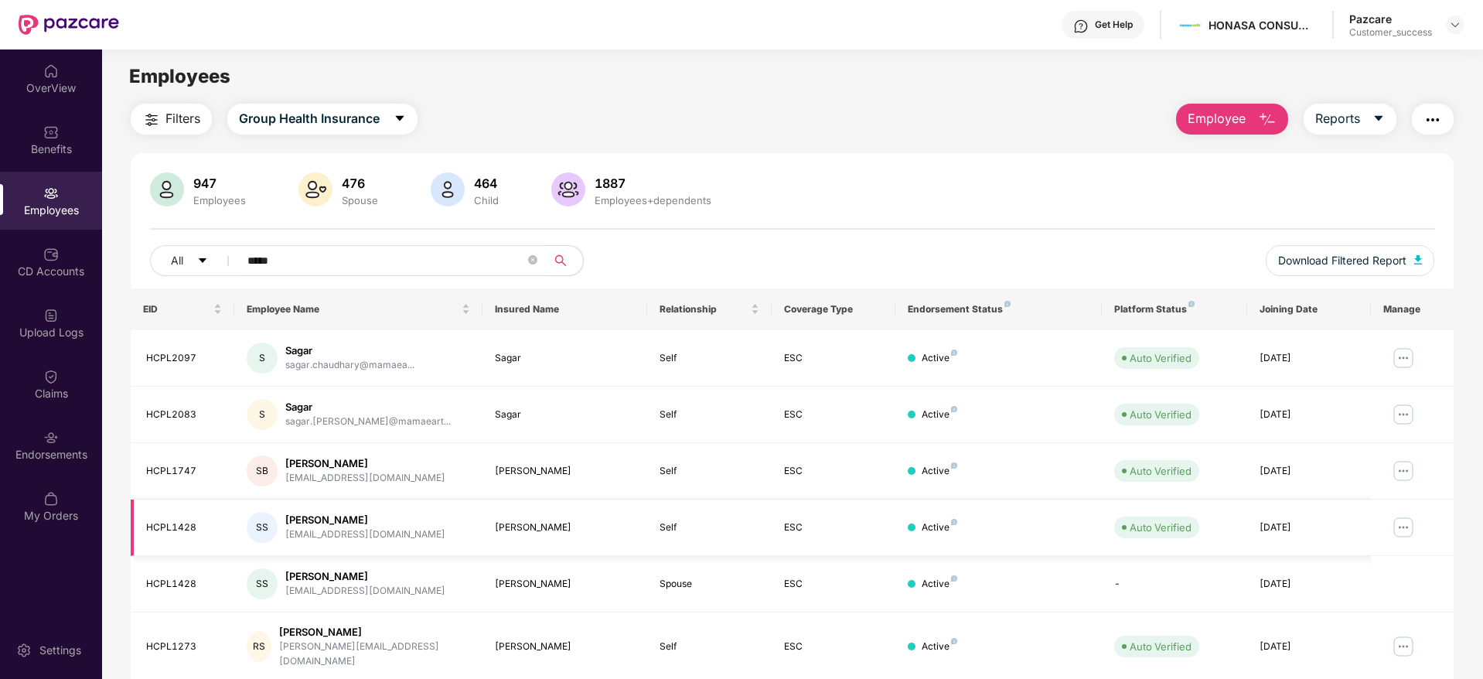
type input "*****"
click at [1401, 531] on img at bounding box center [1403, 527] width 25 height 25
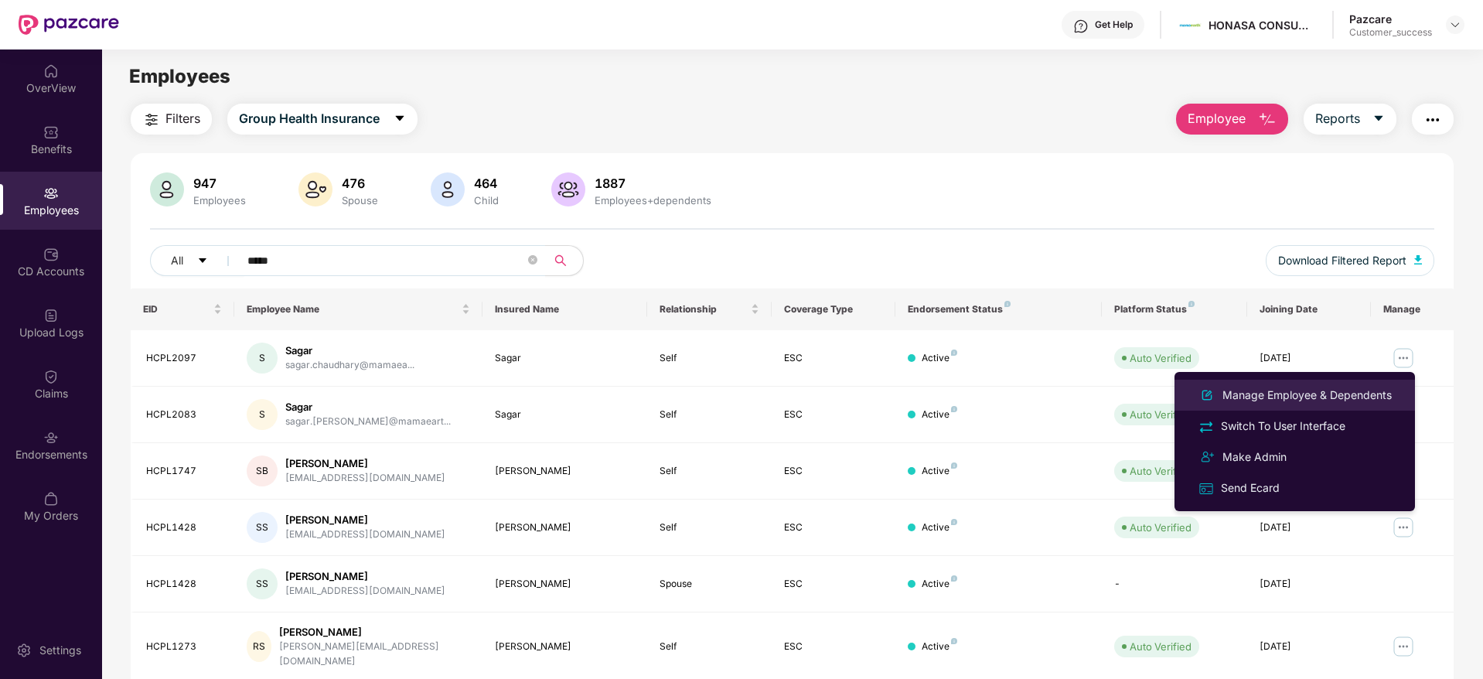
click at [1268, 398] on div "Manage Employee & Dependents" at bounding box center [1308, 395] width 176 height 17
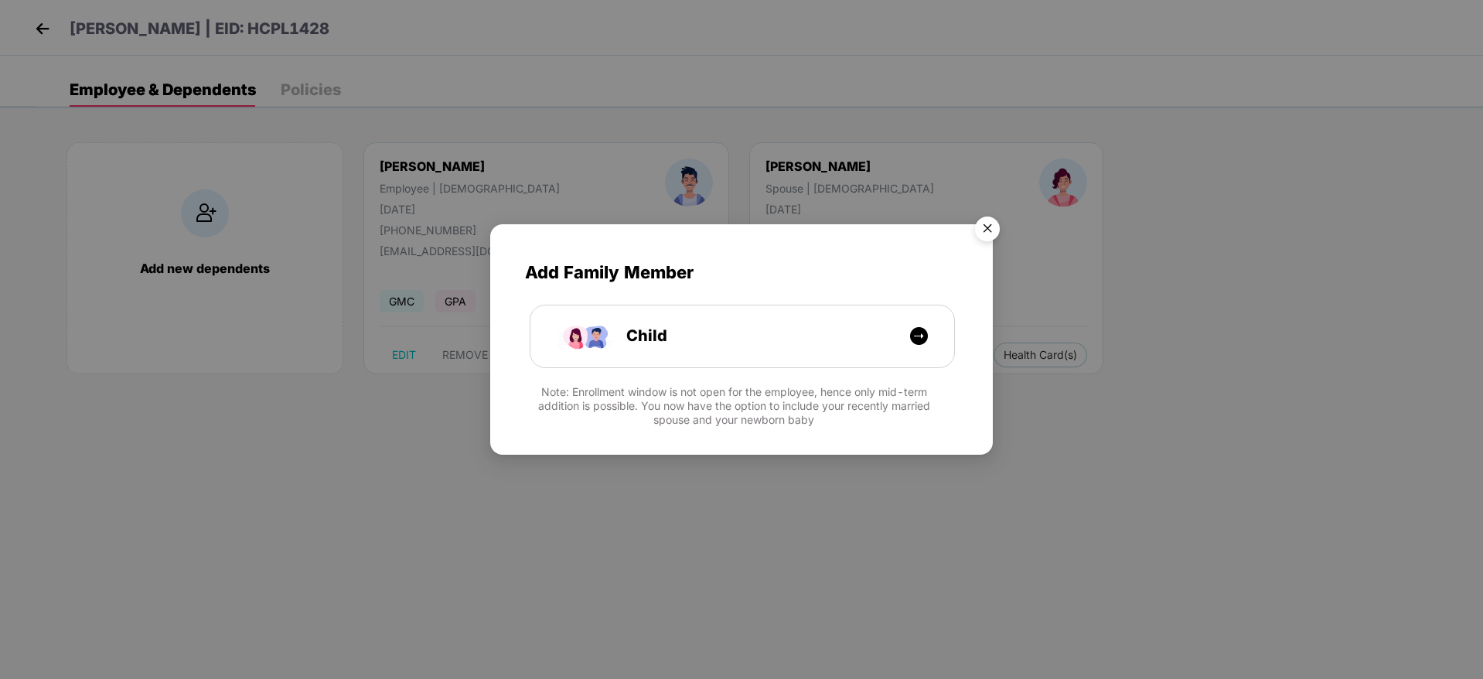
click at [995, 232] on img "Close" at bounding box center [987, 231] width 43 height 43
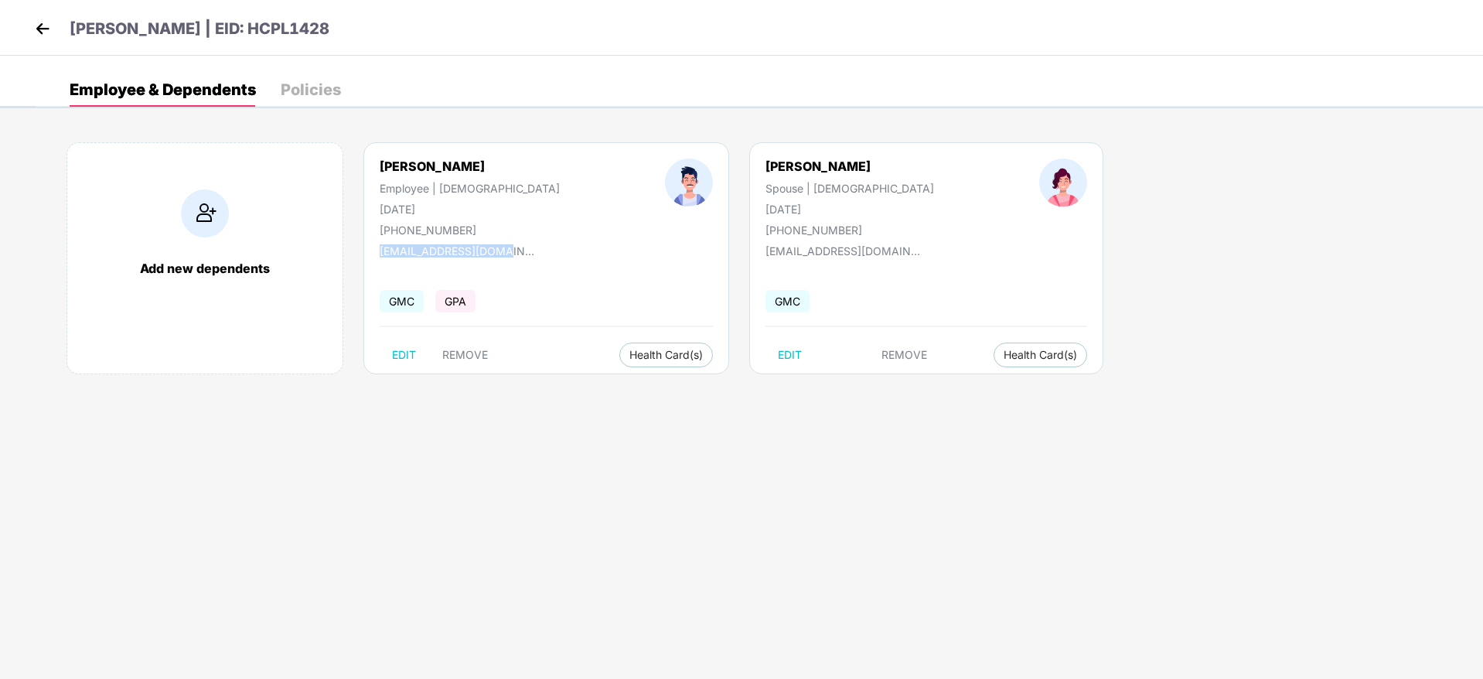
drag, startPoint x: 513, startPoint y: 254, endPoint x: 372, endPoint y: 252, distance: 140.8
click at [372, 252] on div "[PERSON_NAME] Employee | [DEMOGRAPHIC_DATA] [DATE] [PHONE_NUMBER] [EMAIL_ADDRES…" at bounding box center [546, 258] width 366 height 232
copy div "[EMAIL_ADDRESS][DOMAIN_NAME]"
click at [44, 26] on img at bounding box center [42, 28] width 23 height 23
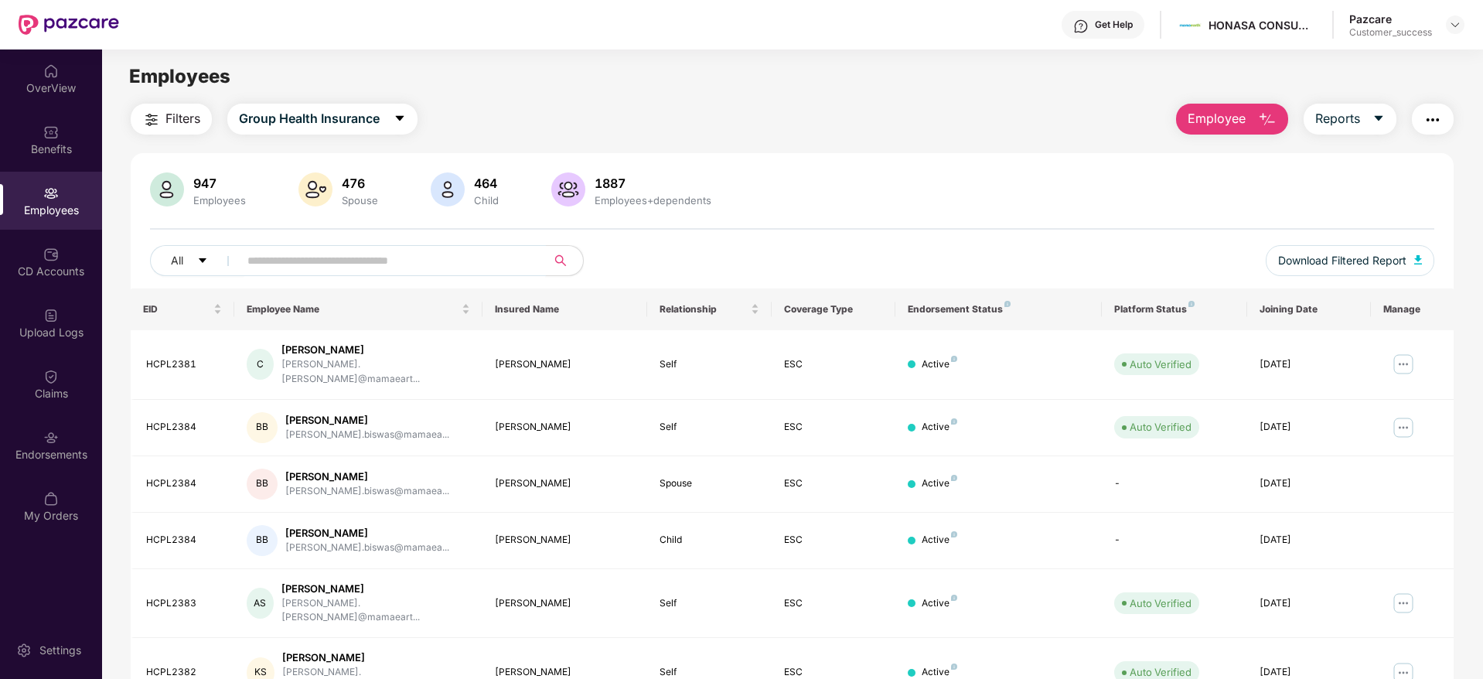
click at [274, 261] on input "text" at bounding box center [386, 260] width 278 height 23
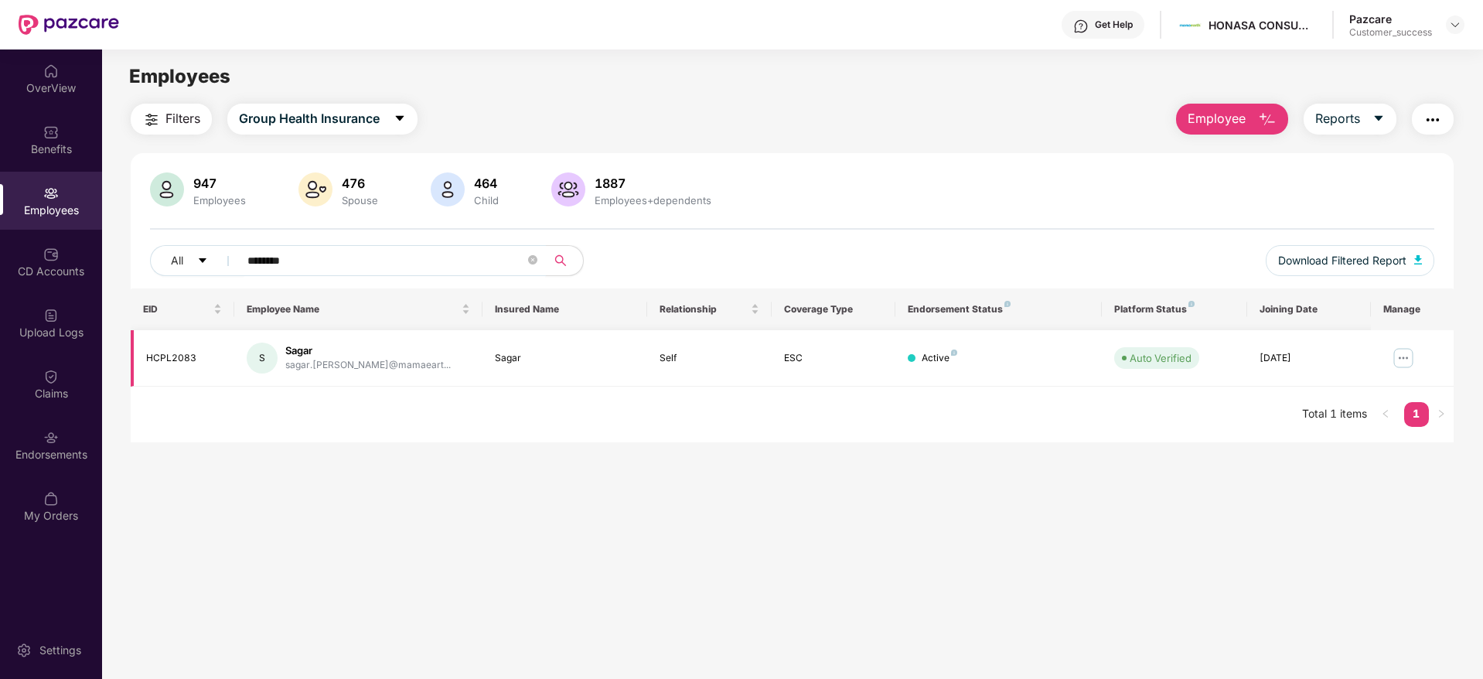
type input "********"
click at [1401, 363] on img at bounding box center [1403, 358] width 25 height 25
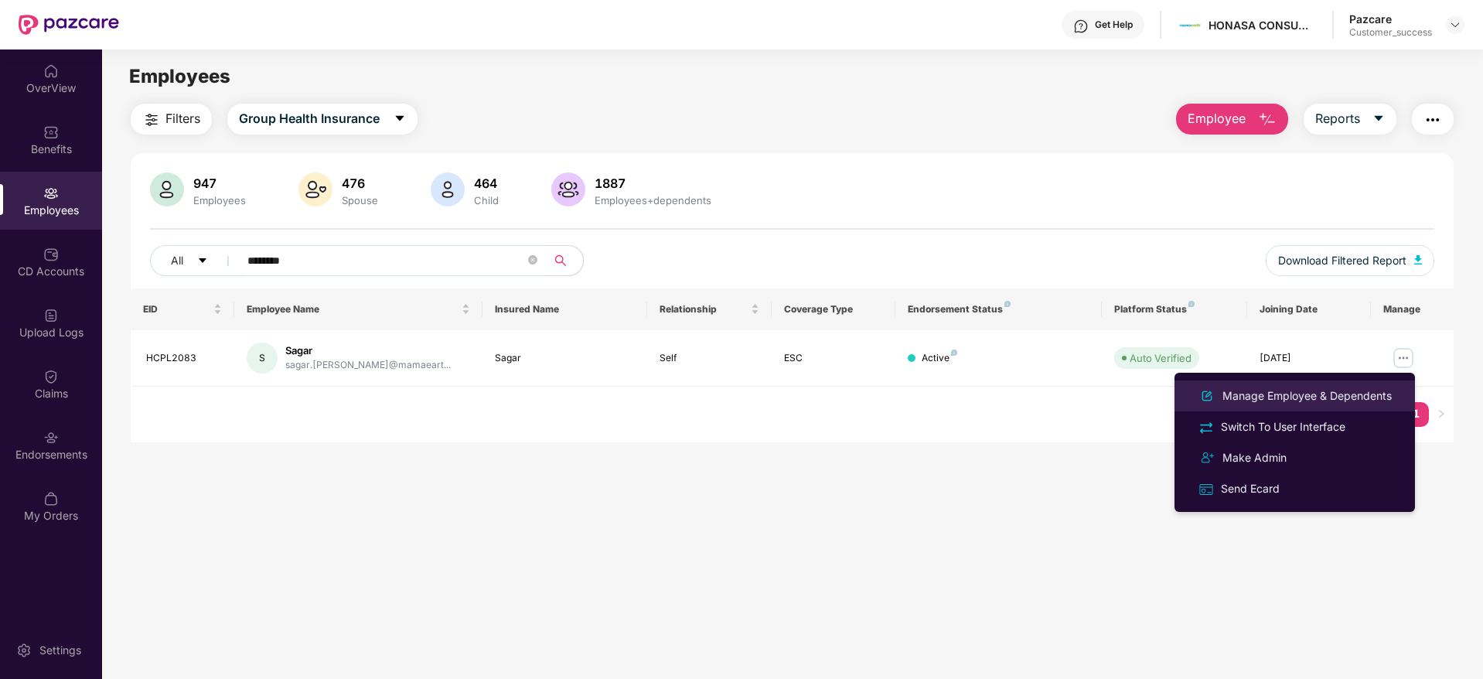
click at [1293, 389] on div "Manage Employee & Dependents" at bounding box center [1308, 395] width 176 height 17
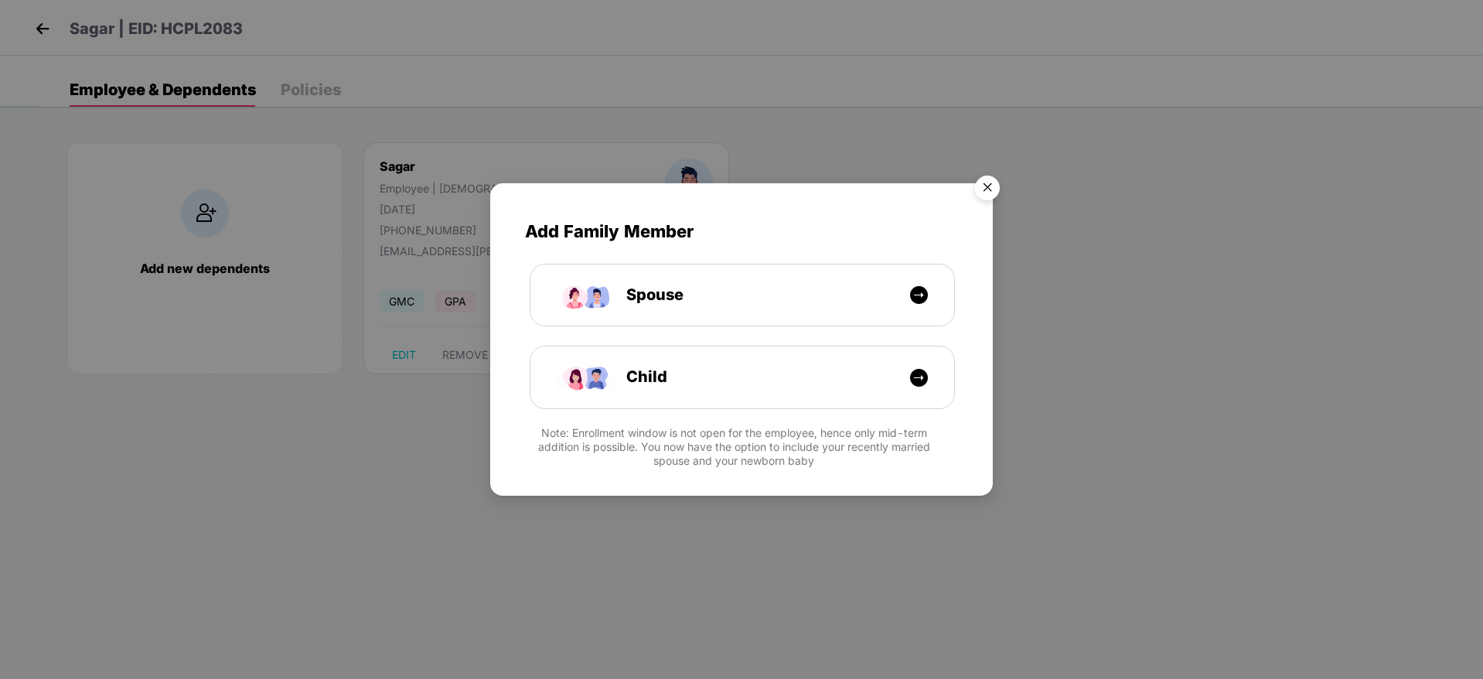
click at [985, 193] on img "Close" at bounding box center [987, 190] width 43 height 43
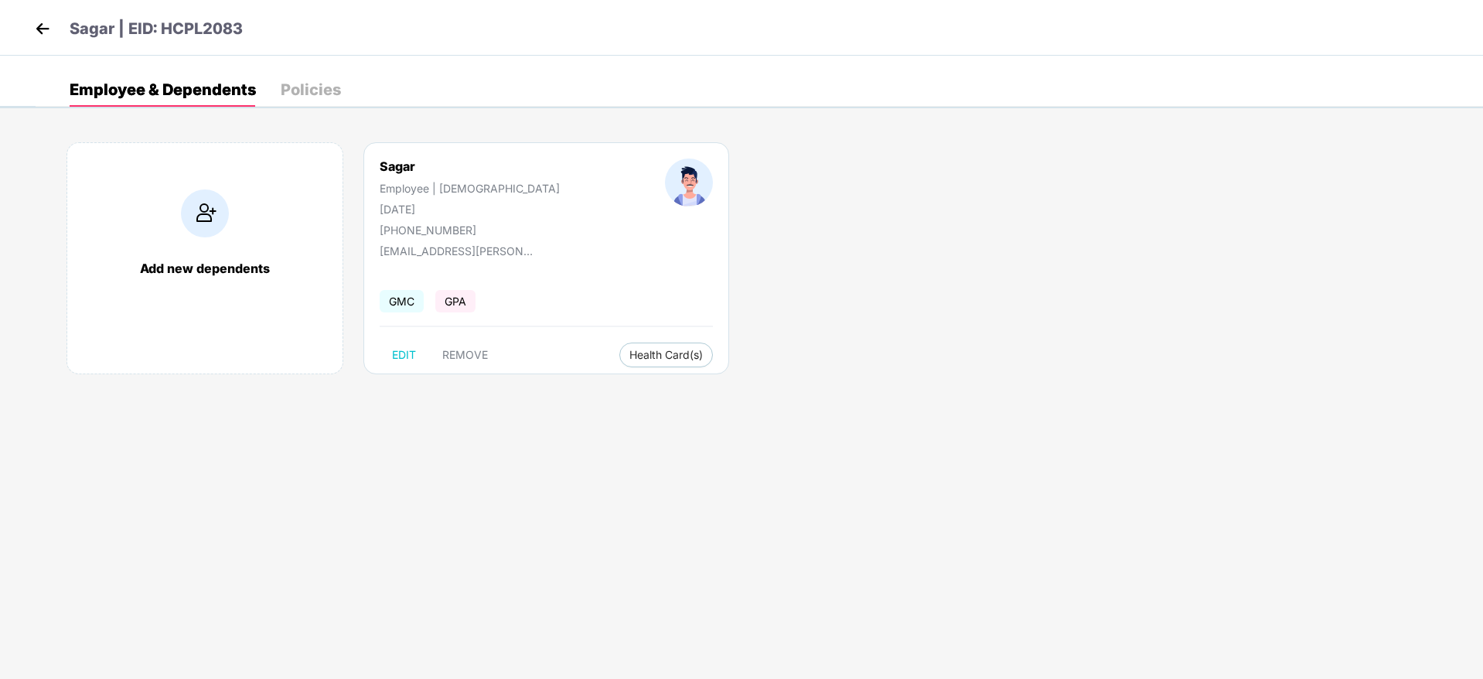
click at [43, 22] on img at bounding box center [42, 28] width 23 height 23
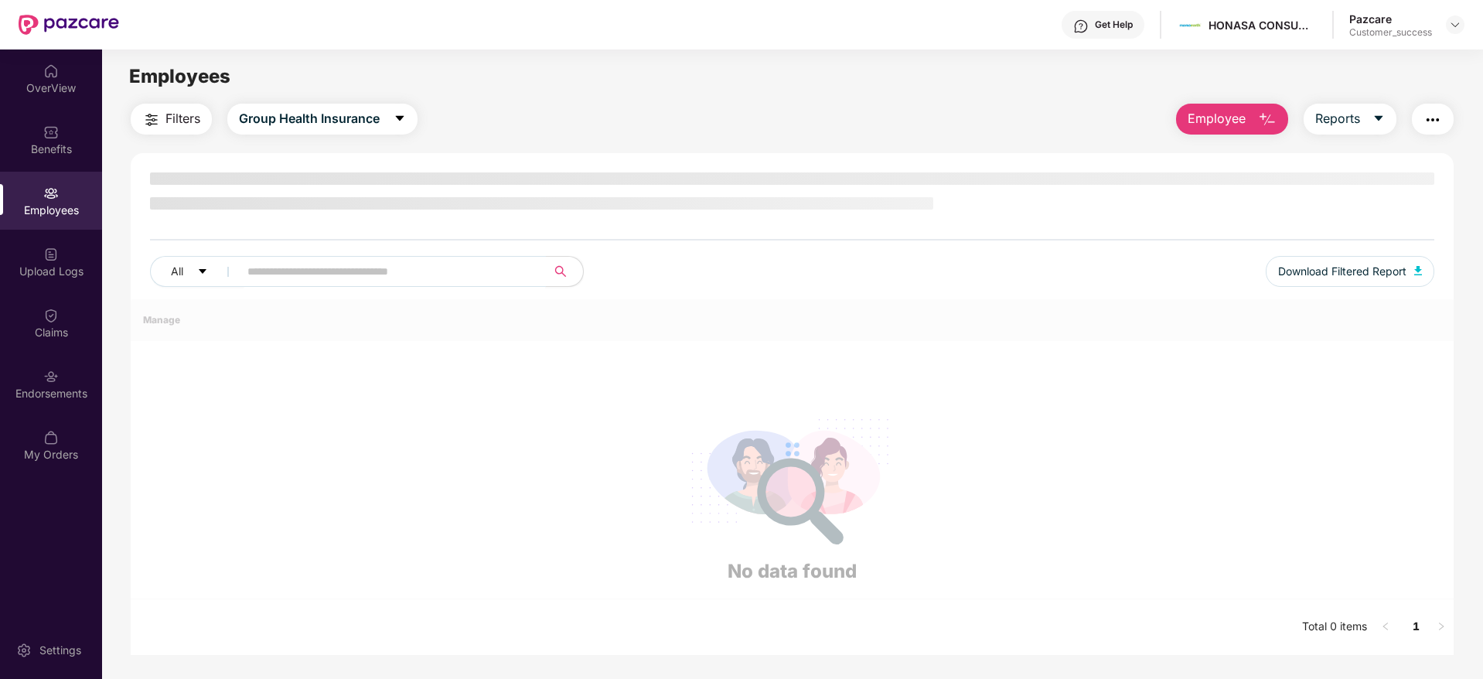
click at [339, 266] on input "text" at bounding box center [386, 271] width 278 height 23
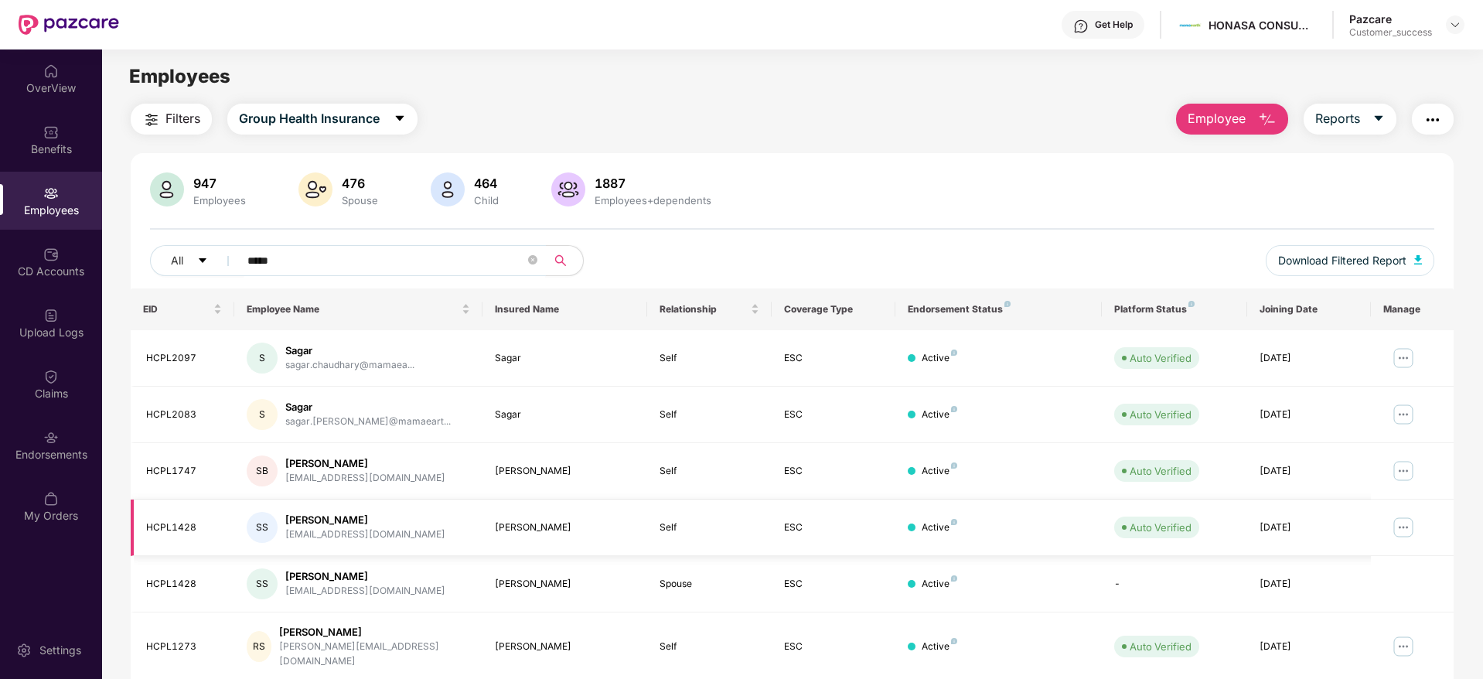
type input "*****"
drag, startPoint x: 198, startPoint y: 528, endPoint x: 144, endPoint y: 528, distance: 54.1
click at [144, 528] on td "HCPL1428" at bounding box center [183, 528] width 104 height 56
copy div "HCPL1428"
